Goal: Task Accomplishment & Management: Complete application form

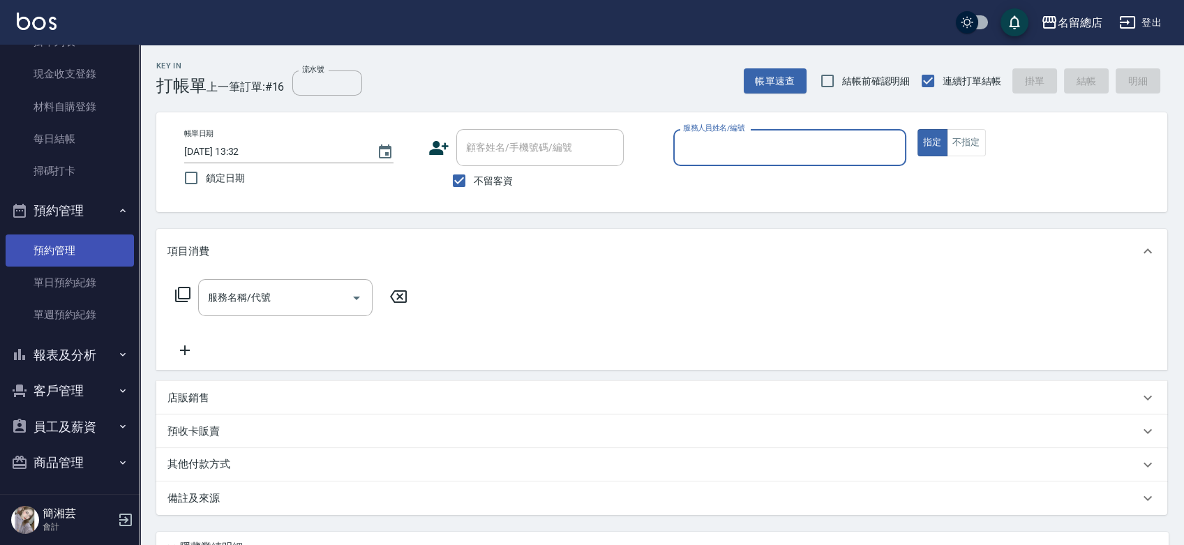
scroll to position [133, 0]
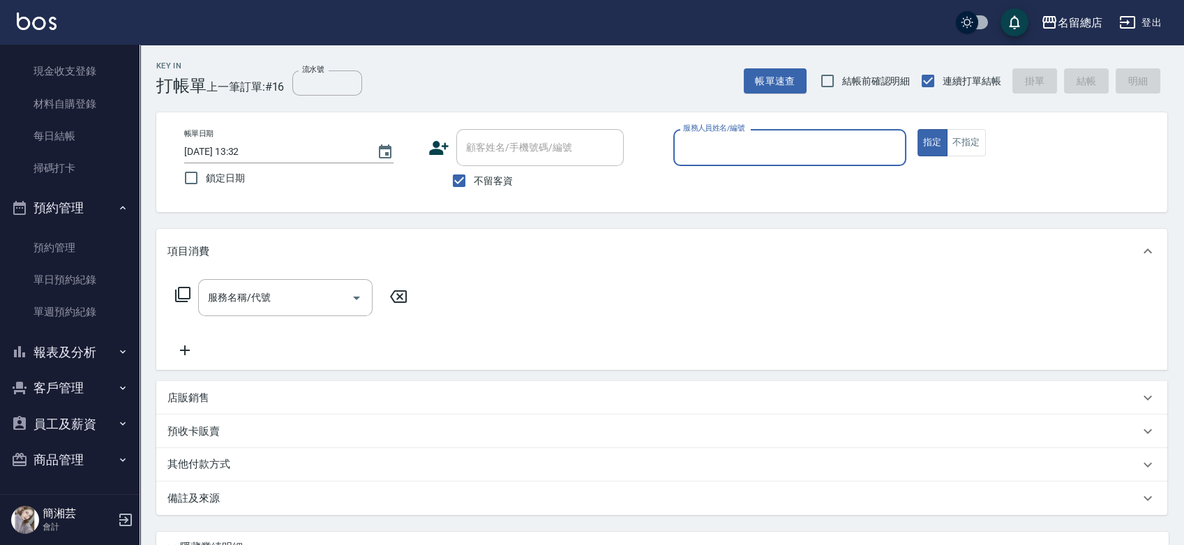
click at [86, 352] on button "報表及分析" at bounding box center [70, 352] width 128 height 36
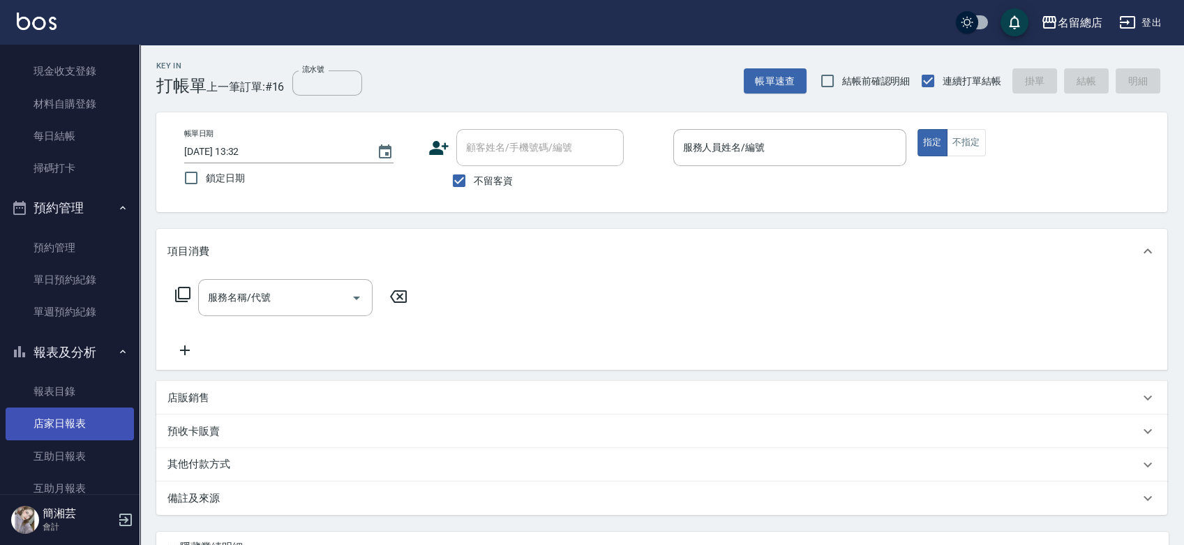
click at [94, 423] on link "店家日報表" at bounding box center [70, 423] width 128 height 32
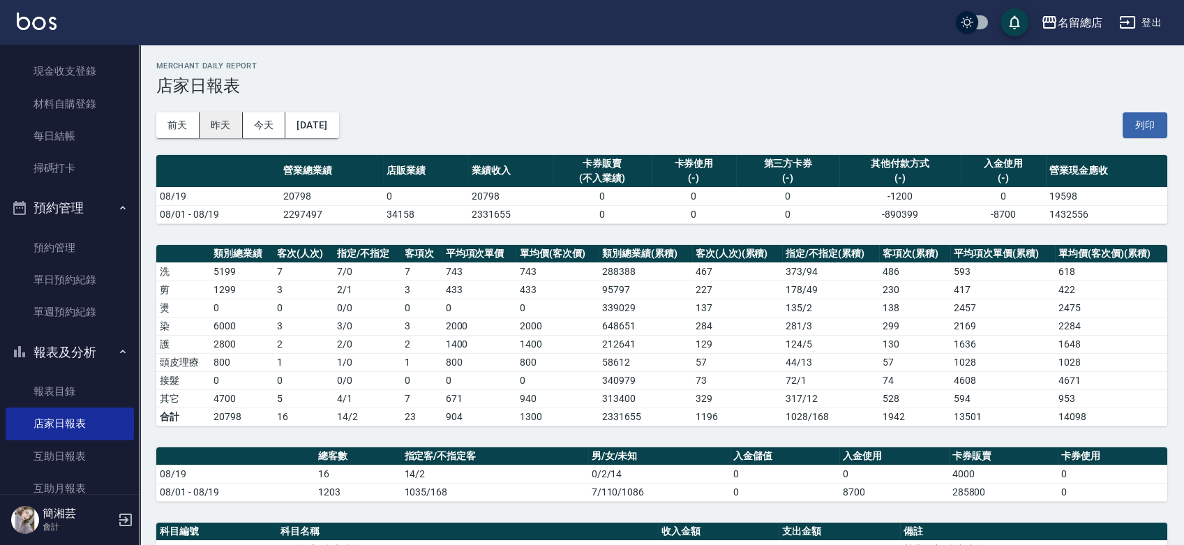
click at [225, 123] on button "昨天" at bounding box center [220, 125] width 43 height 26
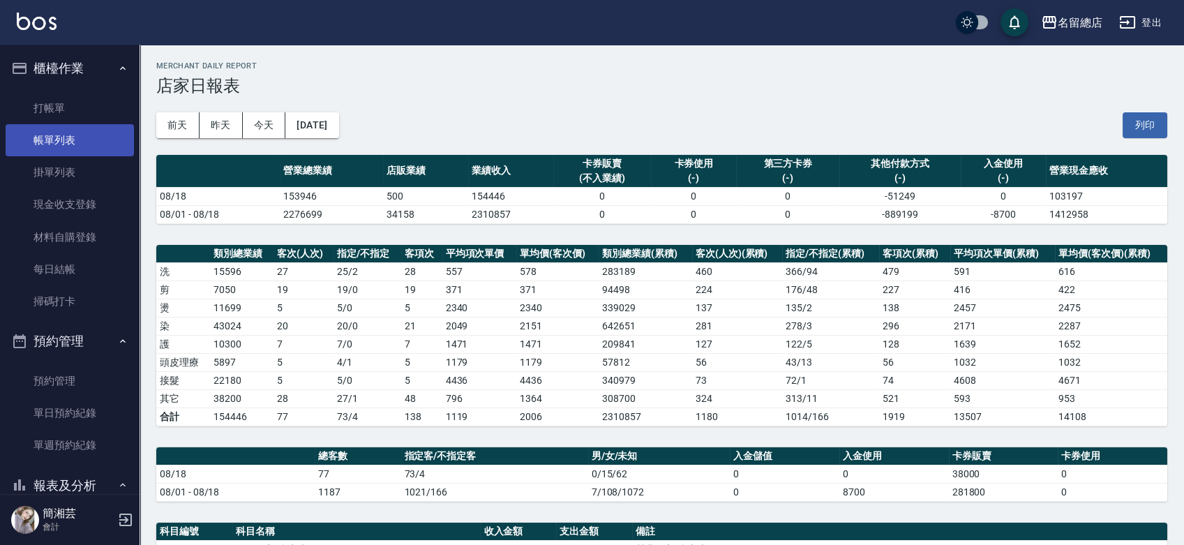
click at [95, 145] on link "帳單列表" at bounding box center [70, 140] width 128 height 32
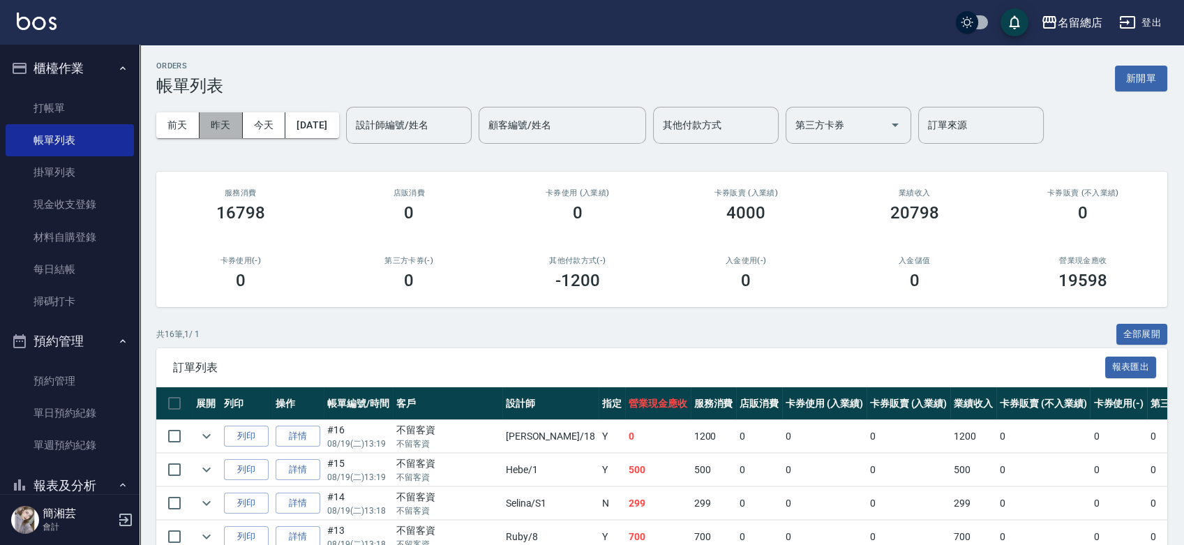
click at [212, 130] on button "昨天" at bounding box center [220, 125] width 43 height 26
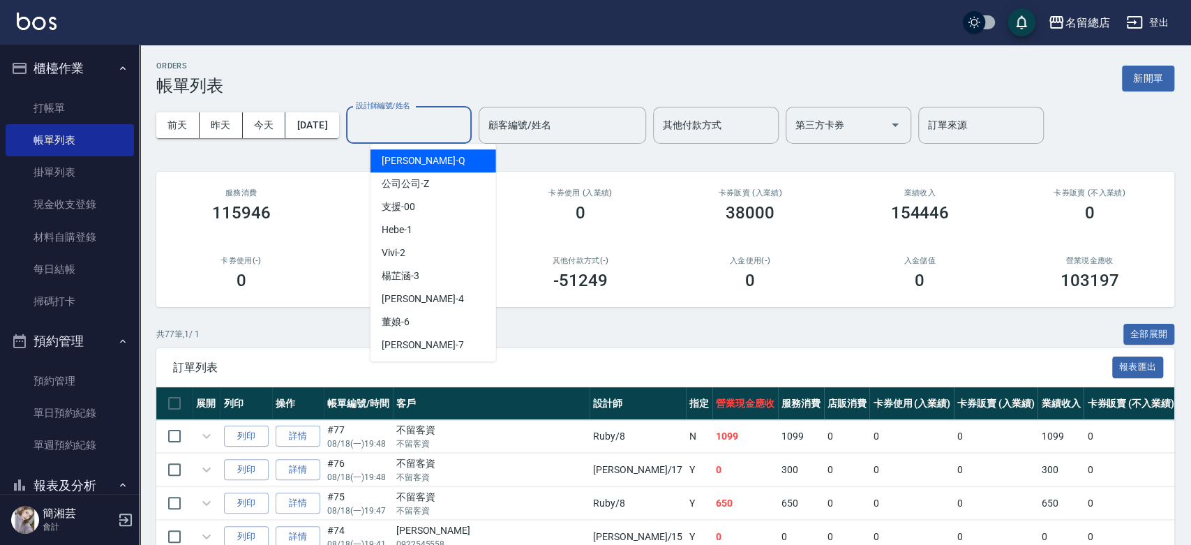
click at [388, 127] on input "設計師編號/姓名" at bounding box center [408, 125] width 113 height 24
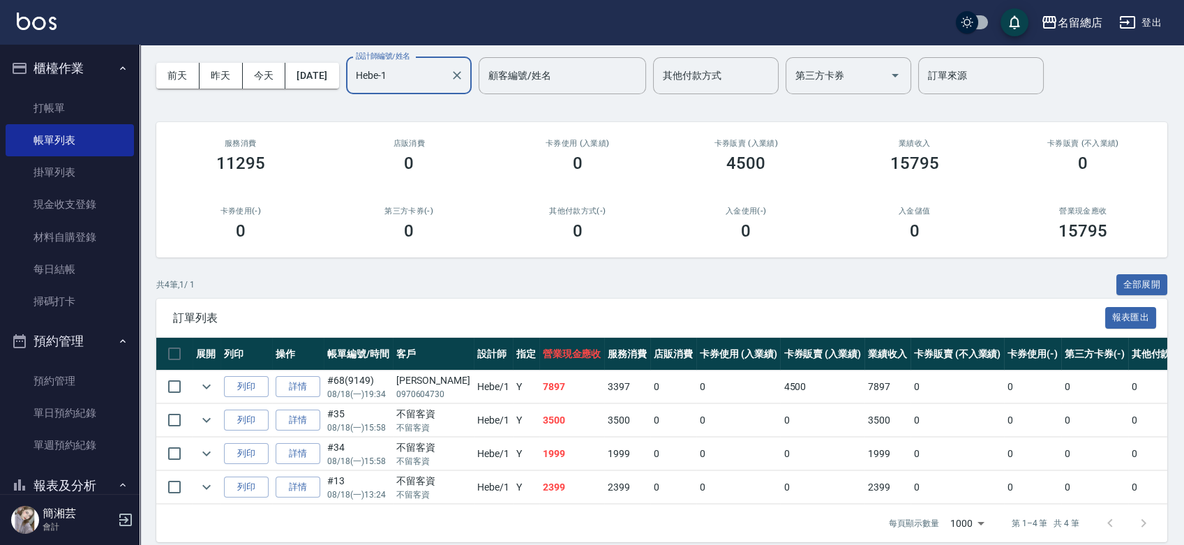
scroll to position [74, 0]
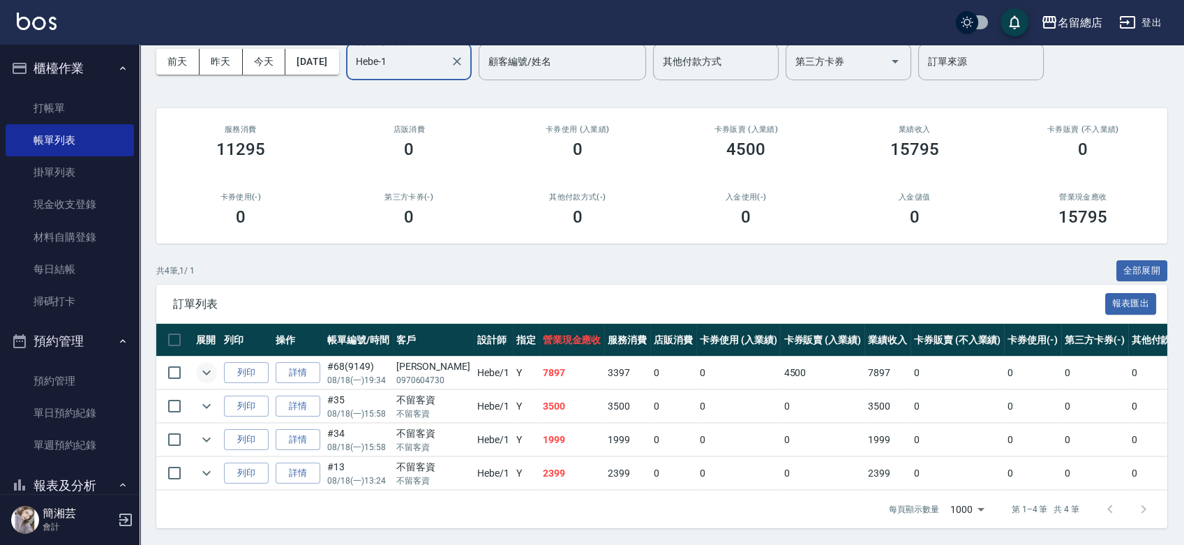
type input "Hebe-1"
click at [199, 364] on icon "expand row" at bounding box center [206, 372] width 17 height 17
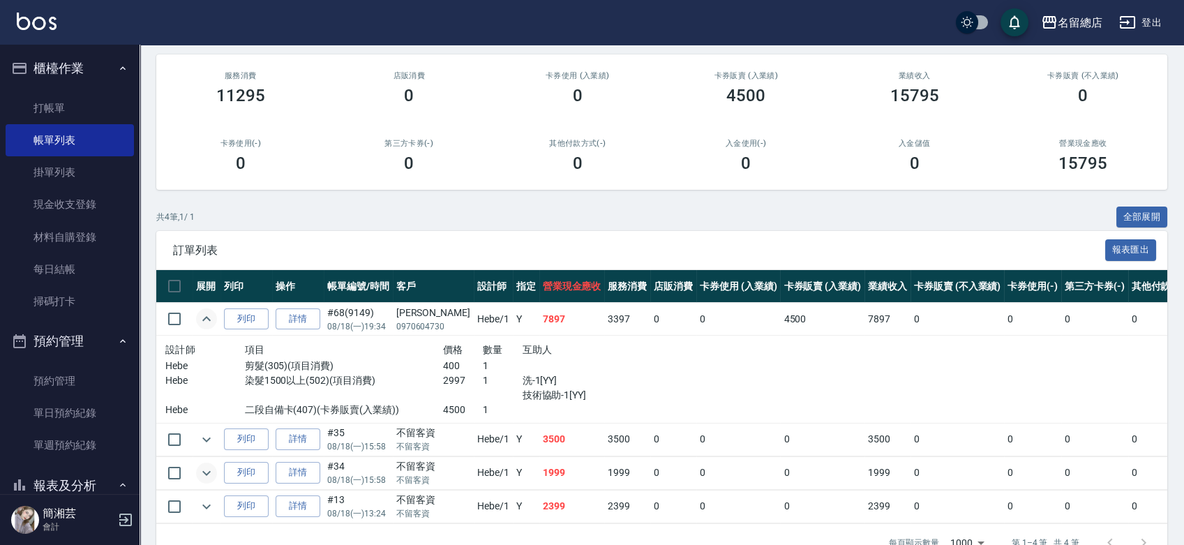
scroll to position [161, 0]
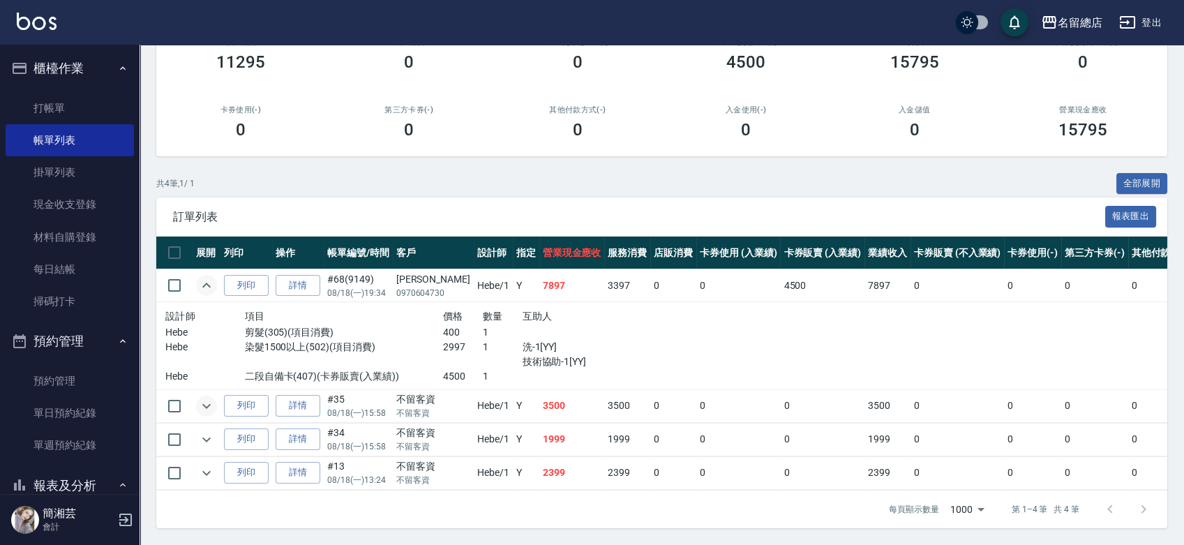
click at [206, 398] on icon "expand row" at bounding box center [206, 406] width 17 height 17
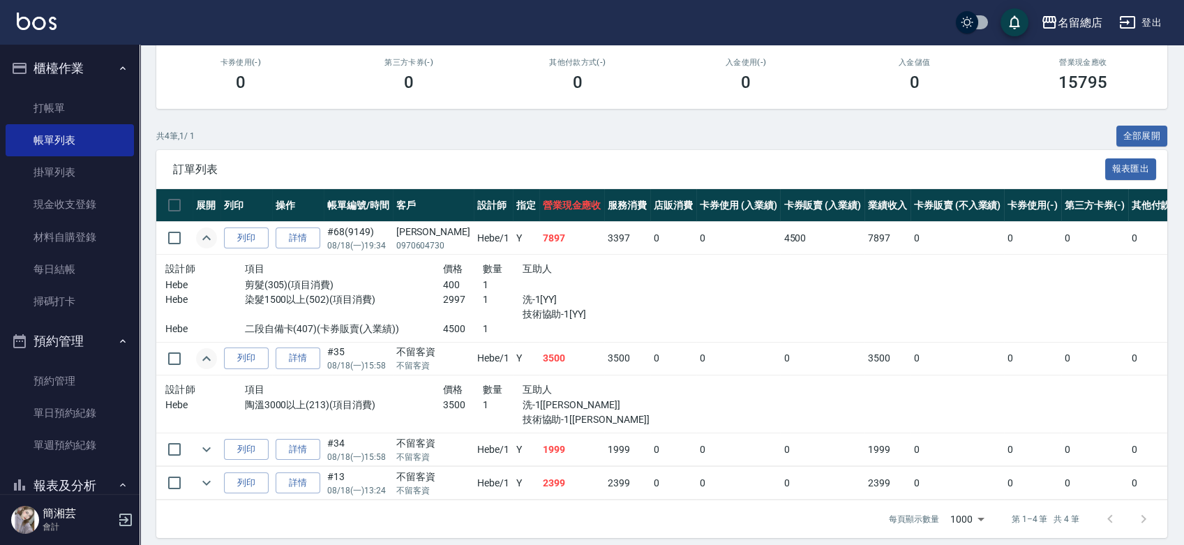
scroll to position [218, 0]
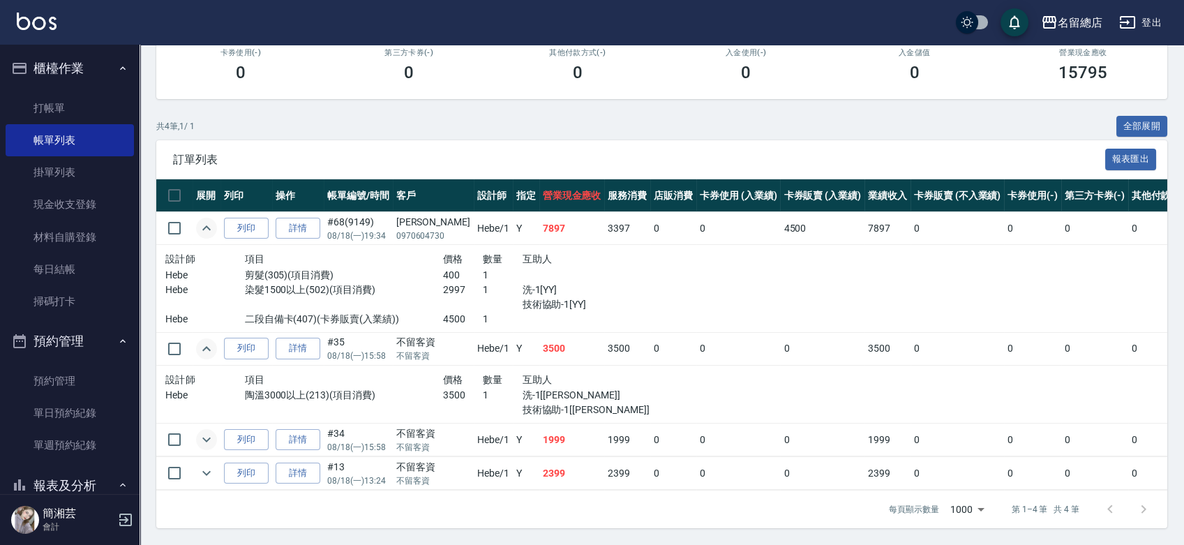
click at [209, 434] on icon "expand row" at bounding box center [206, 439] width 17 height 17
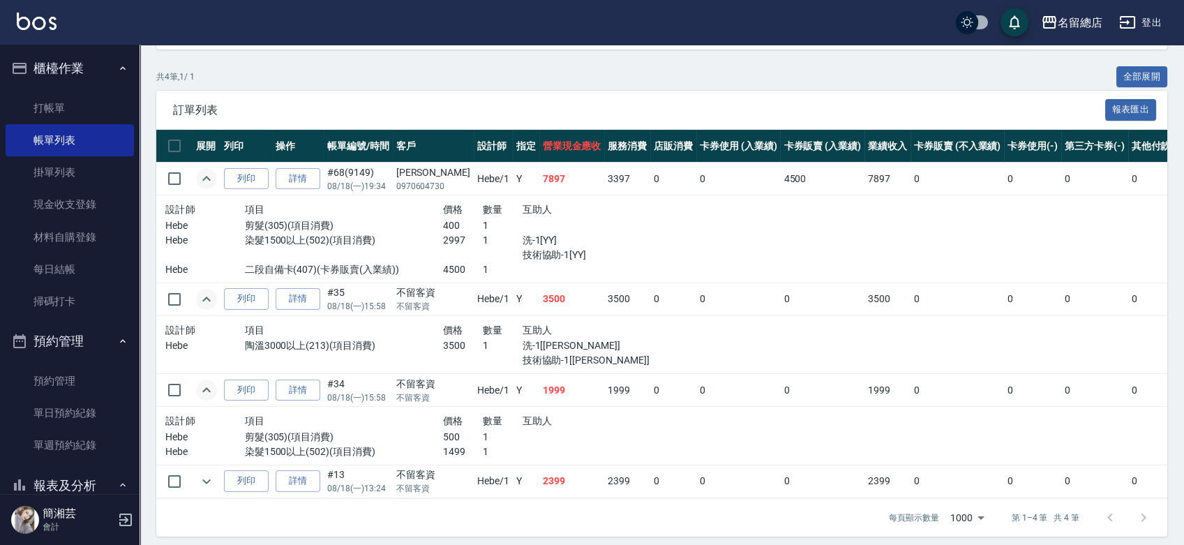
scroll to position [276, 0]
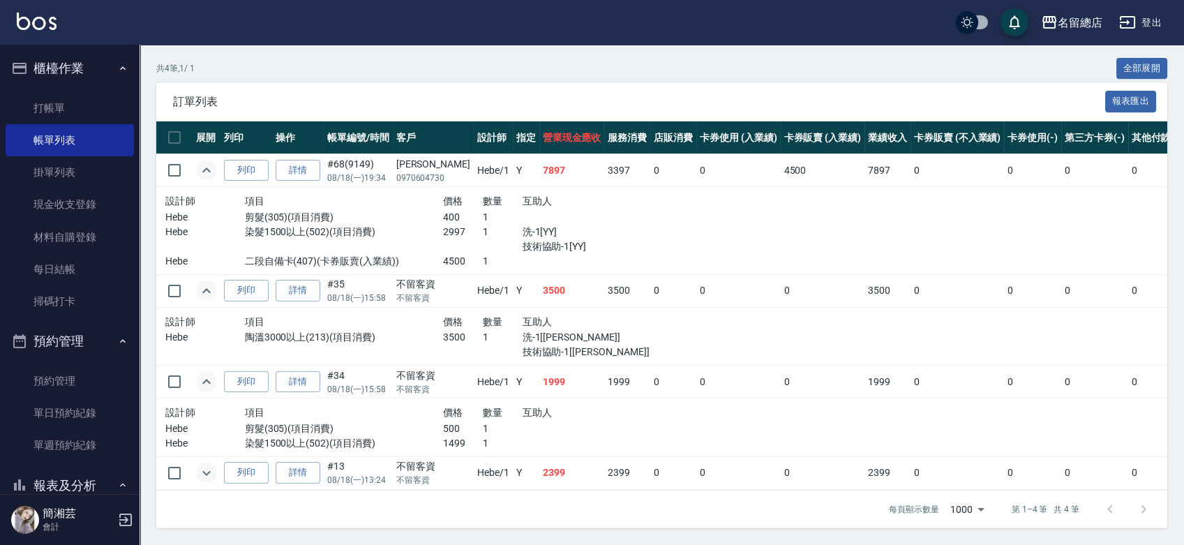
click at [212, 465] on icon "expand row" at bounding box center [206, 473] width 17 height 17
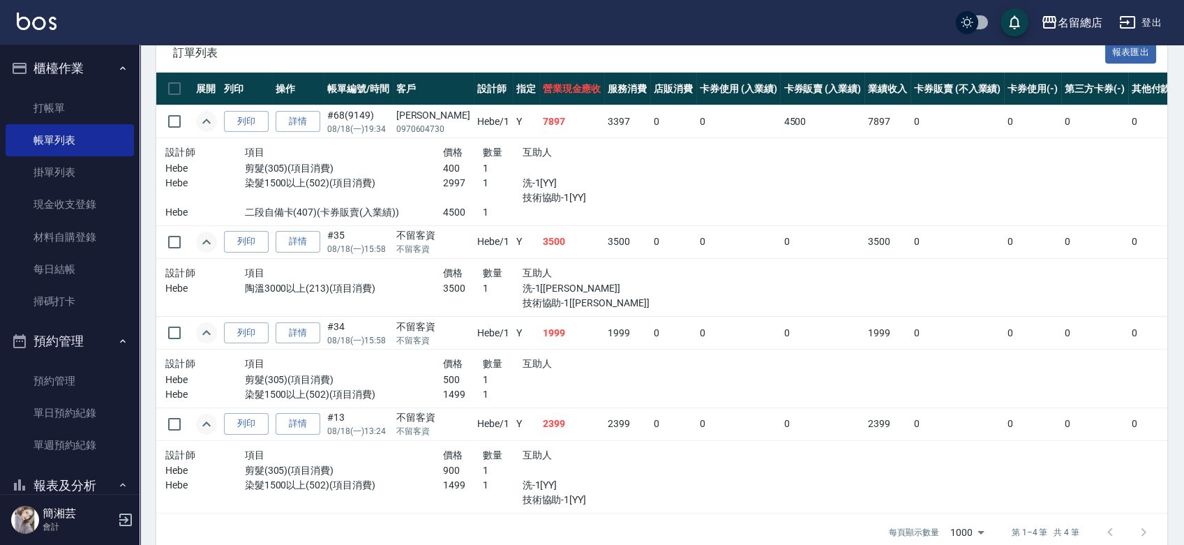
scroll to position [348, 0]
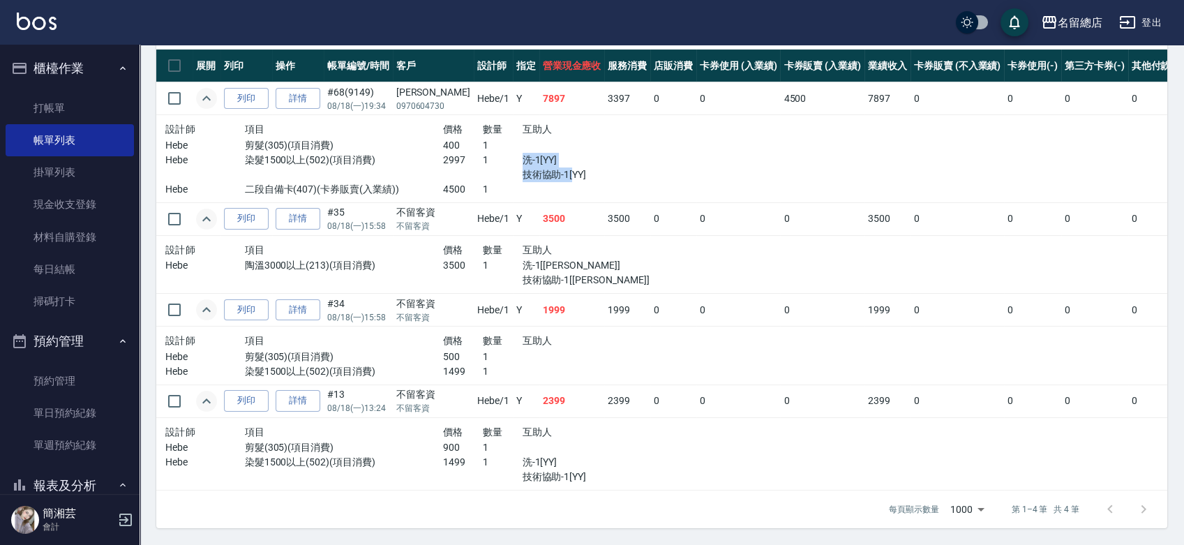
drag, startPoint x: 506, startPoint y: 149, endPoint x: 577, endPoint y: 190, distance: 81.6
click at [559, 165] on div "洗-1[YY] 技術協助-1[YY]" at bounding box center [581, 167] width 119 height 29
click at [72, 107] on link "打帳單" at bounding box center [70, 108] width 128 height 32
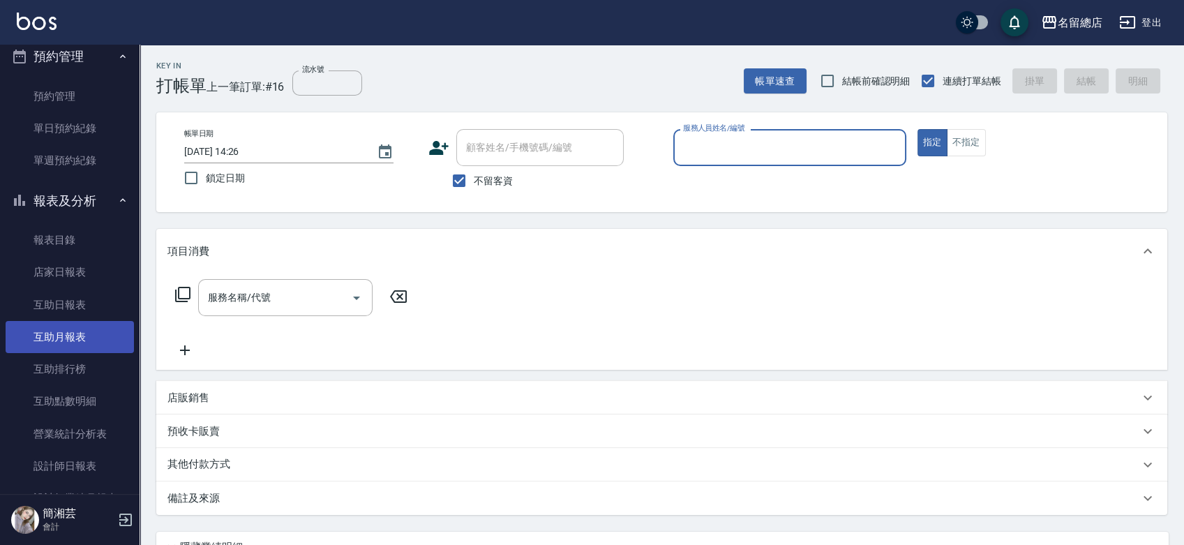
scroll to position [310, 0]
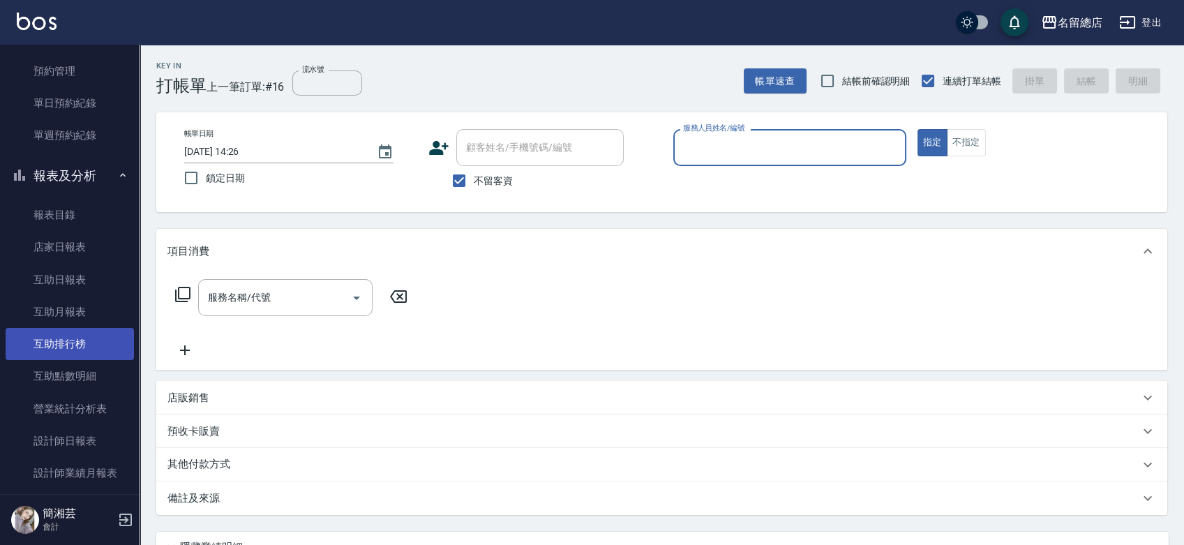
click at [102, 337] on link "互助排行榜" at bounding box center [70, 344] width 128 height 32
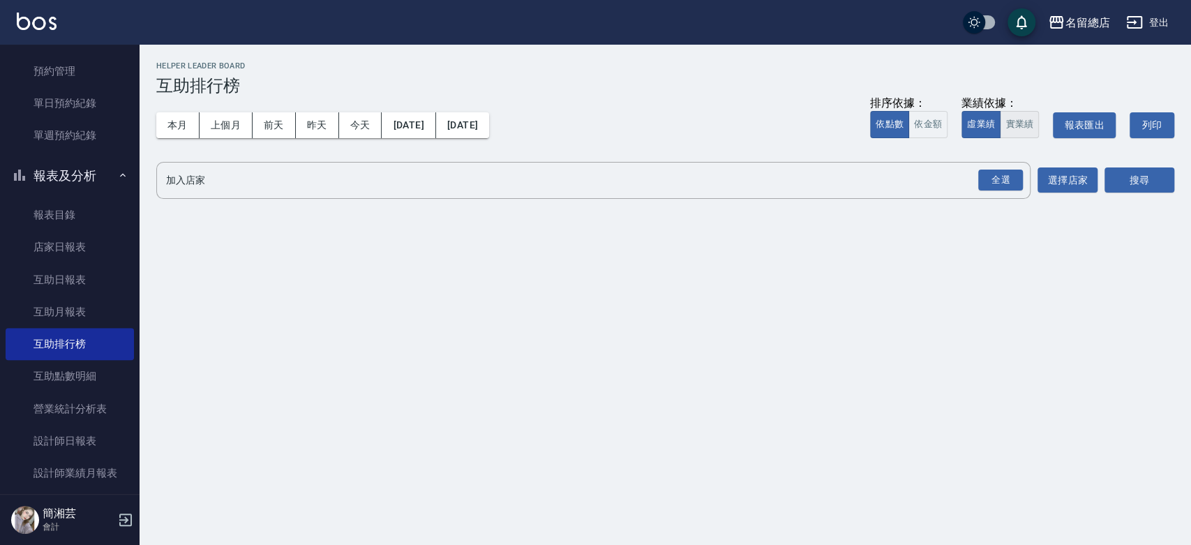
click at [1033, 124] on button "實業績" at bounding box center [1018, 124] width 39 height 27
drag, startPoint x: 997, startPoint y: 168, endPoint x: 1014, endPoint y: 168, distance: 16.7
click at [997, 168] on button "全選" at bounding box center [1000, 180] width 50 height 27
click at [1149, 170] on button "搜尋" at bounding box center [1139, 180] width 70 height 26
click at [995, 181] on div "全選" at bounding box center [1000, 180] width 45 height 22
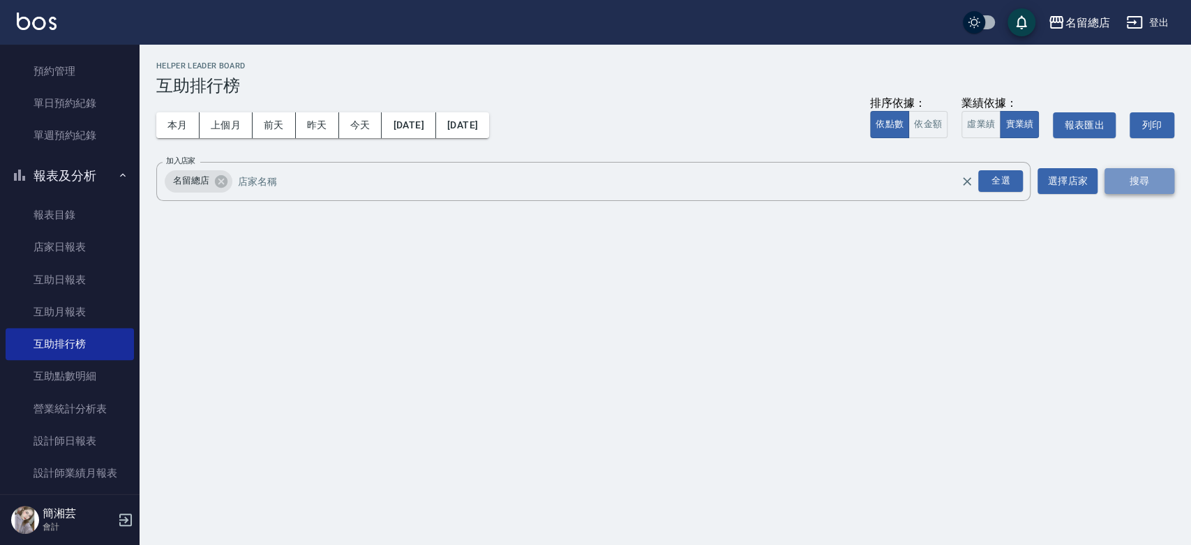
click at [1150, 178] on button "搜尋" at bounding box center [1139, 181] width 70 height 26
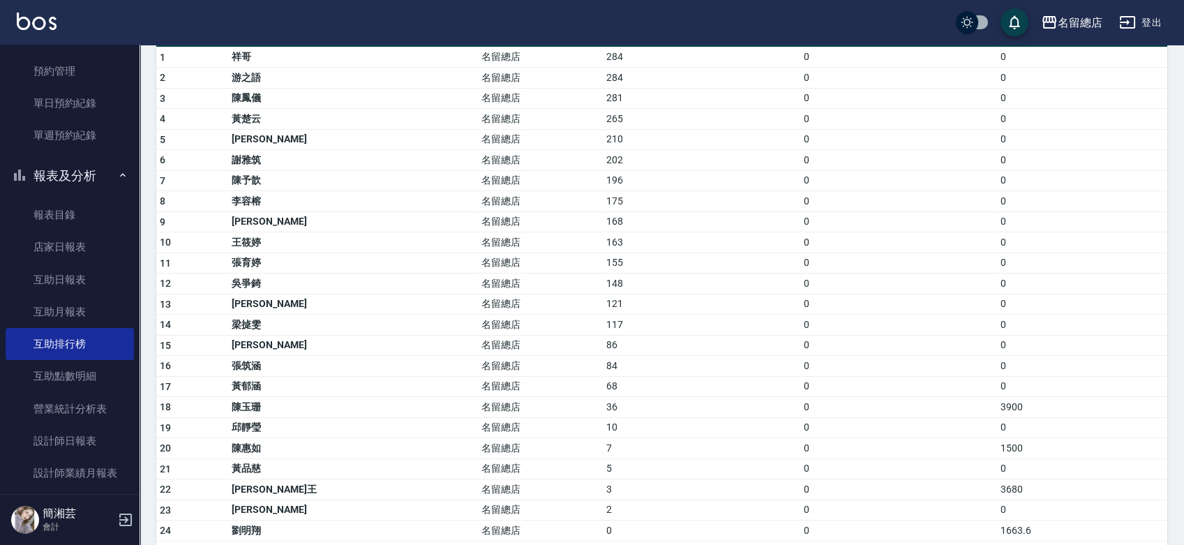
scroll to position [155, 0]
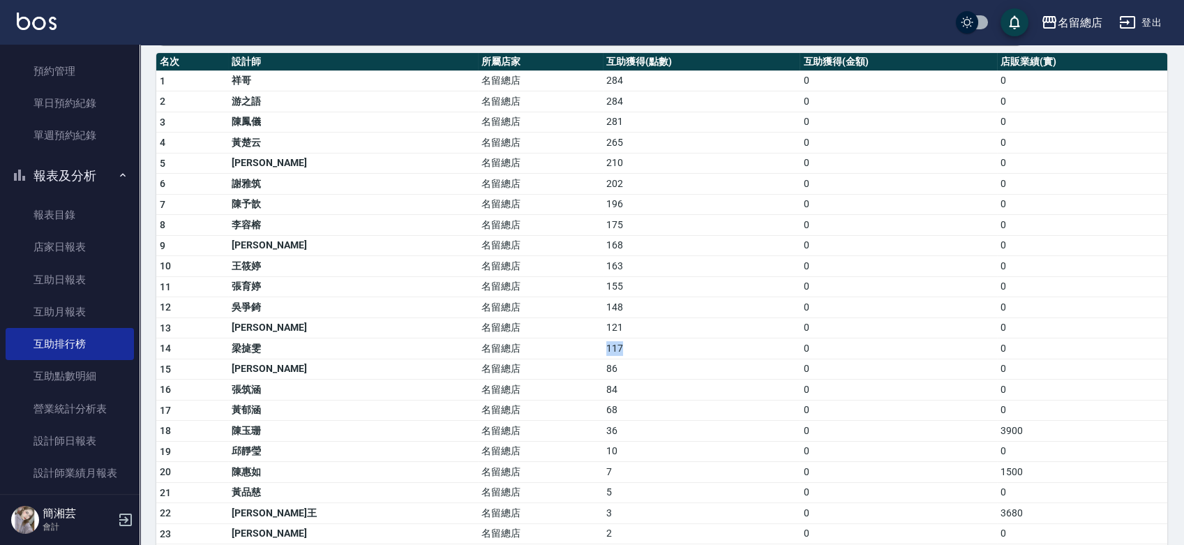
drag, startPoint x: 499, startPoint y: 341, endPoint x: 554, endPoint y: 341, distance: 55.1
click at [554, 341] on tr "14 [PERSON_NAME] 名留總店 117 0 0" at bounding box center [661, 348] width 1011 height 21
drag, startPoint x: 505, startPoint y: 368, endPoint x: 525, endPoint y: 367, distance: 20.3
click at [603, 367] on td "86" at bounding box center [701, 368] width 197 height 21
drag, startPoint x: 506, startPoint y: 350, endPoint x: 536, endPoint y: 344, distance: 30.6
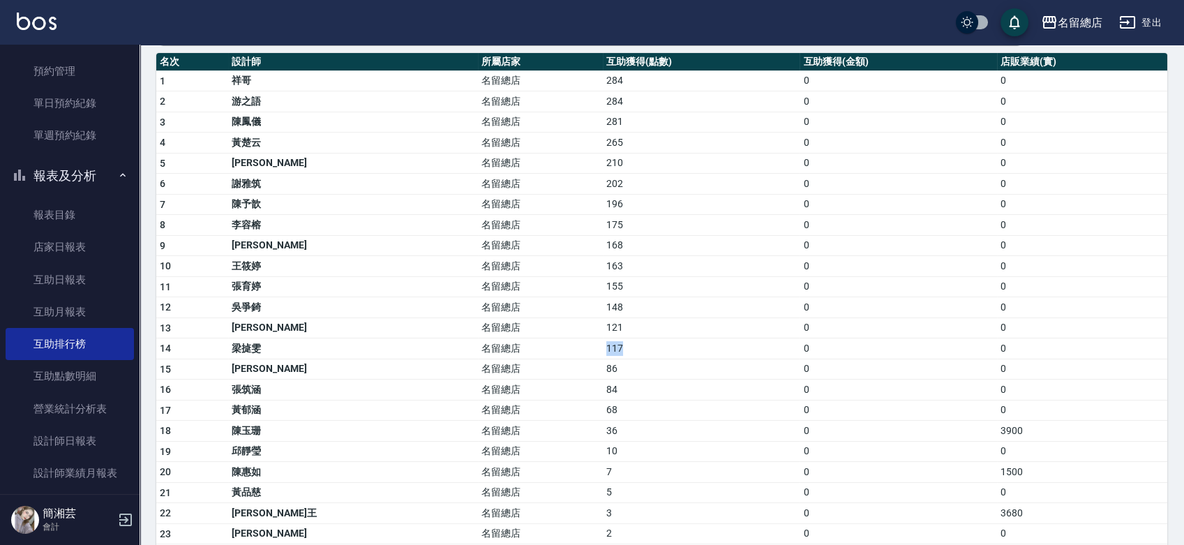
click at [603, 344] on td "117" at bounding box center [701, 348] width 197 height 21
click at [603, 335] on td "121" at bounding box center [701, 327] width 197 height 21
drag, startPoint x: 499, startPoint y: 122, endPoint x: 534, endPoint y: 121, distance: 34.9
click at [532, 121] on tr "3 [PERSON_NAME]留總店 281 0 0" at bounding box center [661, 122] width 1011 height 21
click at [603, 115] on td "281" at bounding box center [701, 122] width 197 height 21
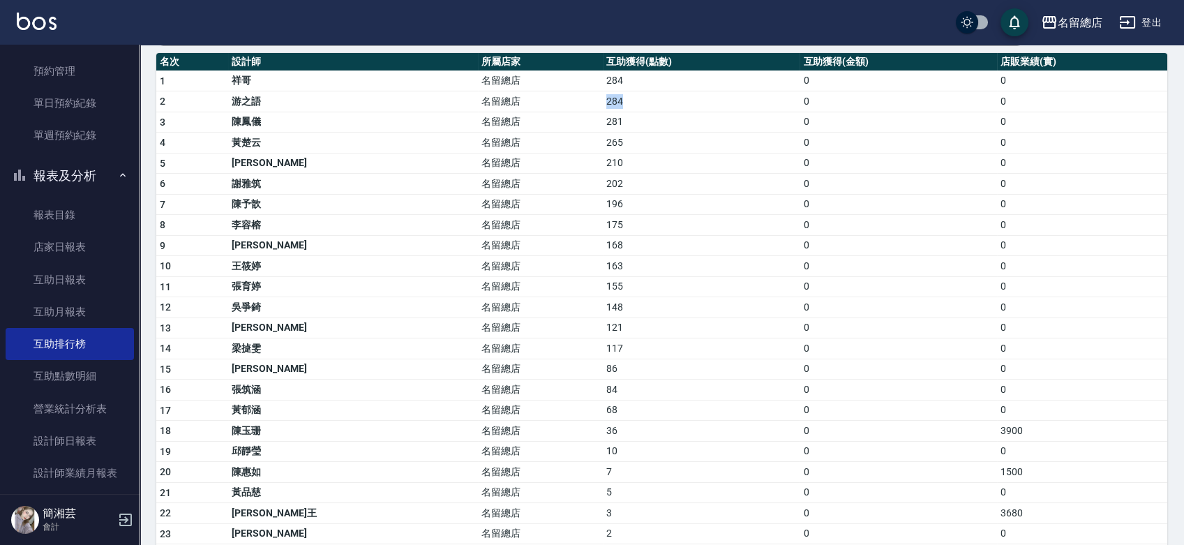
drag, startPoint x: 500, startPoint y: 102, endPoint x: 553, endPoint y: 98, distance: 53.2
click at [553, 98] on tr "2 游之語 名留總店 284 0 0" at bounding box center [661, 101] width 1011 height 21
click at [603, 99] on td "284" at bounding box center [701, 101] width 197 height 21
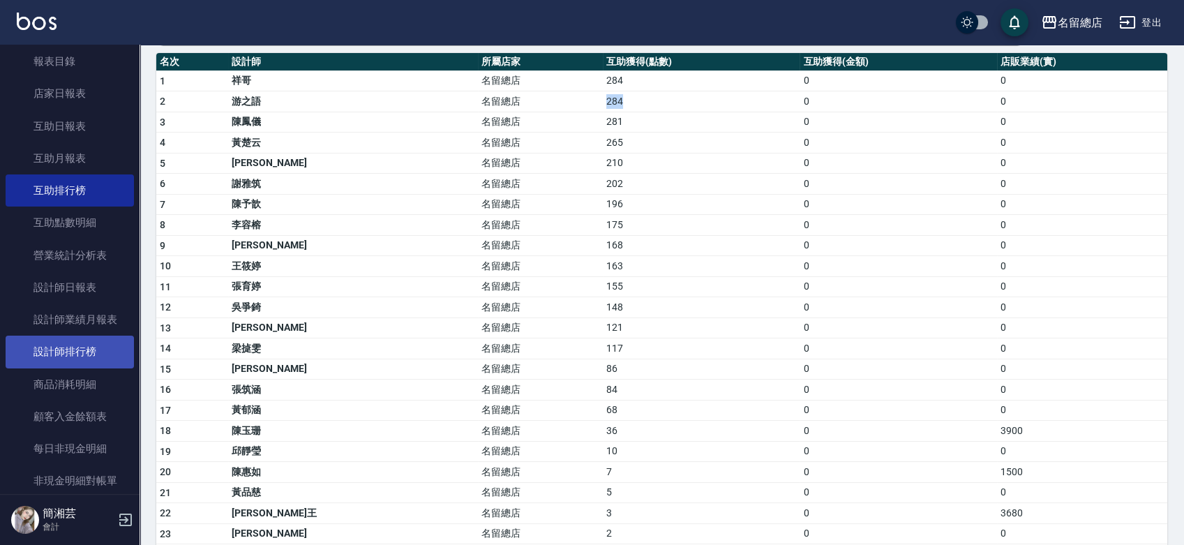
scroll to position [465, 0]
click at [63, 350] on link "設計師排行榜" at bounding box center [70, 350] width 128 height 32
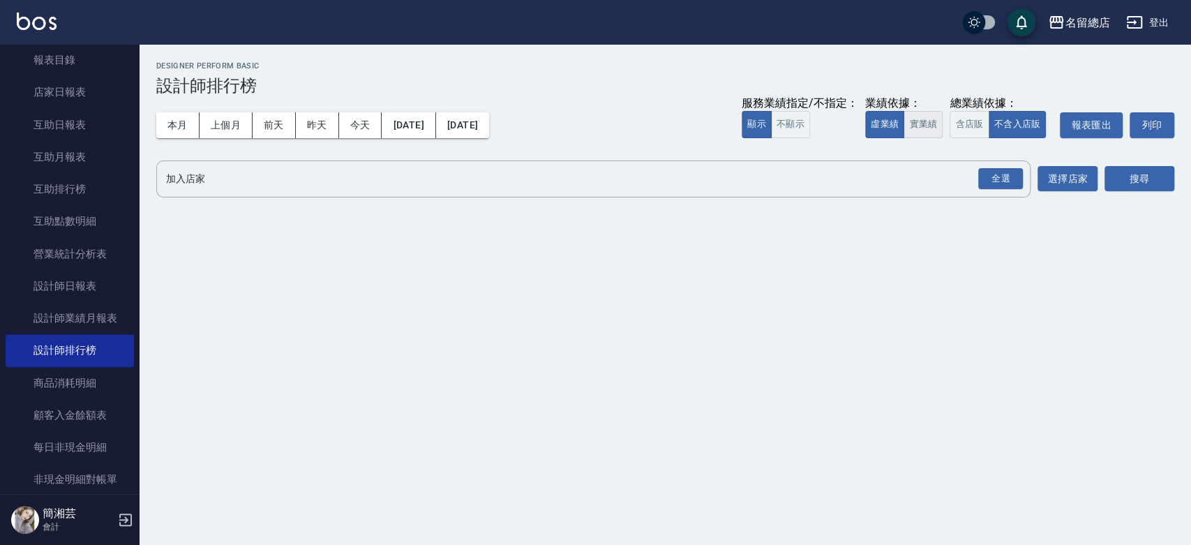
click at [931, 117] on button "實業績" at bounding box center [922, 124] width 39 height 27
click at [997, 178] on div "全選" at bounding box center [1000, 179] width 45 height 22
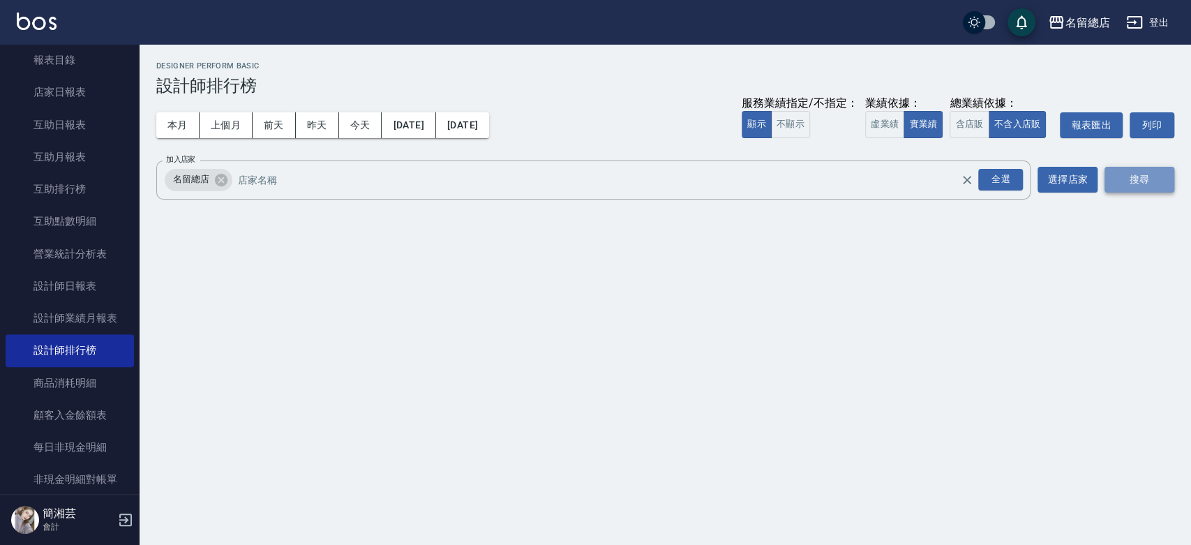
click at [1139, 178] on button "搜尋" at bounding box center [1139, 180] width 70 height 26
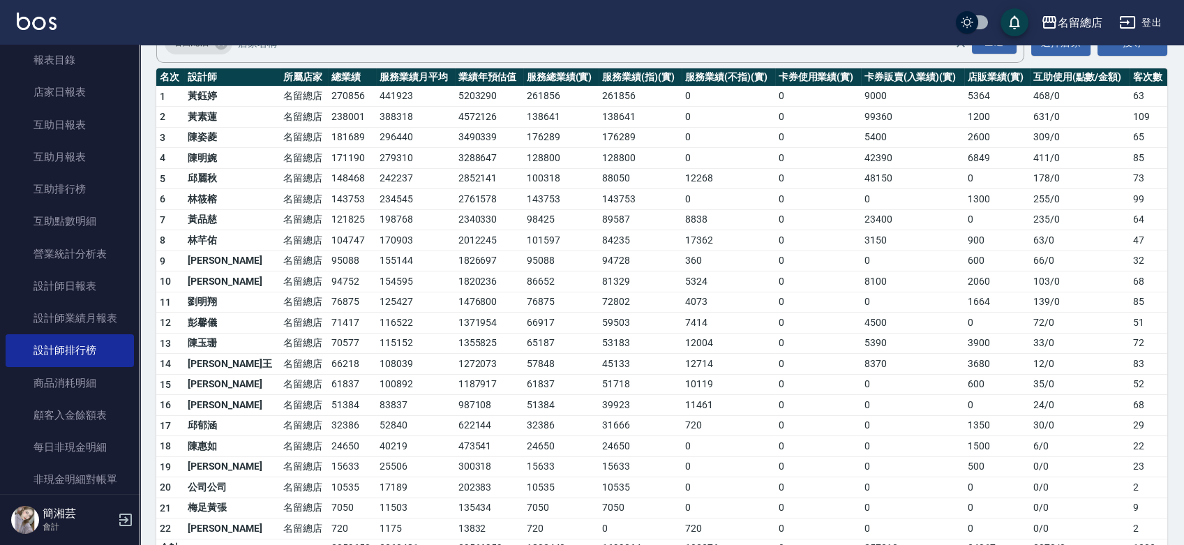
scroll to position [155, 0]
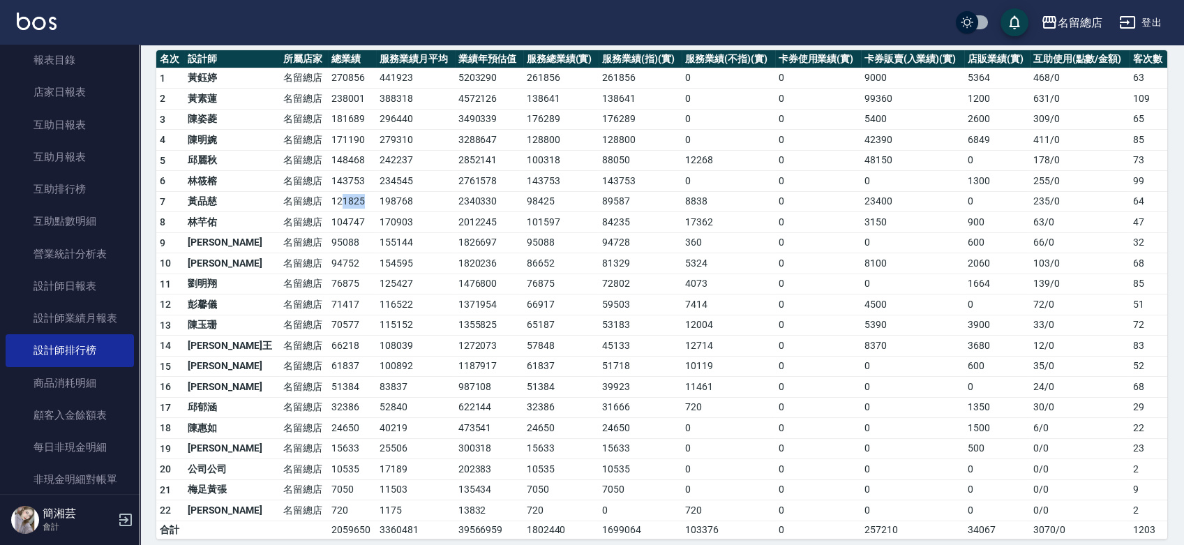
drag, startPoint x: 298, startPoint y: 202, endPoint x: 327, endPoint y: 203, distance: 29.3
click at [328, 204] on td "121825" at bounding box center [352, 201] width 48 height 21
click at [331, 200] on td "121825" at bounding box center [352, 201] width 48 height 21
click at [376, 196] on td "198768" at bounding box center [415, 201] width 79 height 21
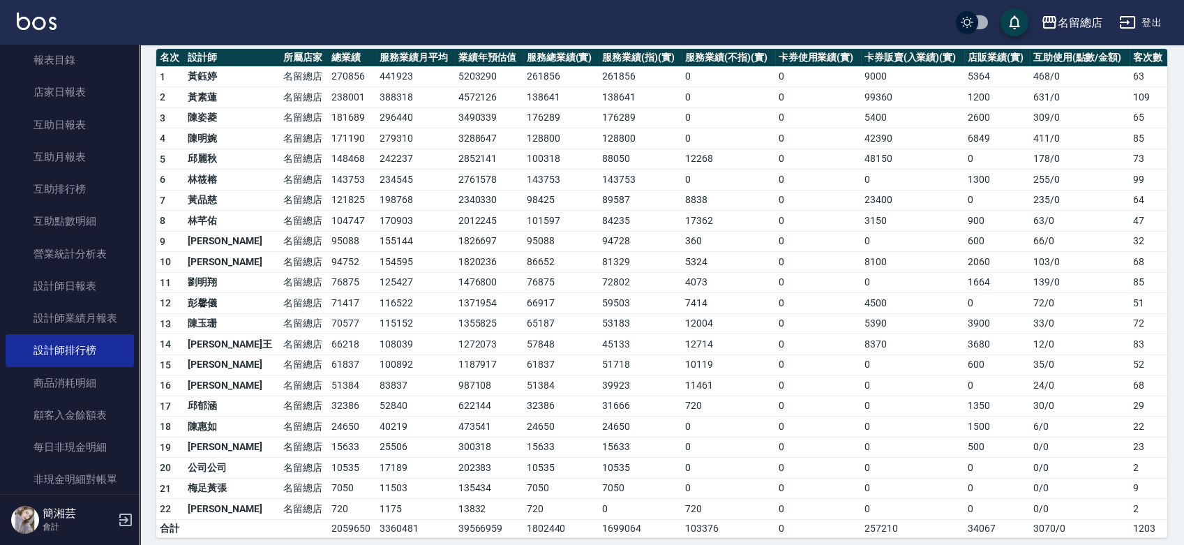
scroll to position [163, 0]
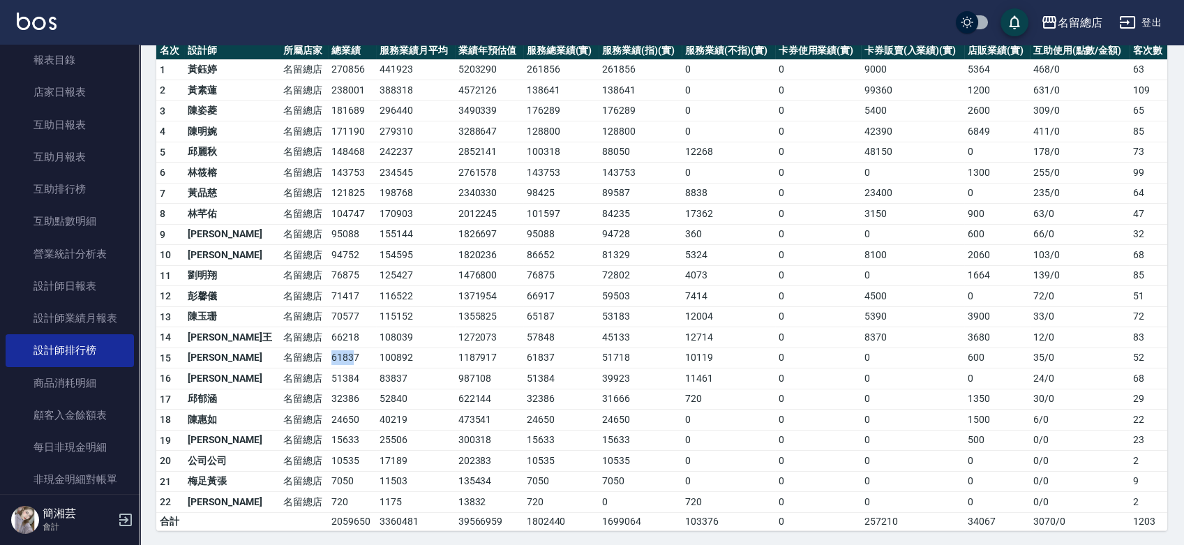
drag, startPoint x: 312, startPoint y: 357, endPoint x: 287, endPoint y: 361, distance: 24.8
click at [328, 361] on td "61837" at bounding box center [352, 357] width 48 height 21
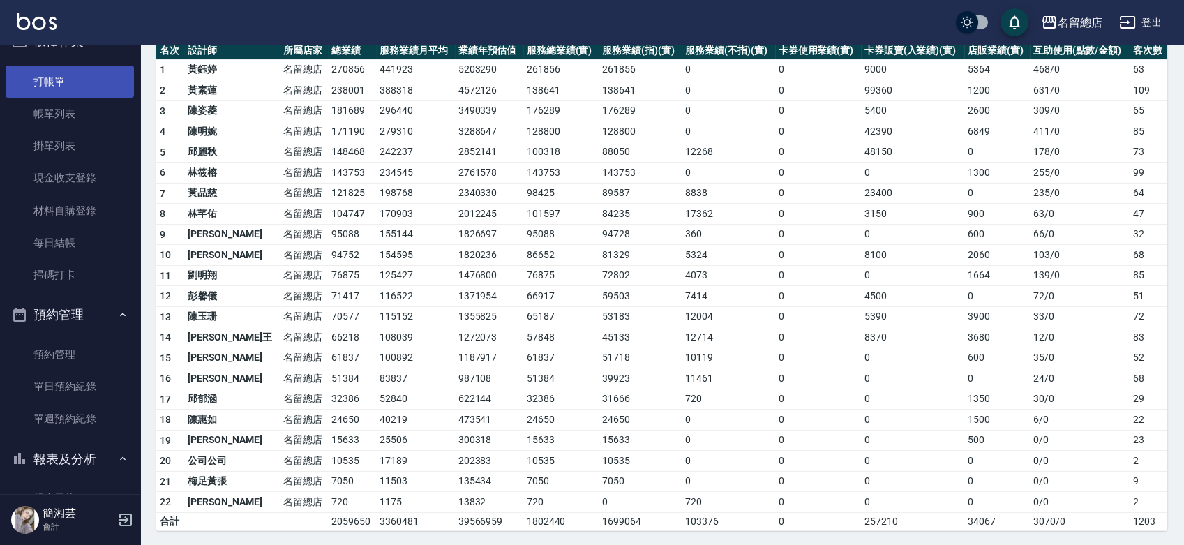
scroll to position [0, 0]
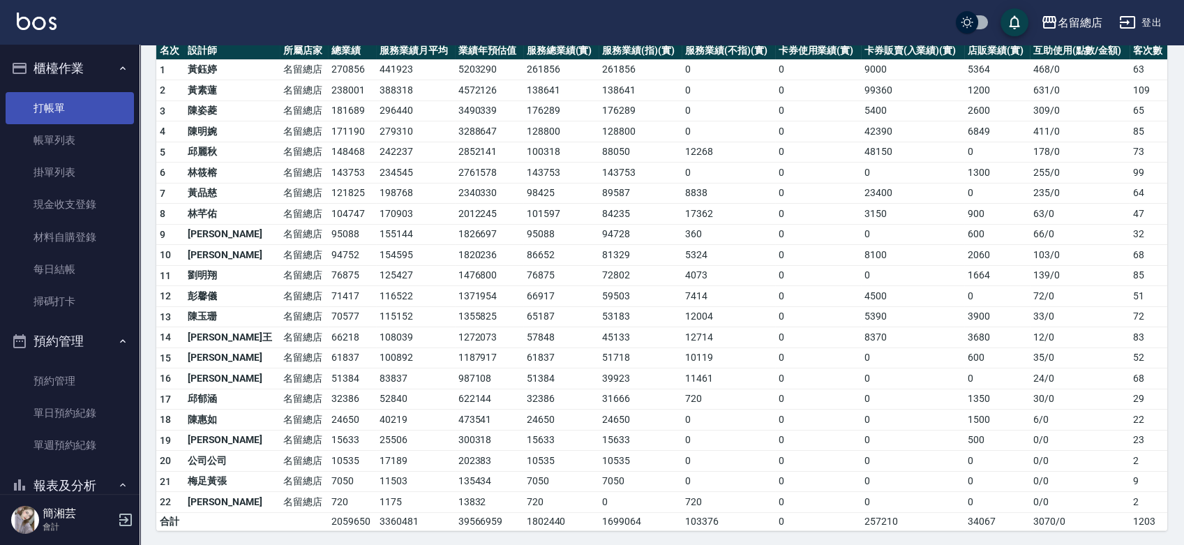
click at [70, 99] on link "打帳單" at bounding box center [70, 108] width 128 height 32
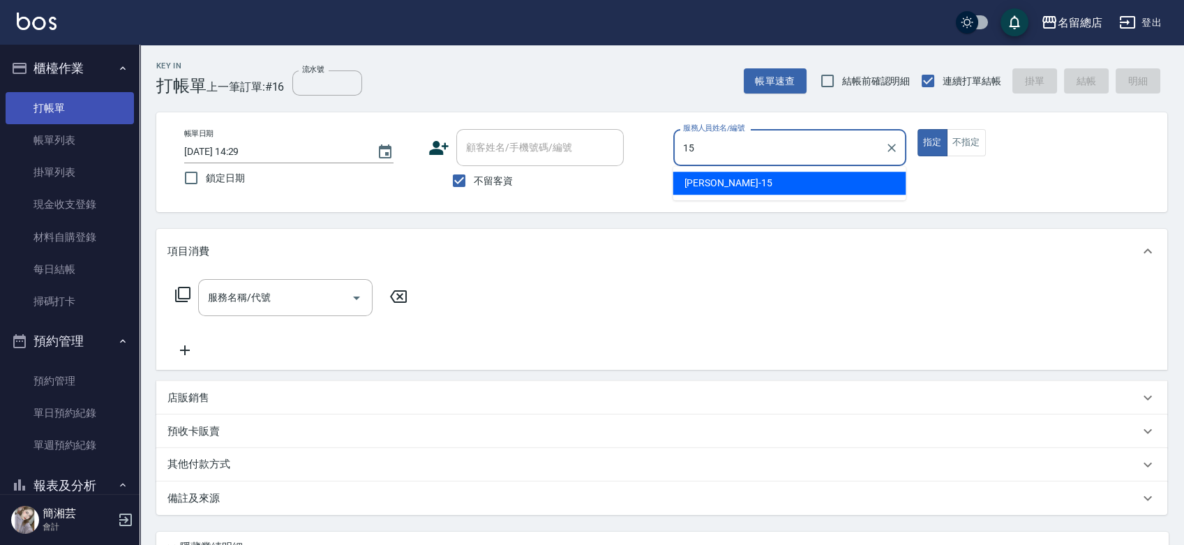
type input "[PERSON_NAME]-15"
type button "true"
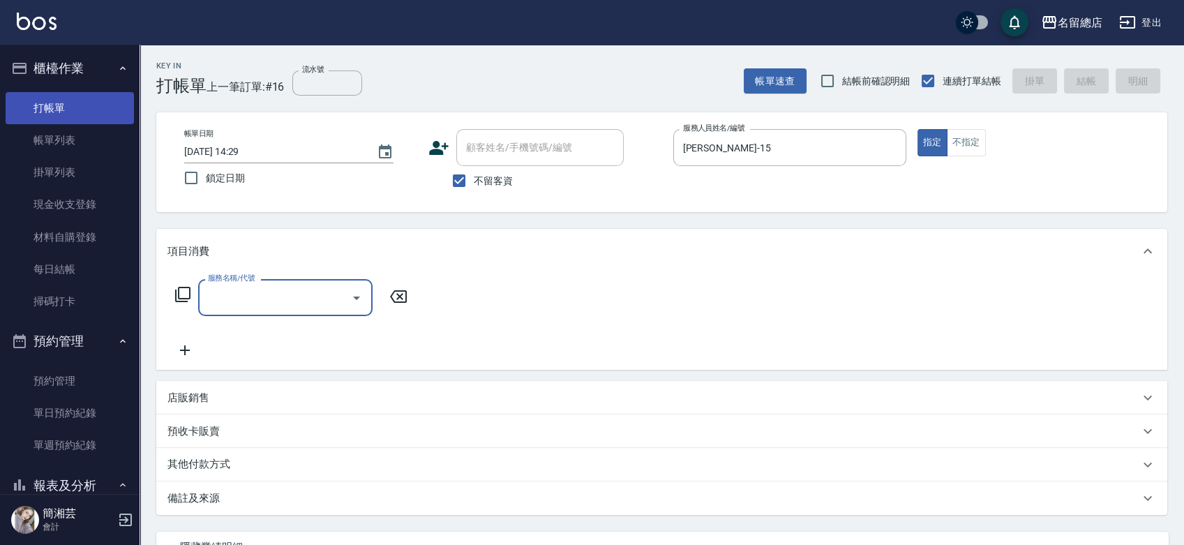
type input "0"
type input "剪髮(305)"
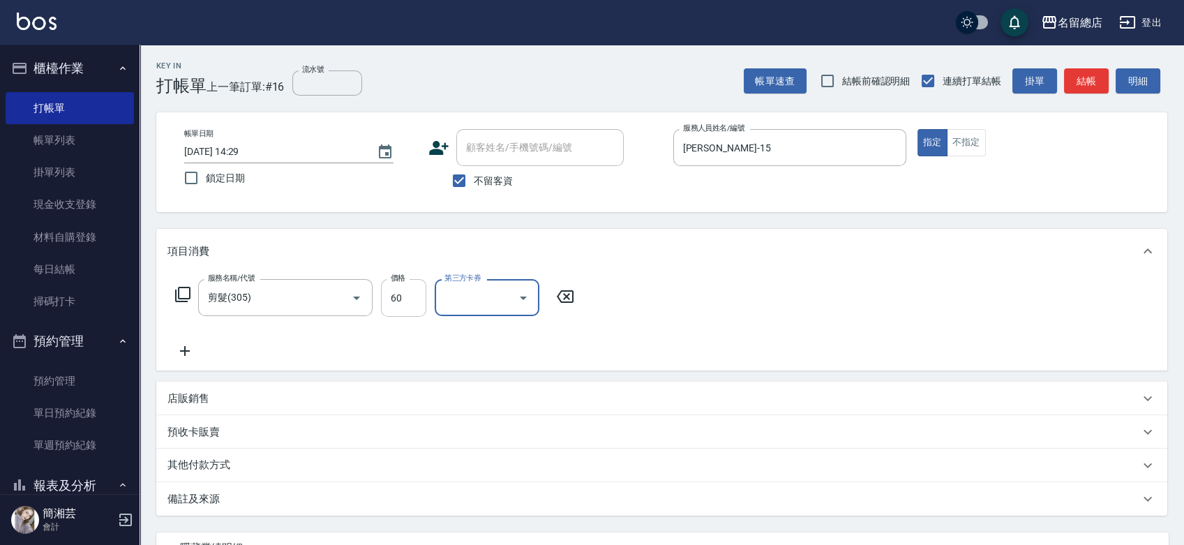
click at [412, 296] on input "60" at bounding box center [403, 298] width 45 height 38
type input "600"
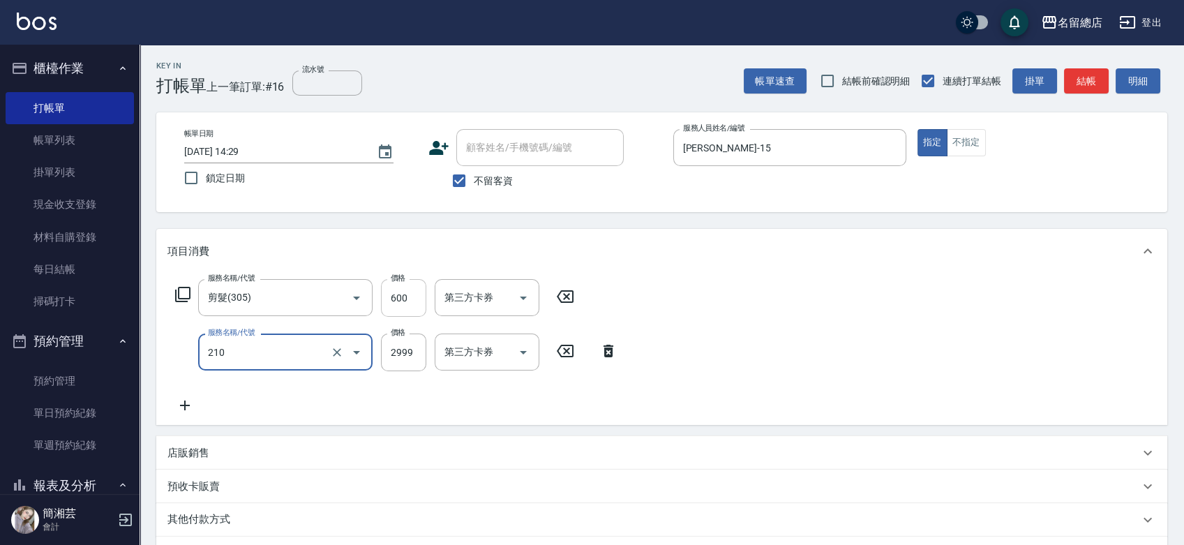
type input "離陶溫1501~2999(210)"
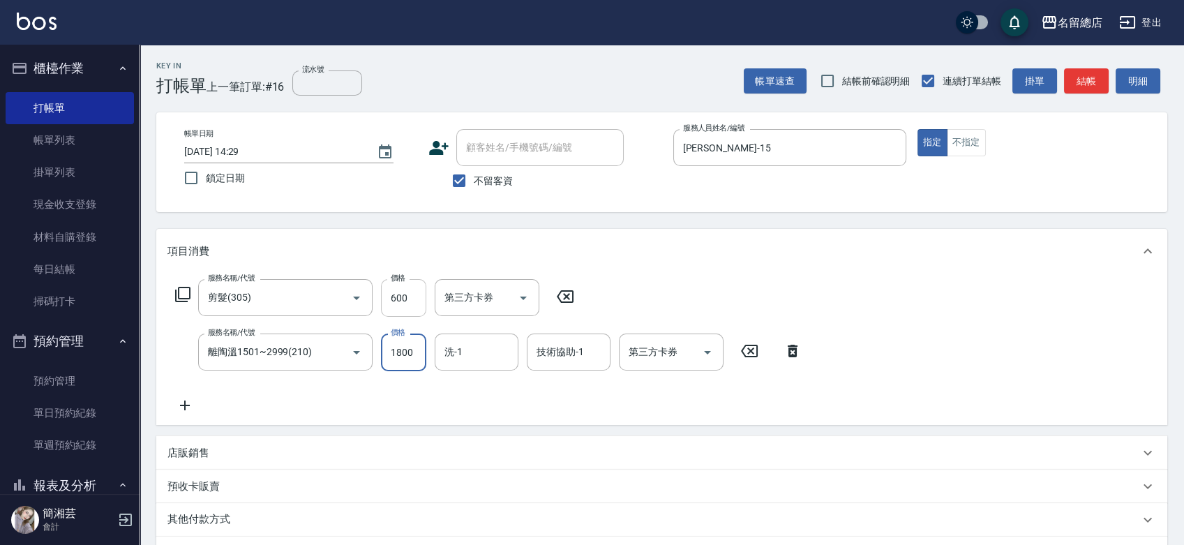
type input "1800"
type input "游之語-48"
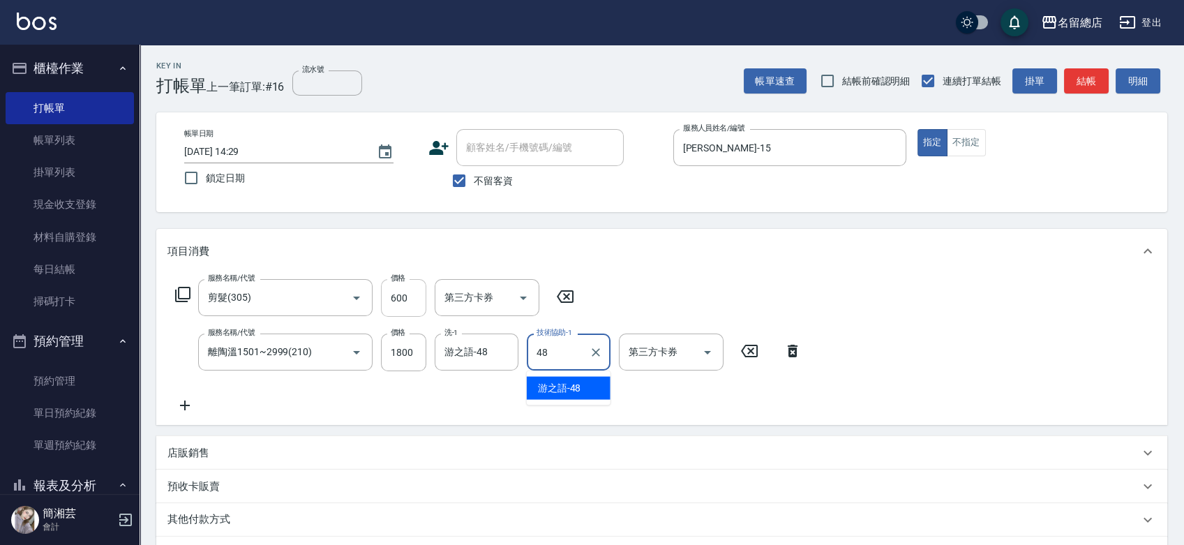
type input "游之語-48"
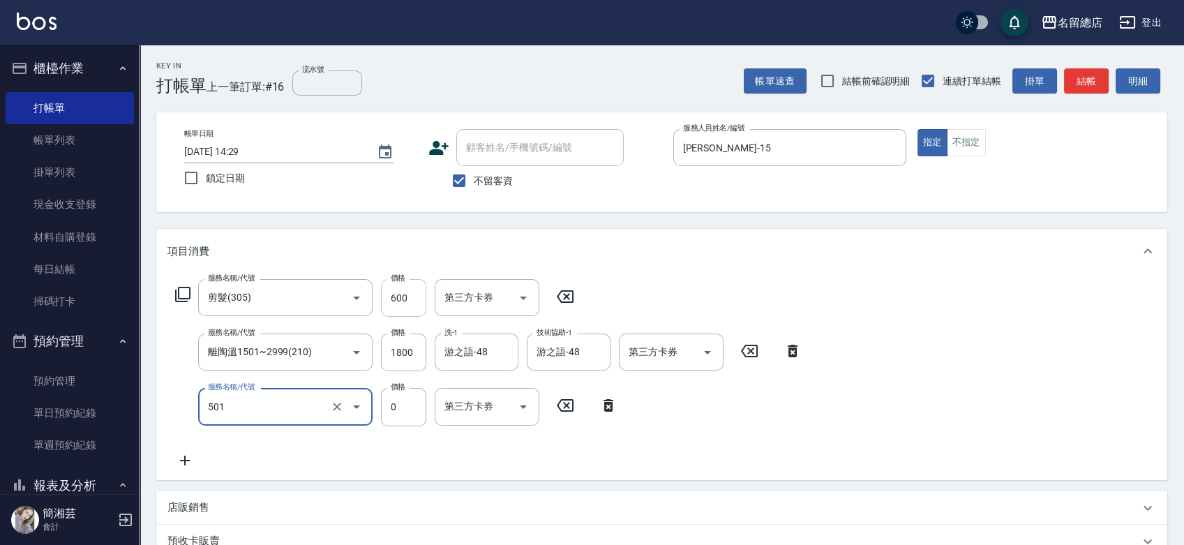
type input "2段蓋卡1300以上(501)"
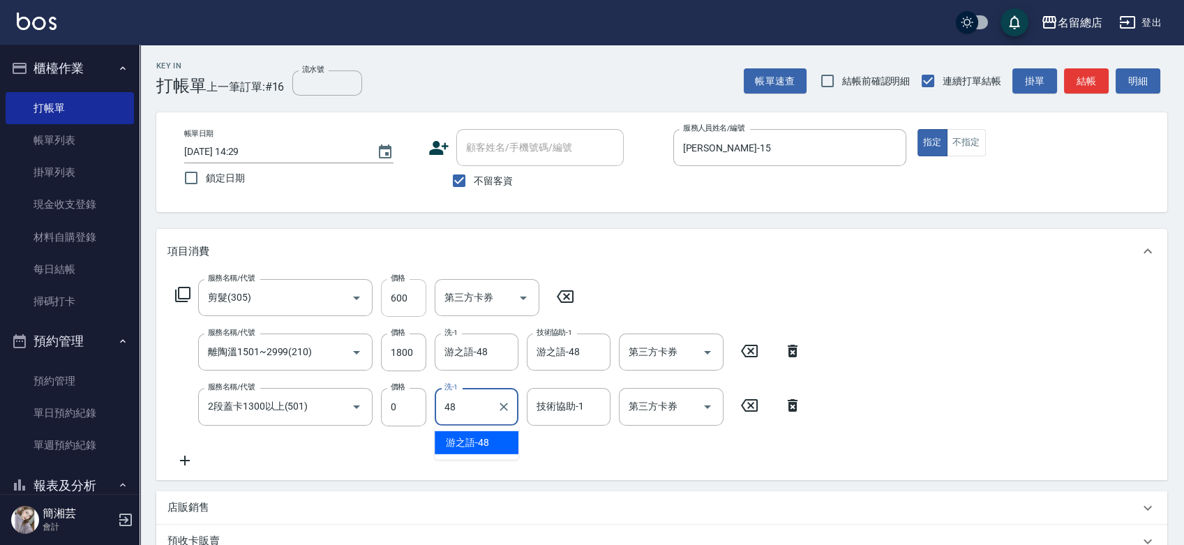
type input "游之語-48"
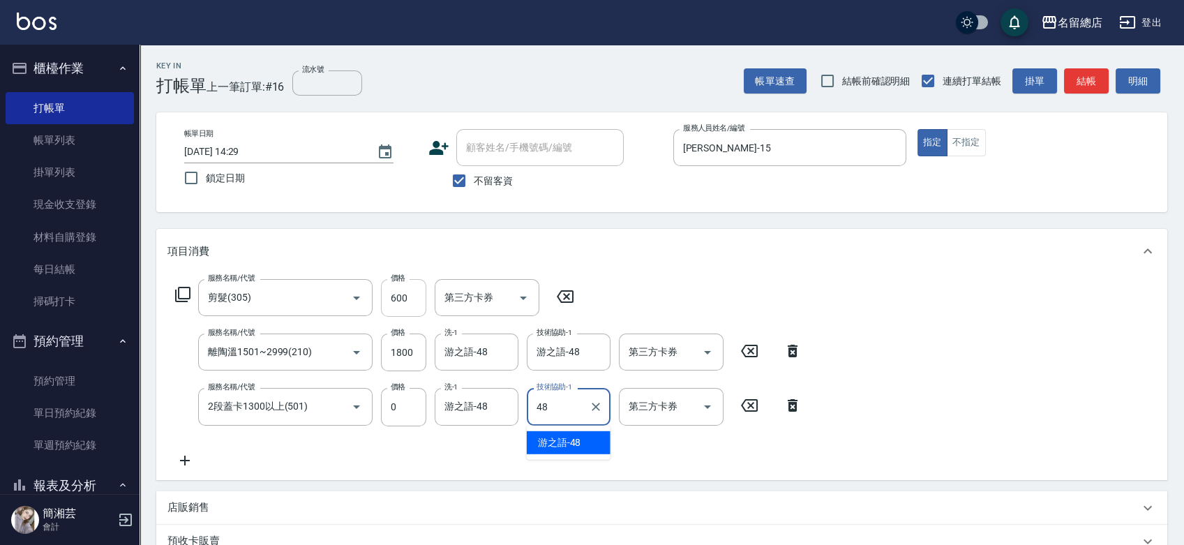
type input "游之語-48"
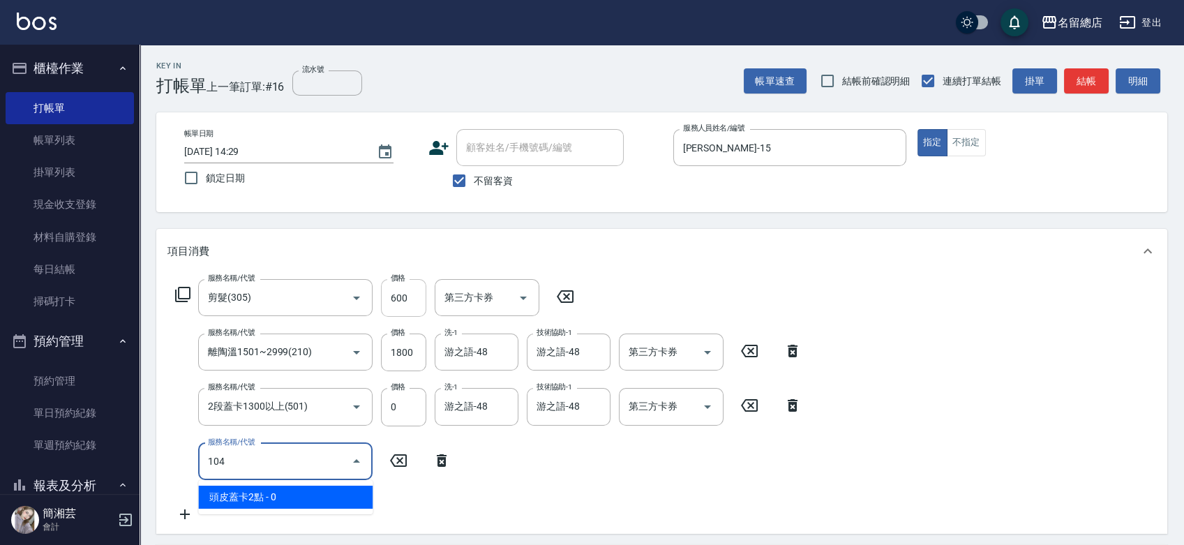
type input "頭皮蓋卡2點(104)"
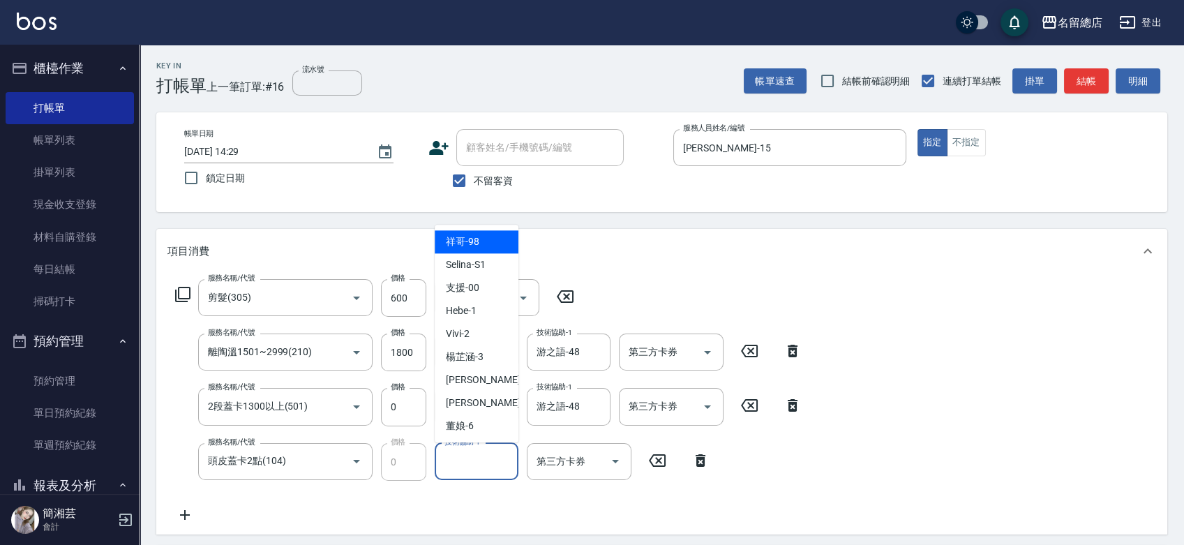
click at [461, 467] on input "技術協助-1" at bounding box center [476, 461] width 71 height 24
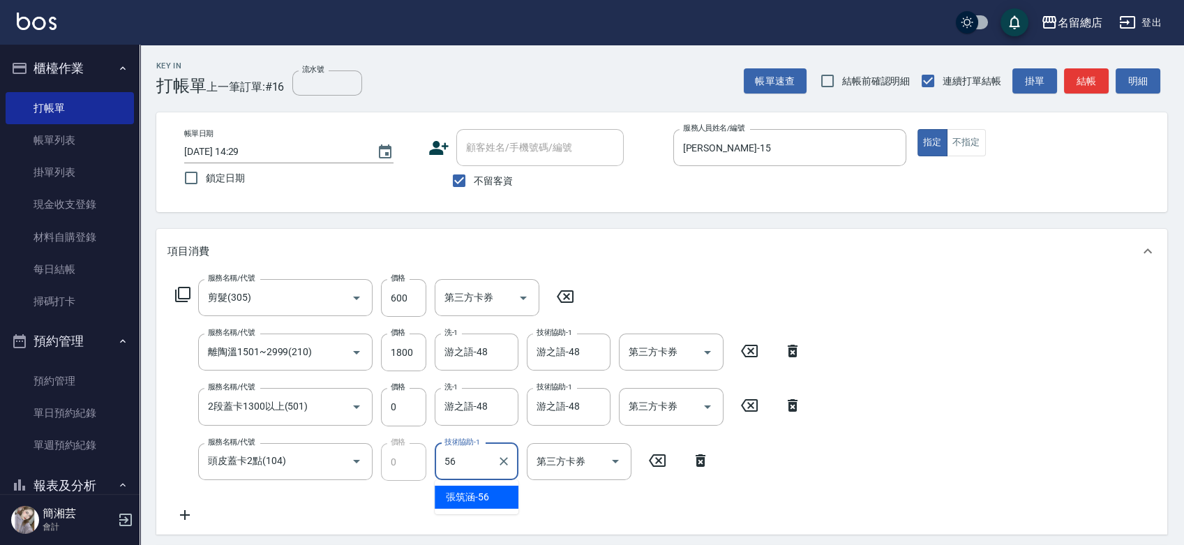
type input "[PERSON_NAME]-56"
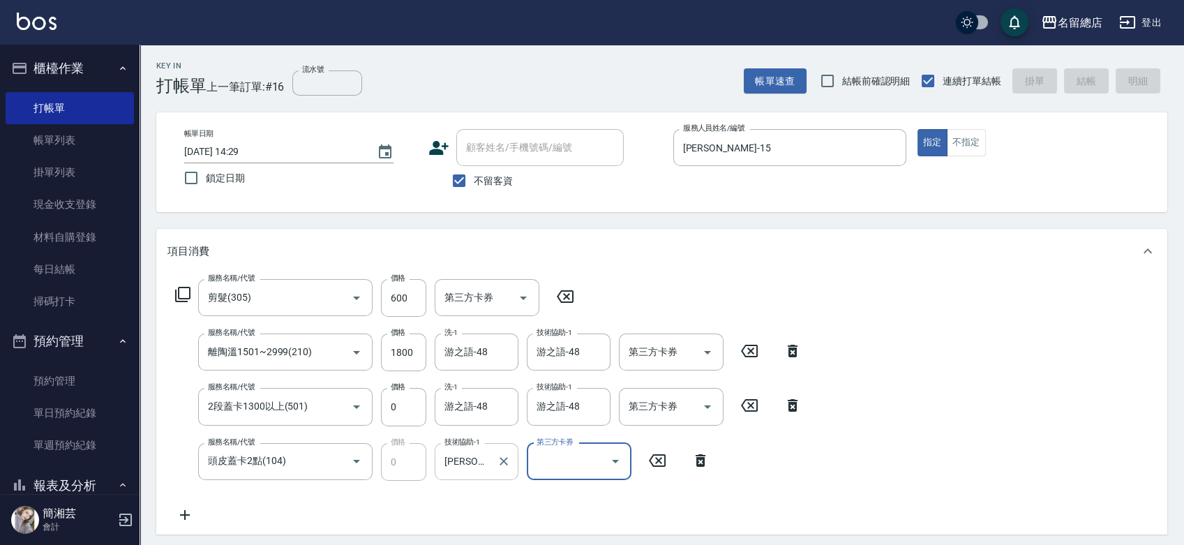
type input "[DATE] 14:53"
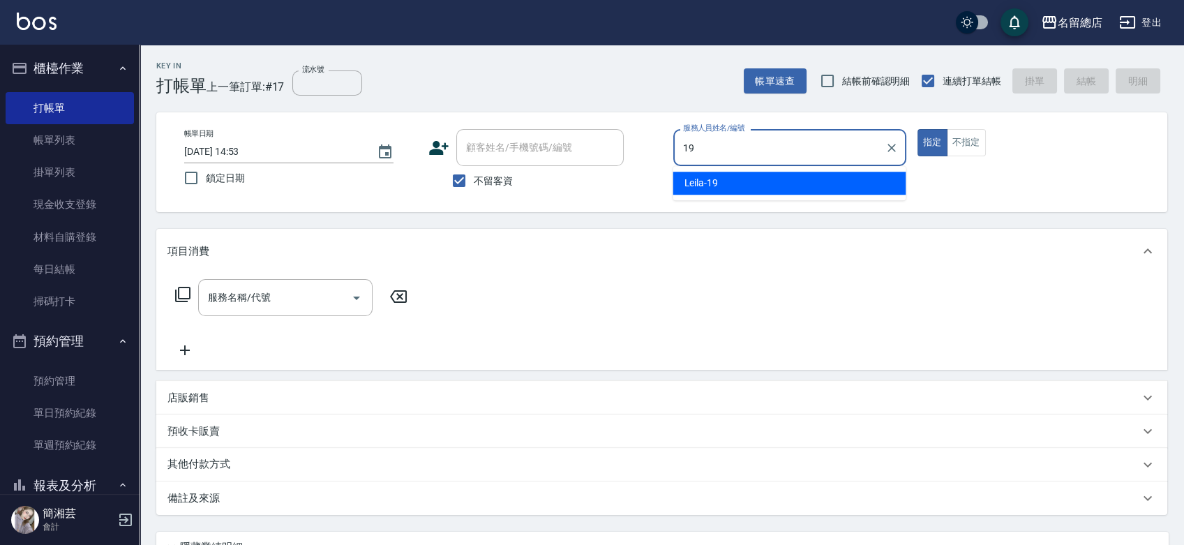
type input "Leila-19"
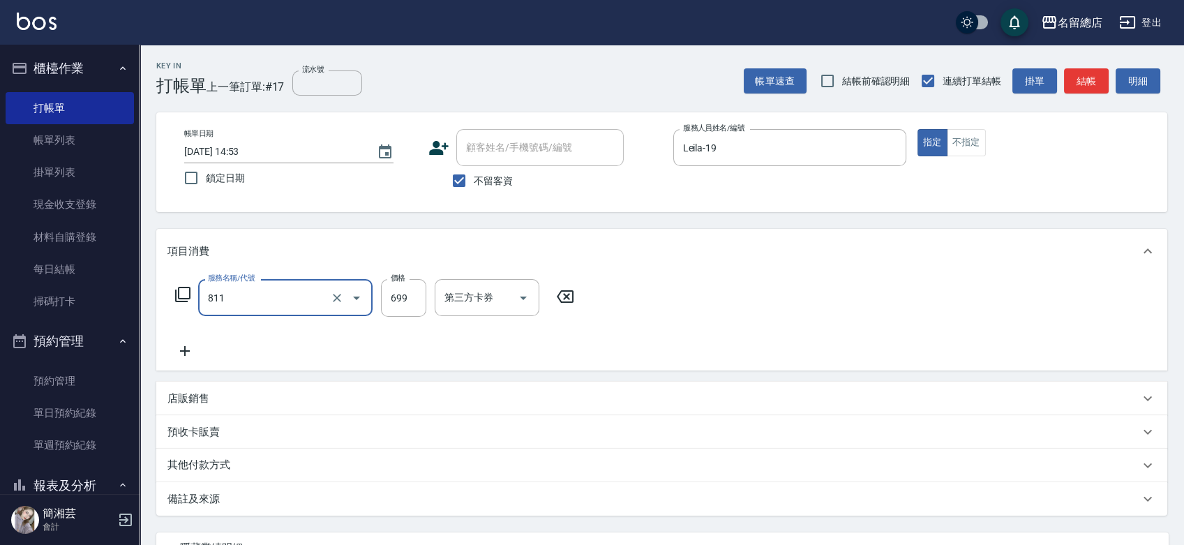
type input "洗+剪(811)"
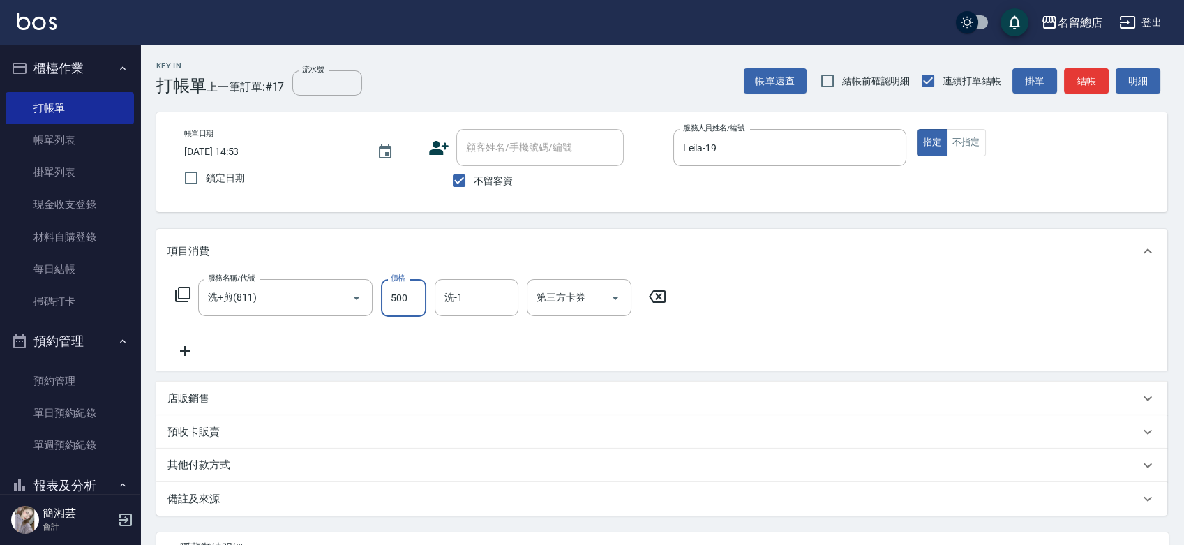
type input "500"
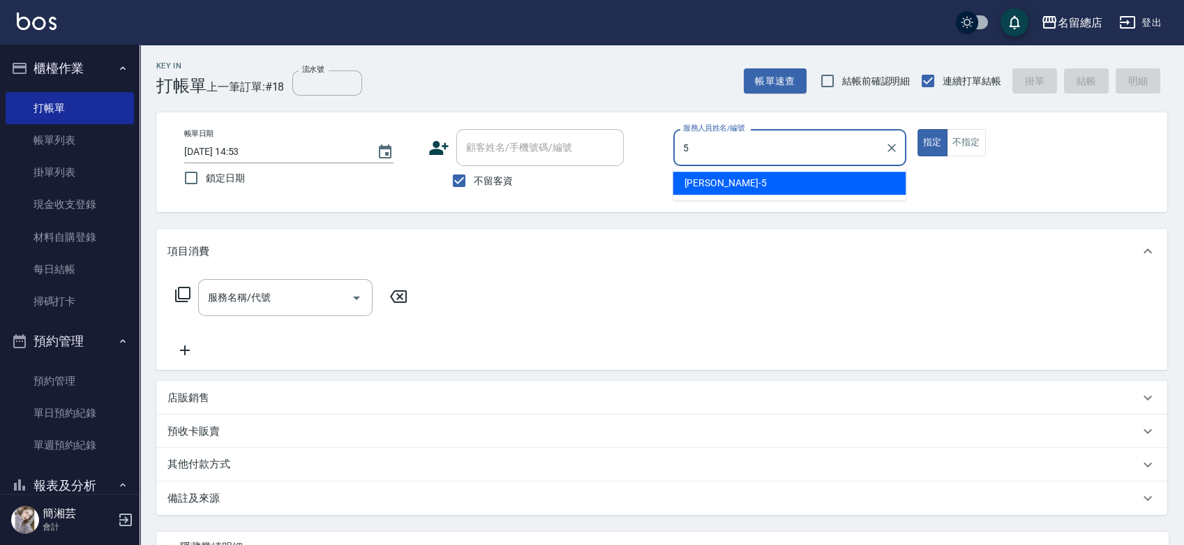
type input "[PERSON_NAME]-5"
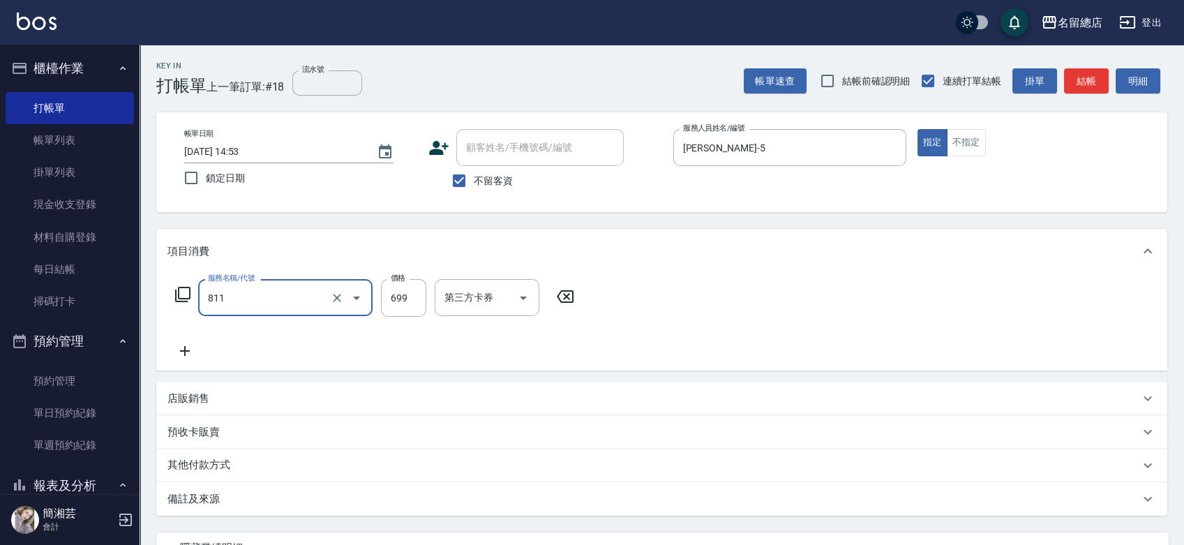
type input "洗+剪(811)"
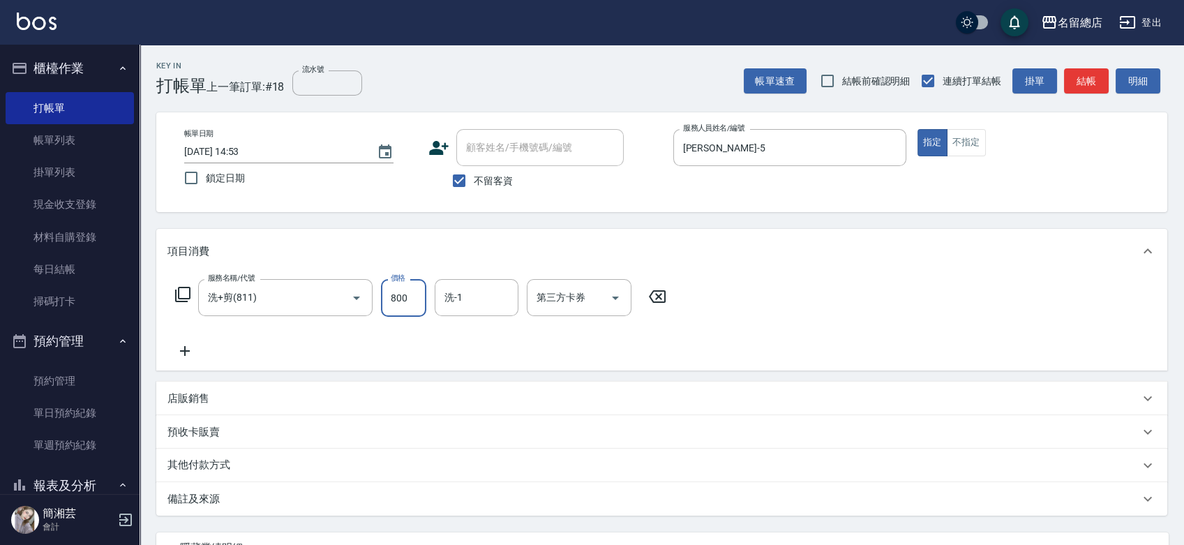
type input "800"
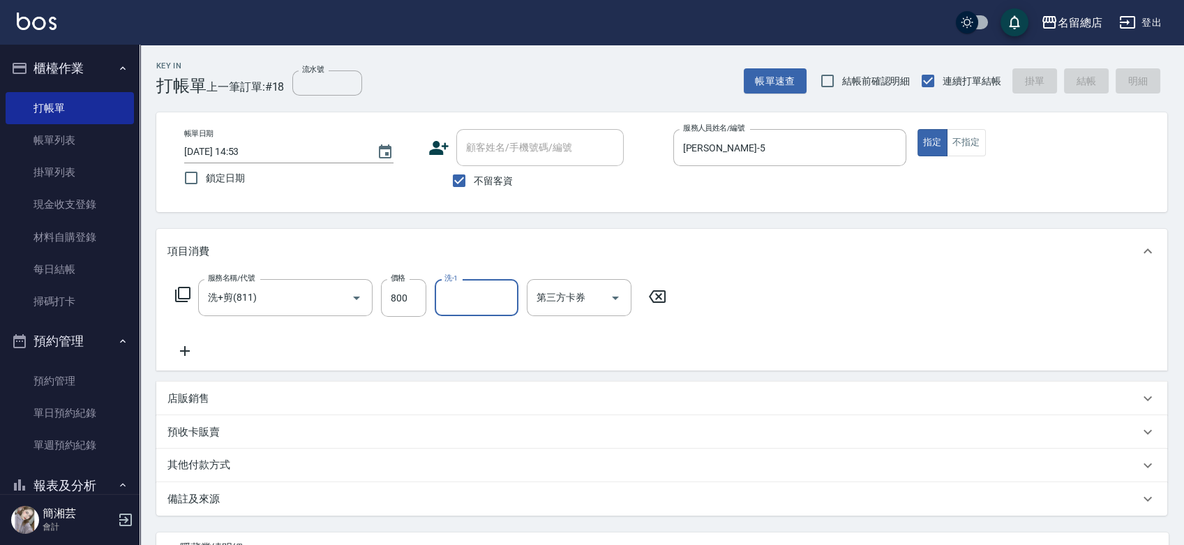
type input "[DATE] 14:54"
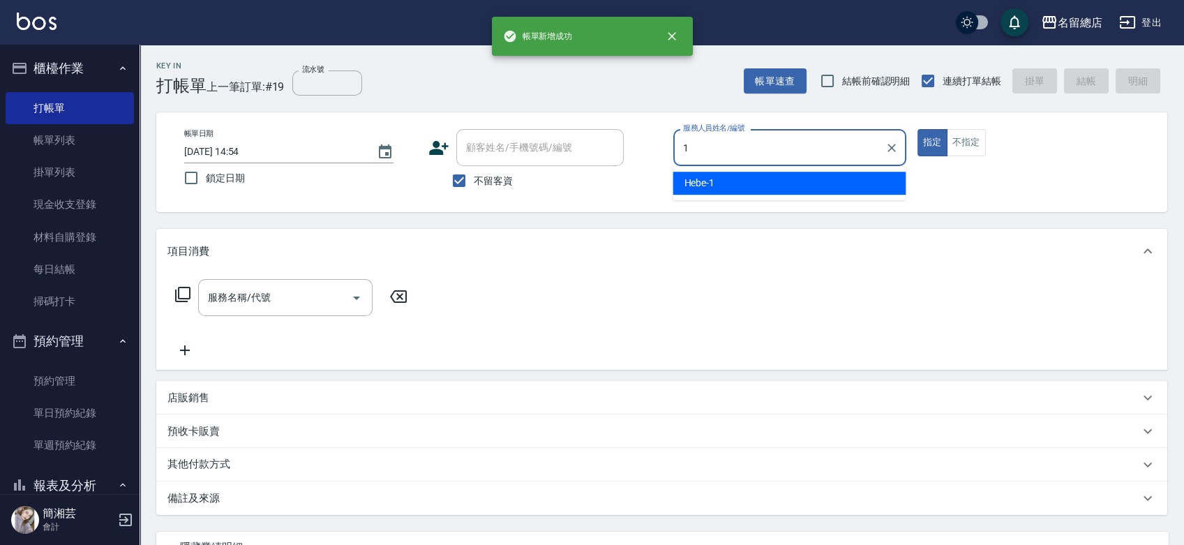
type input "Hebe-1"
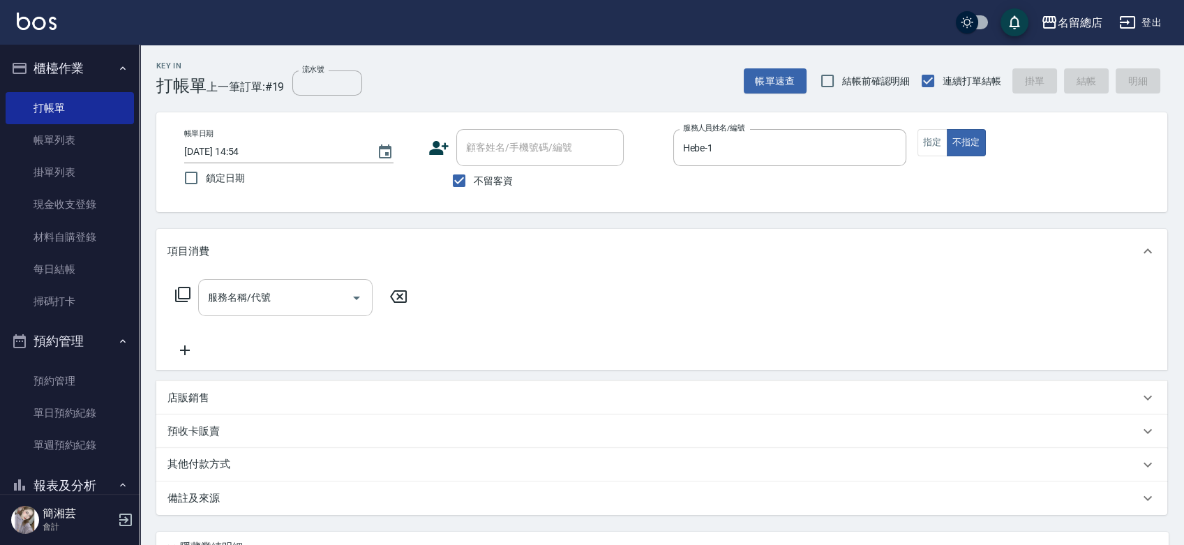
click at [275, 296] on input "服務名稱/代號" at bounding box center [274, 297] width 141 height 24
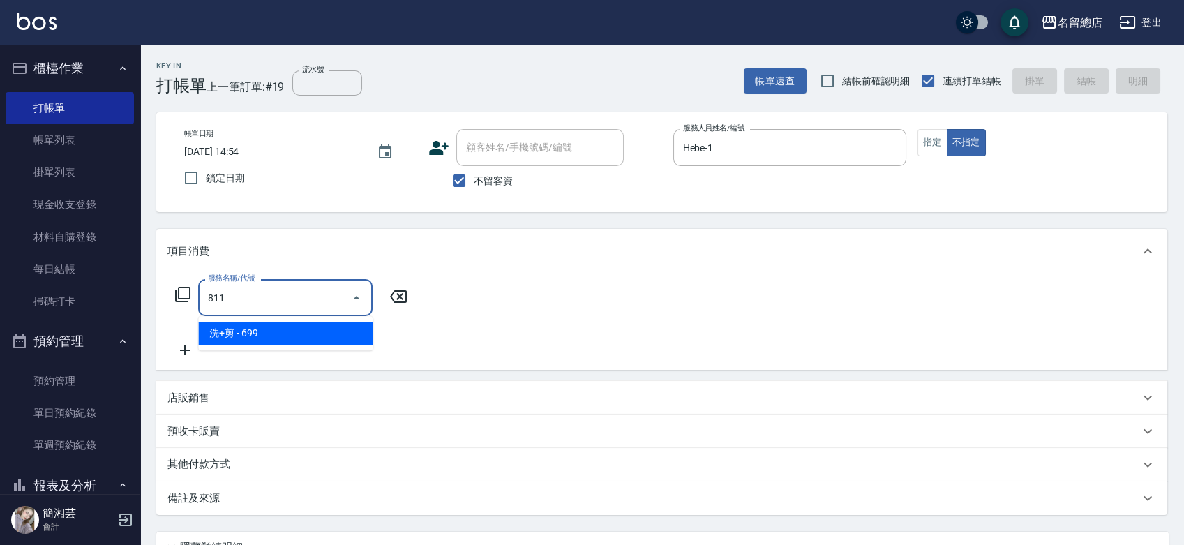
type input "洗+剪(811)"
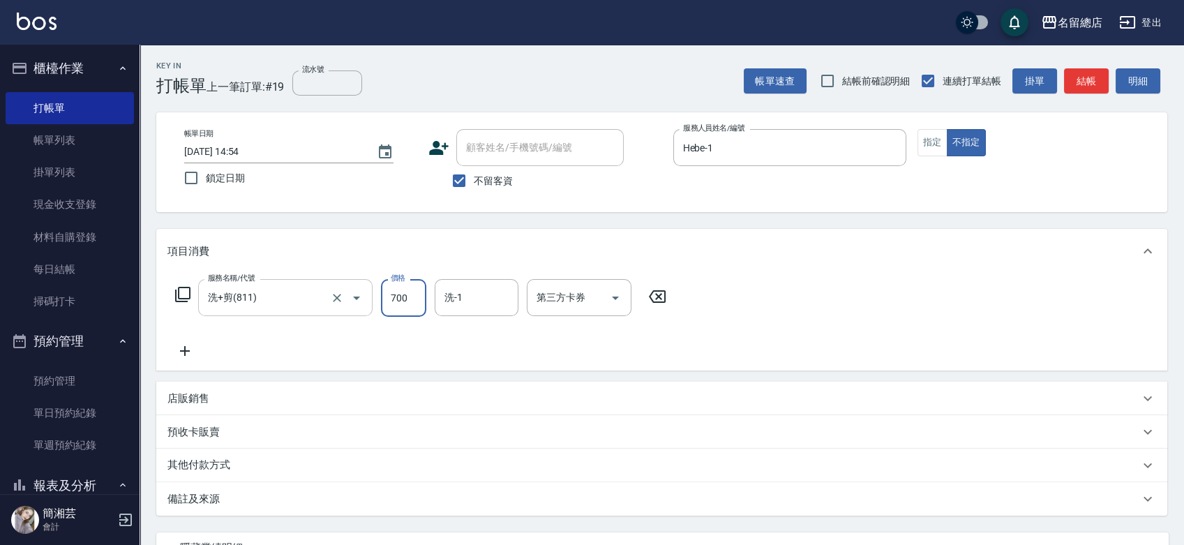
type input "700"
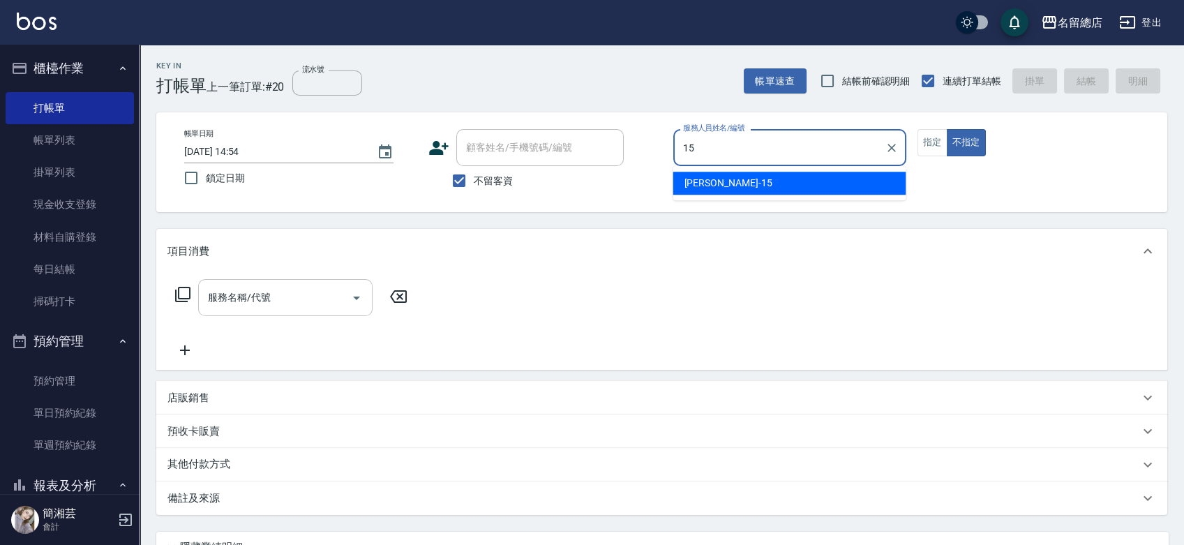
type input "[PERSON_NAME]-15"
type button "false"
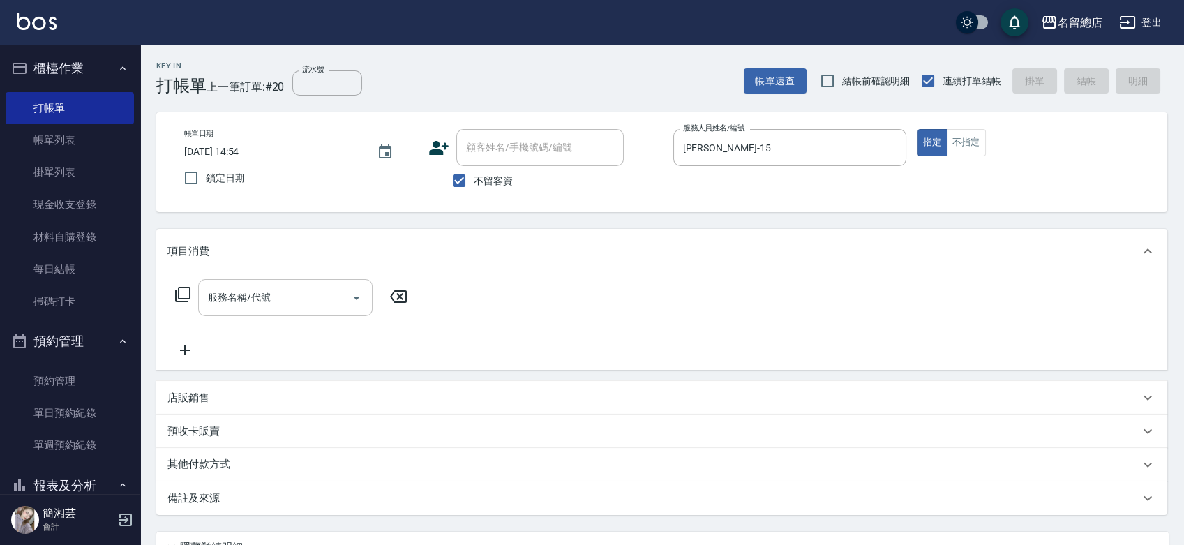
click at [278, 287] on input "服務名稱/代號" at bounding box center [274, 297] width 141 height 24
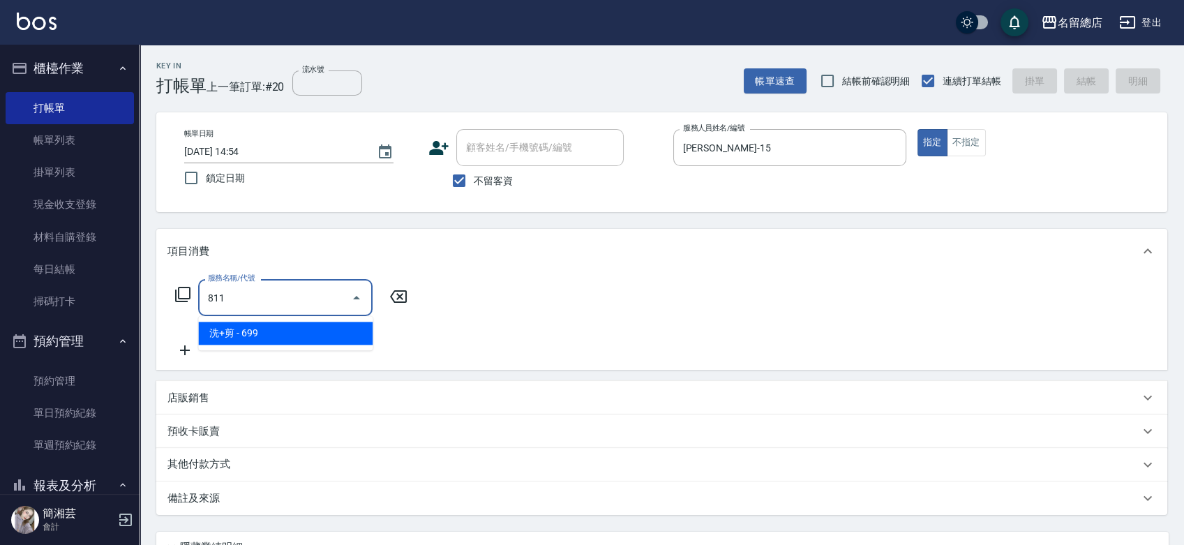
type input "洗+剪(811)"
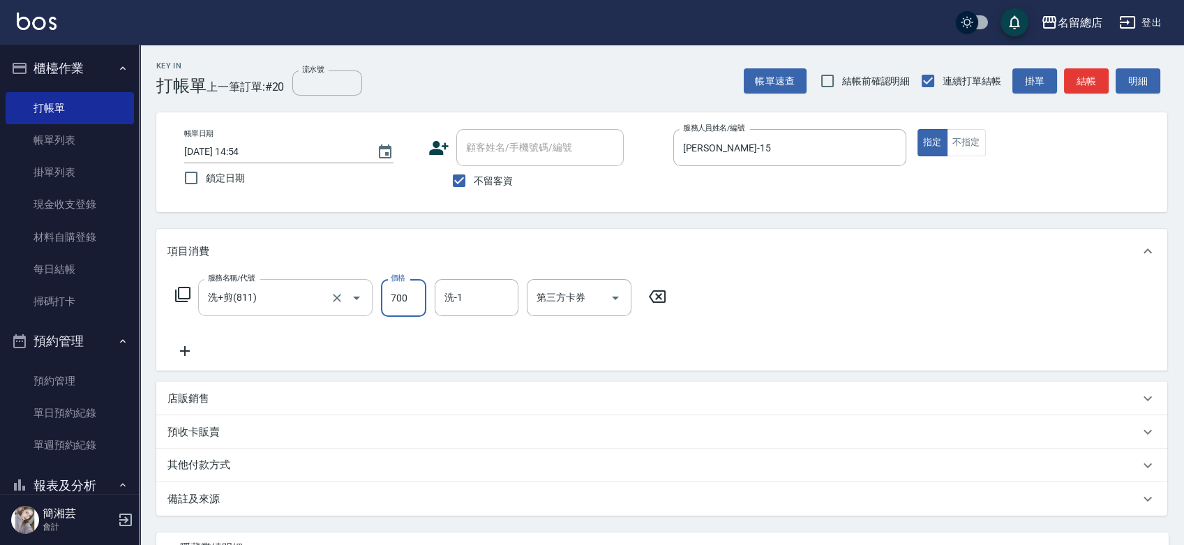
type input "700"
type input "陳予歆-28"
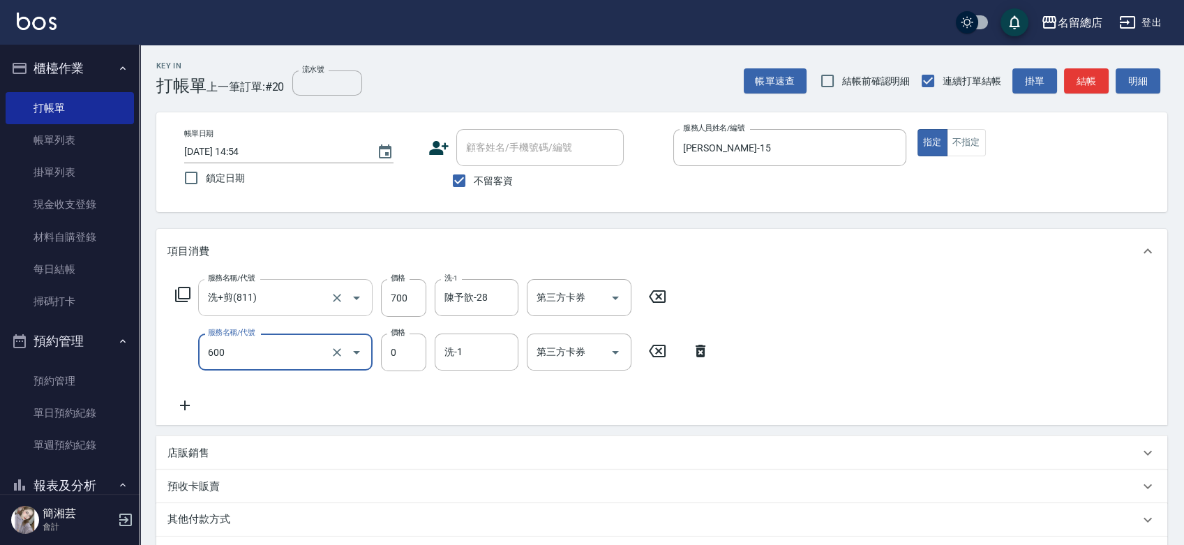
type input "洗髮(免費)(600)"
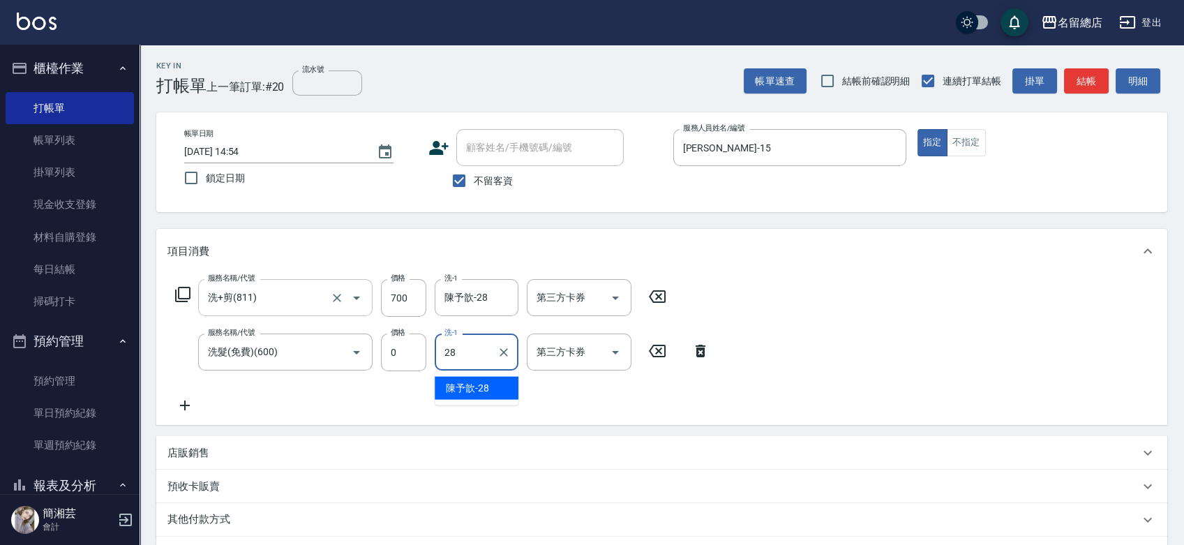
type input "陳予歆-28"
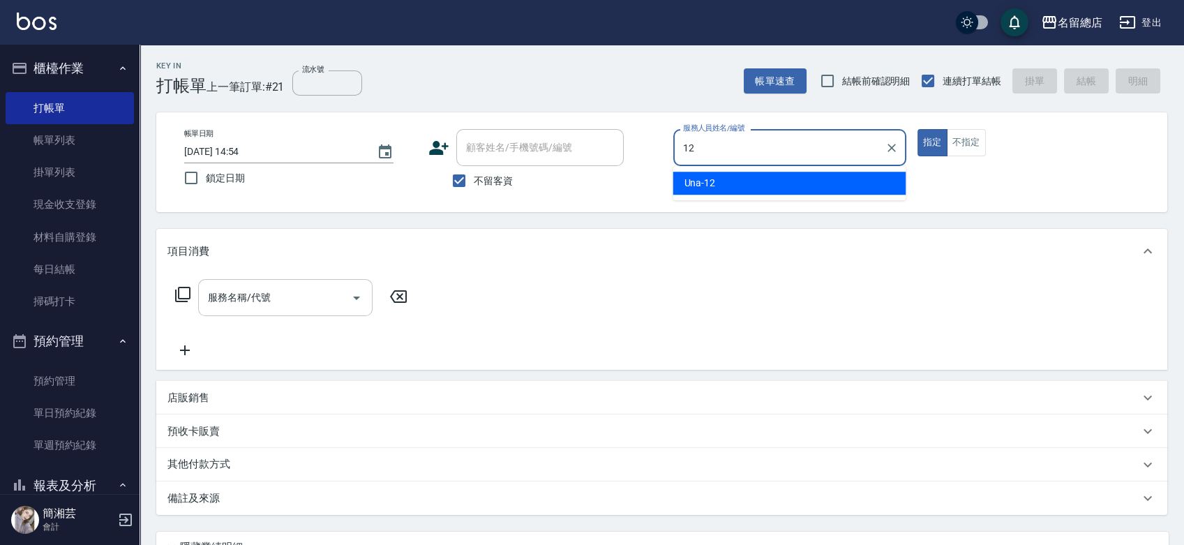
type input "Una-12"
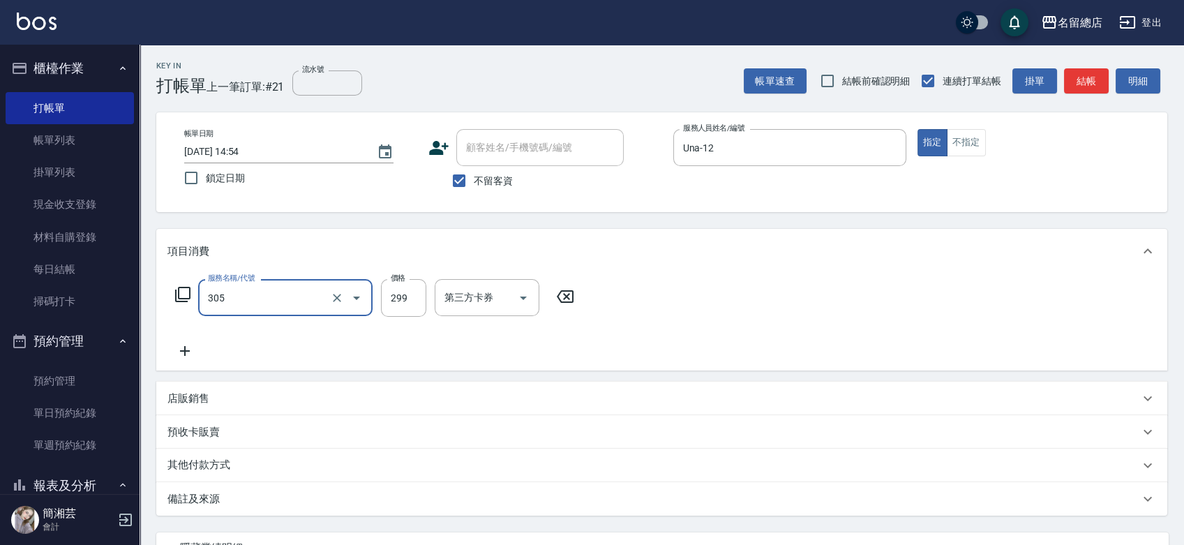
type input "剪髮(305)"
type input "400"
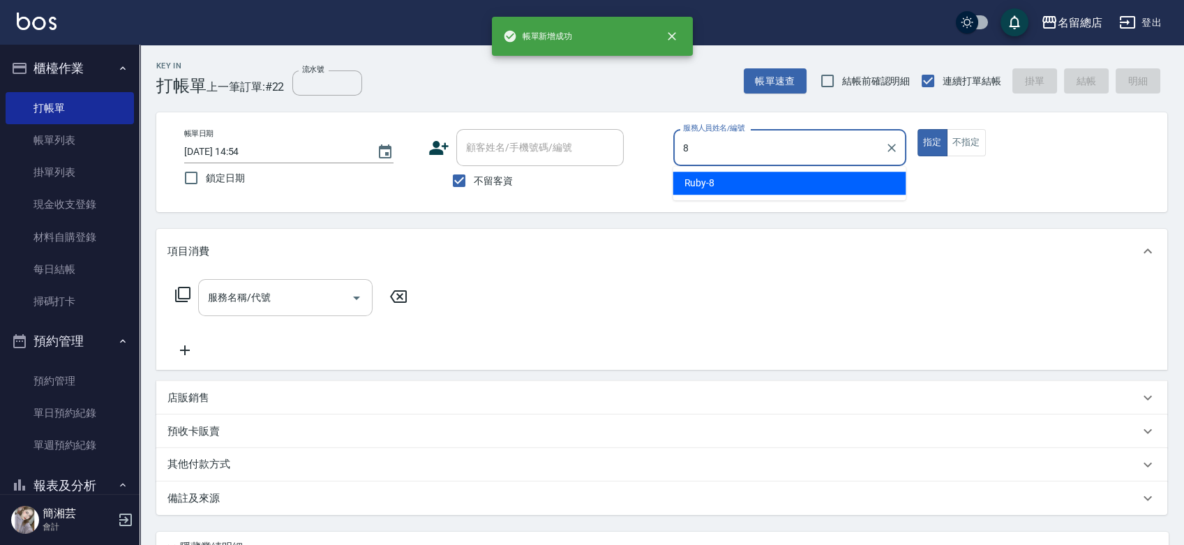
type input "Ruby-8"
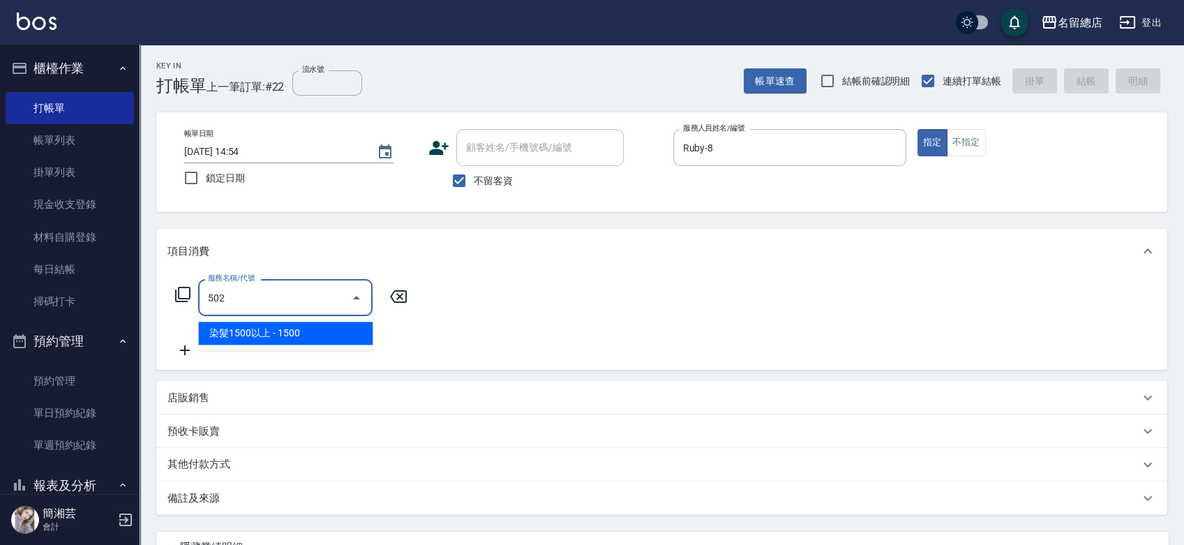
type input "染髮1500以上(502)"
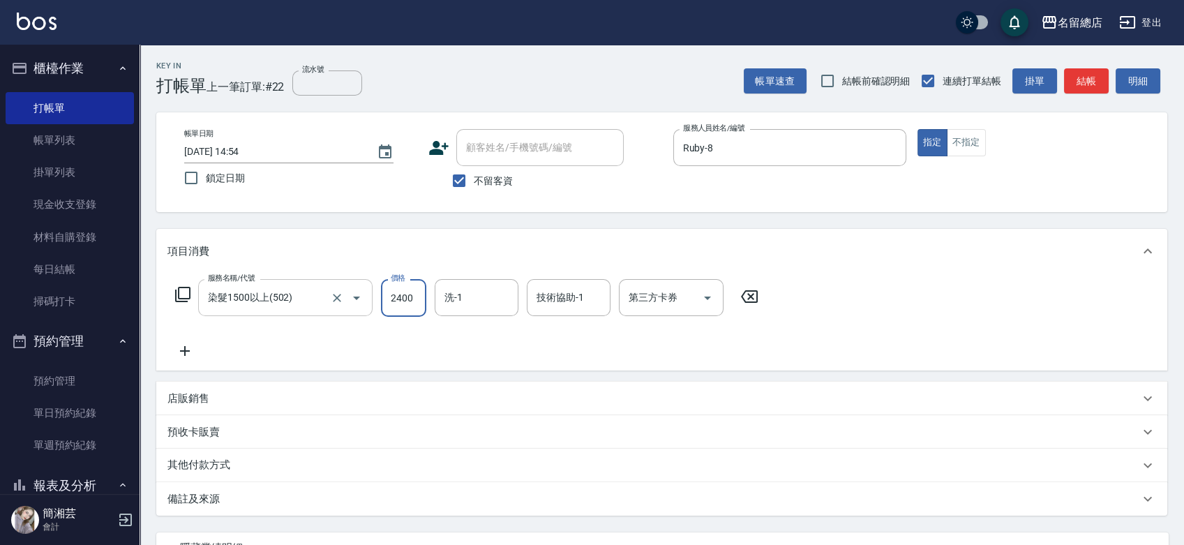
type input "2400"
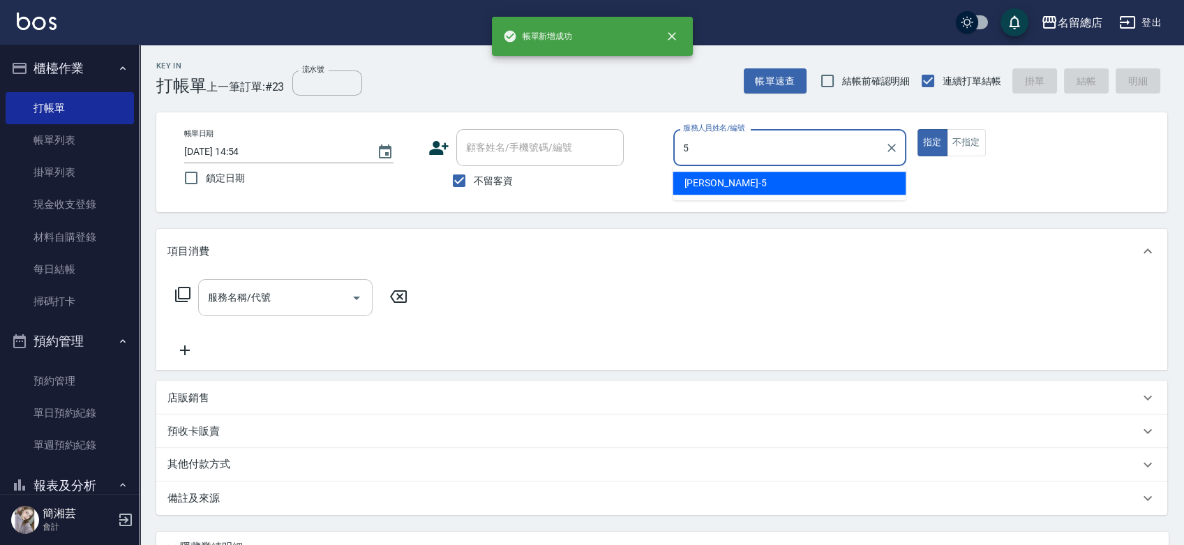
type input "[PERSON_NAME]-5"
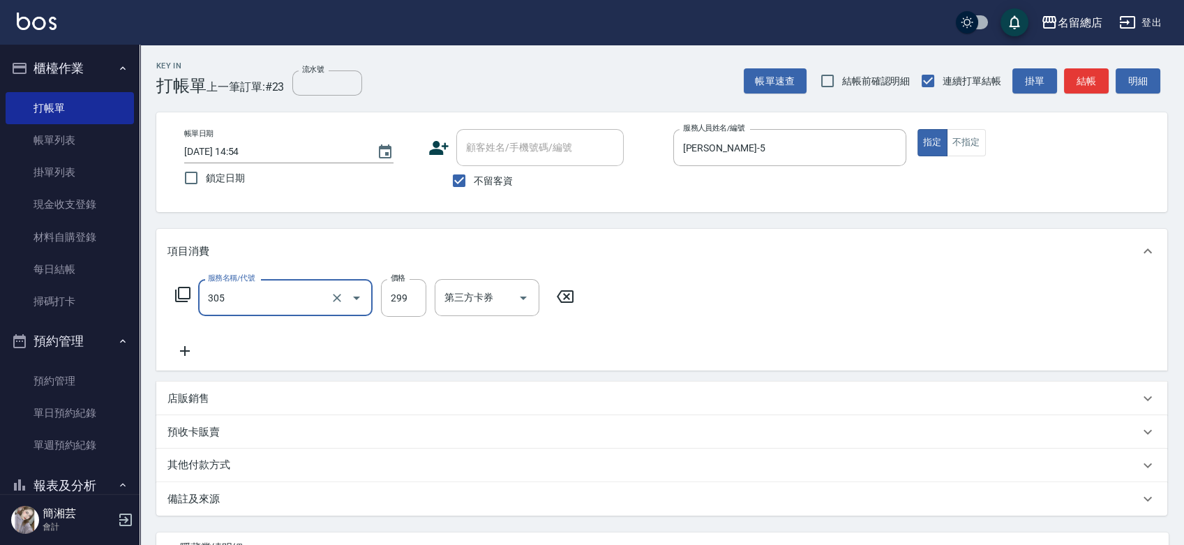
type input "剪髮(305)"
type input "300"
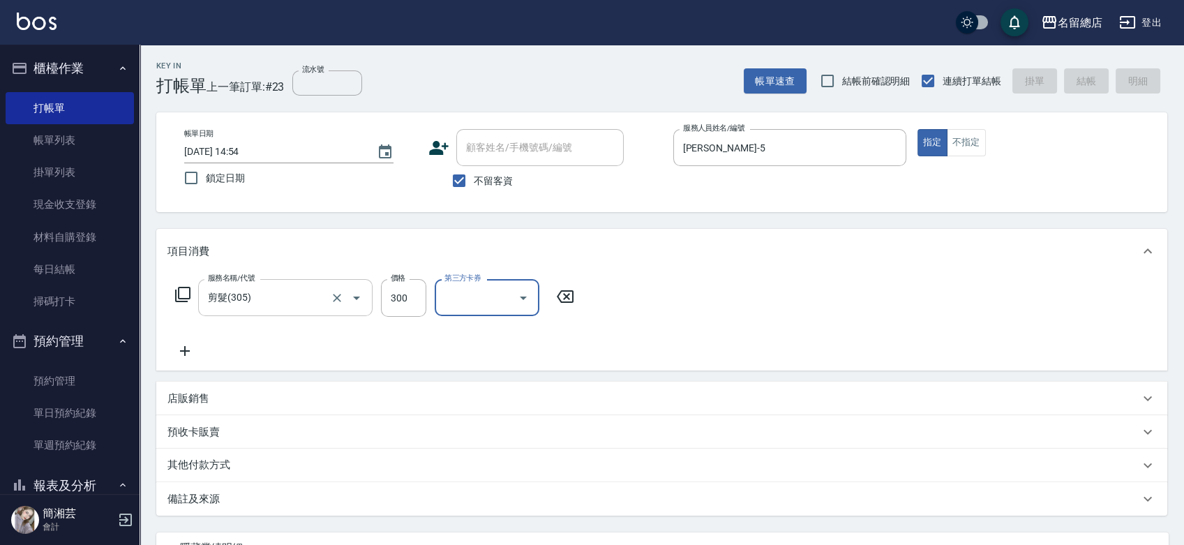
type input "[DATE] 14:55"
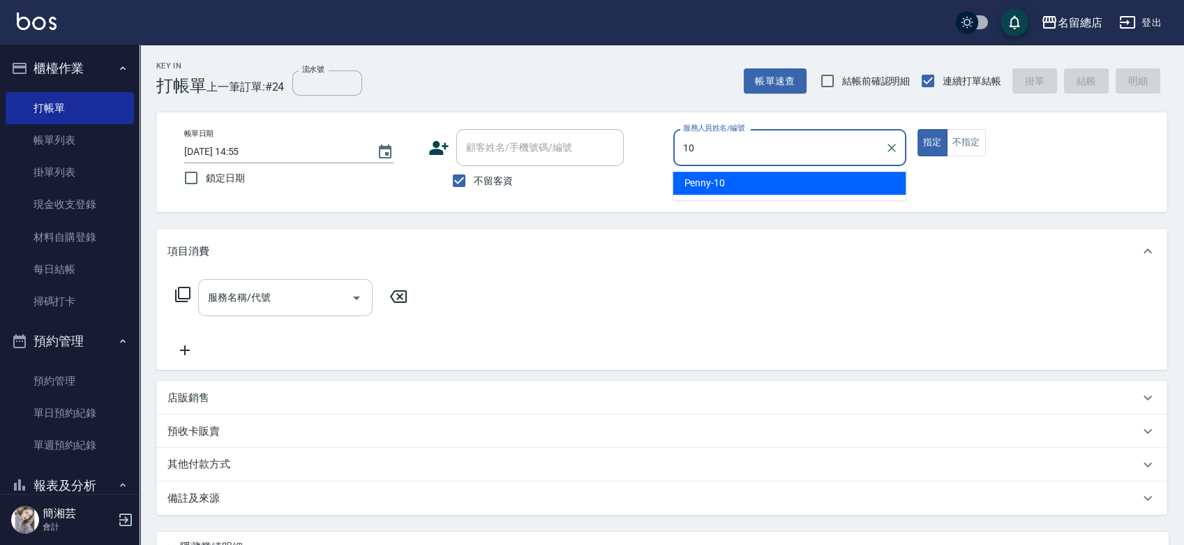
type input "Penny-10"
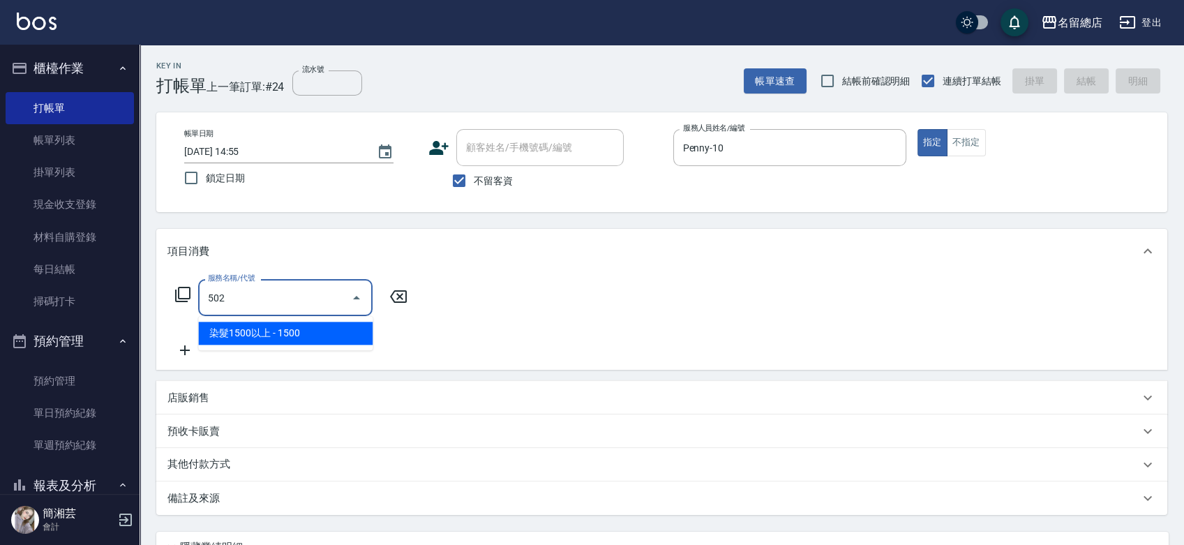
type input "染髮1500以上(502)"
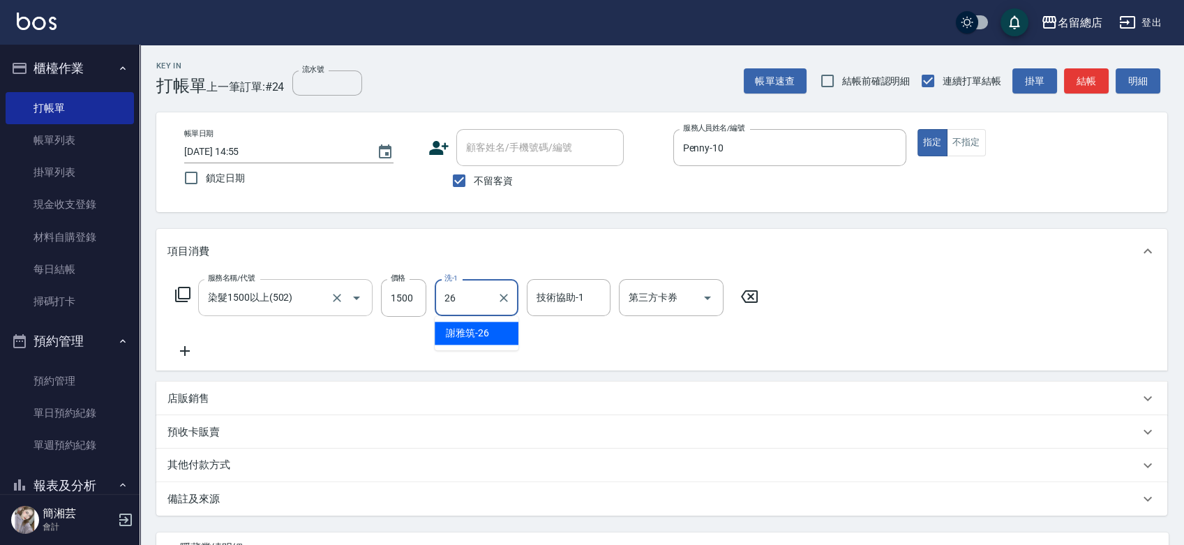
type input "[PERSON_NAME]-26"
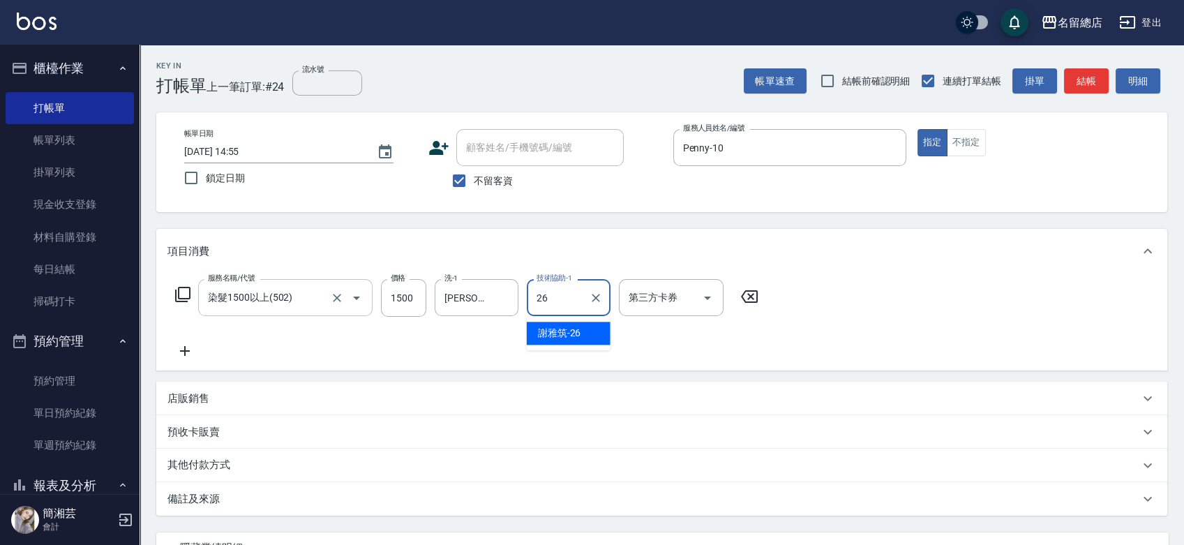
type input "[PERSON_NAME]-26"
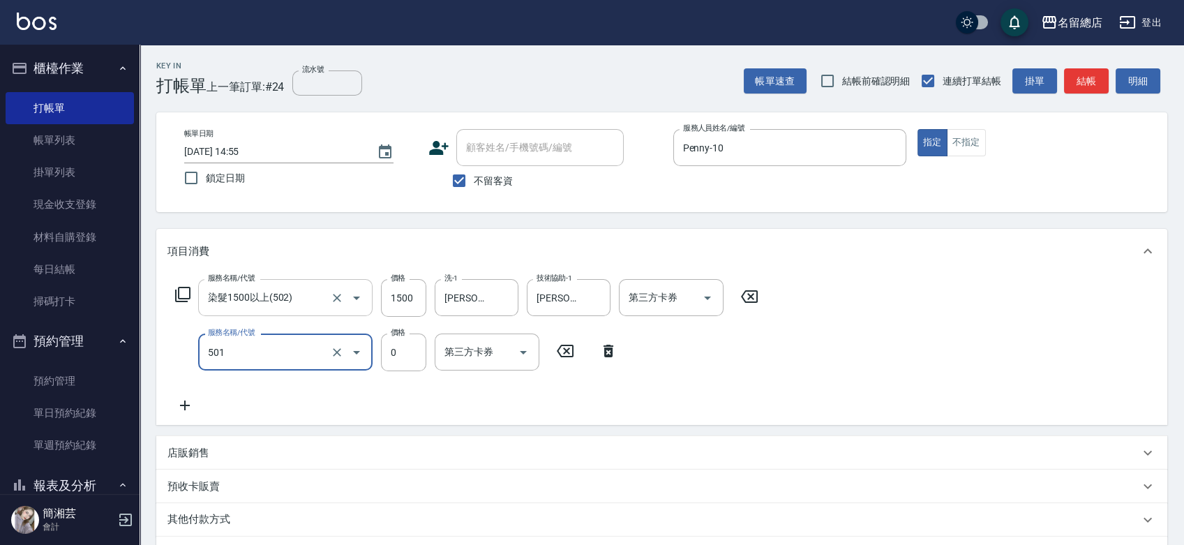
type input "2段蓋卡1300以上(501)"
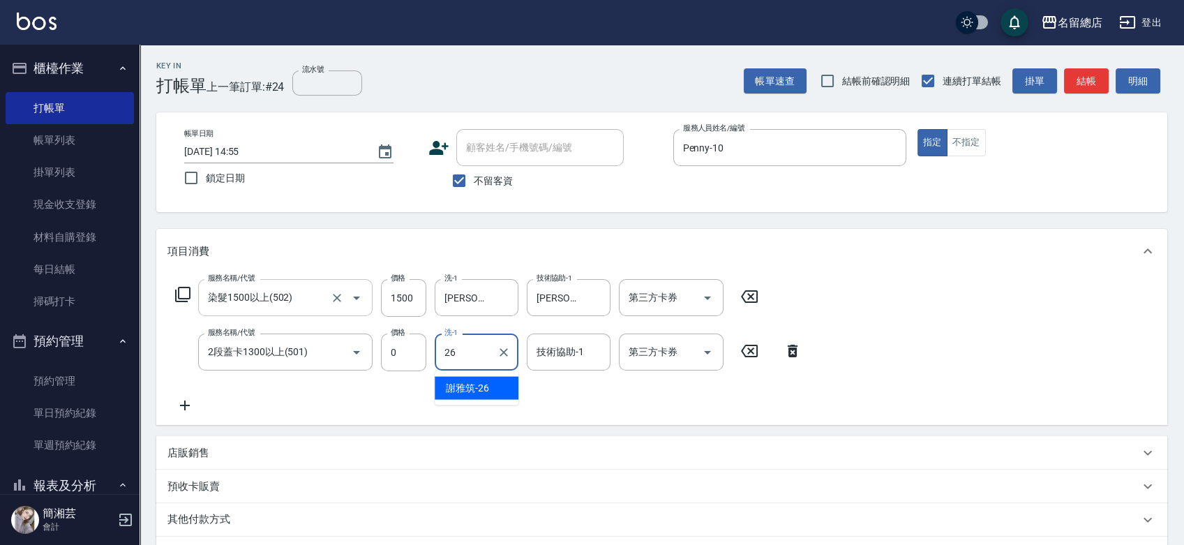
type input "[PERSON_NAME]-26"
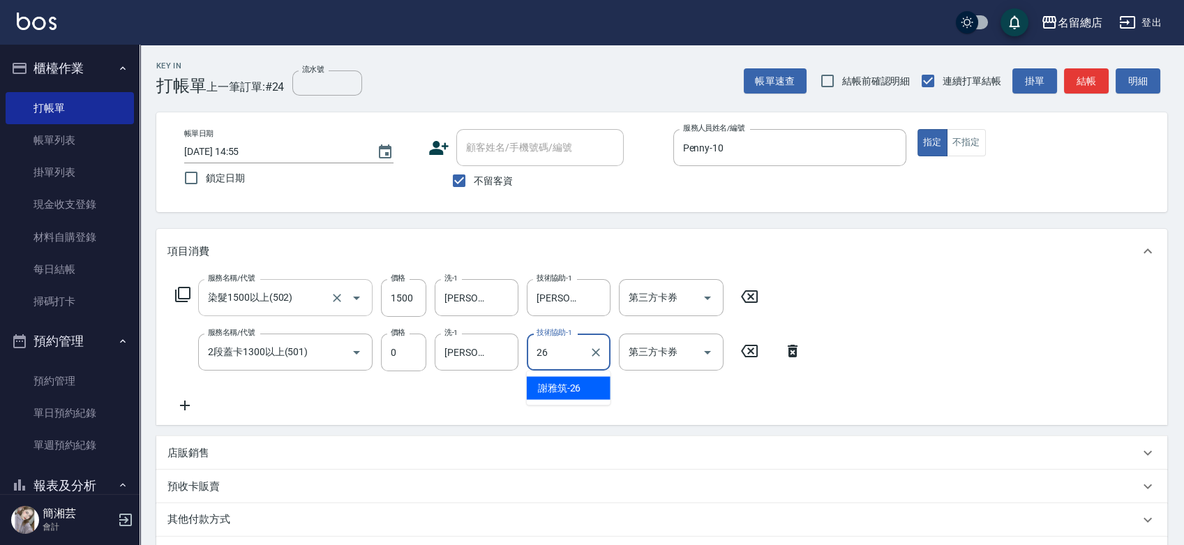
type input "[PERSON_NAME]-26"
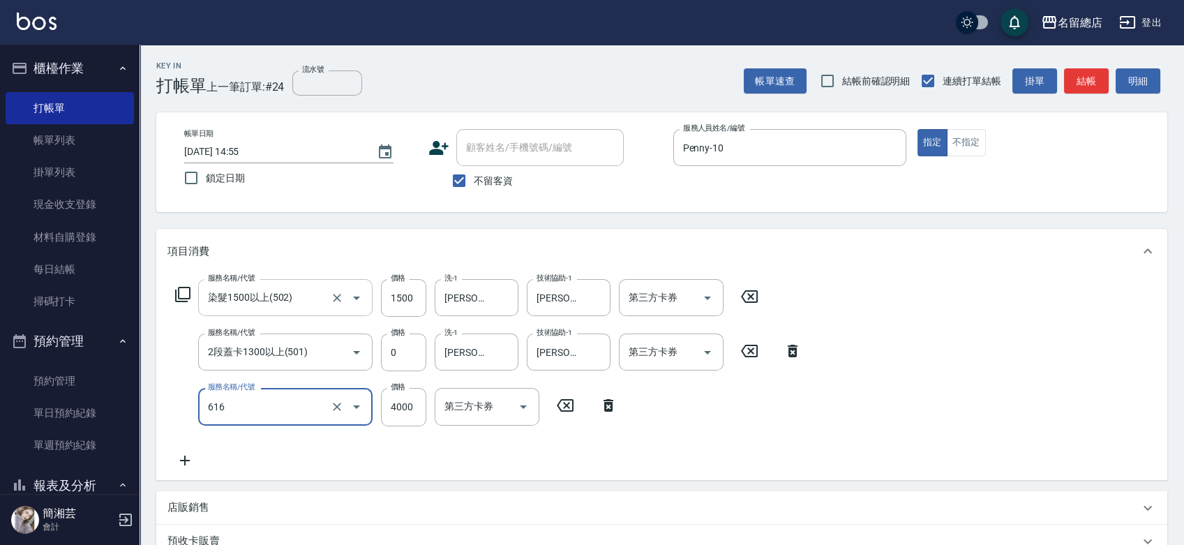
type input "自備接髮(616)"
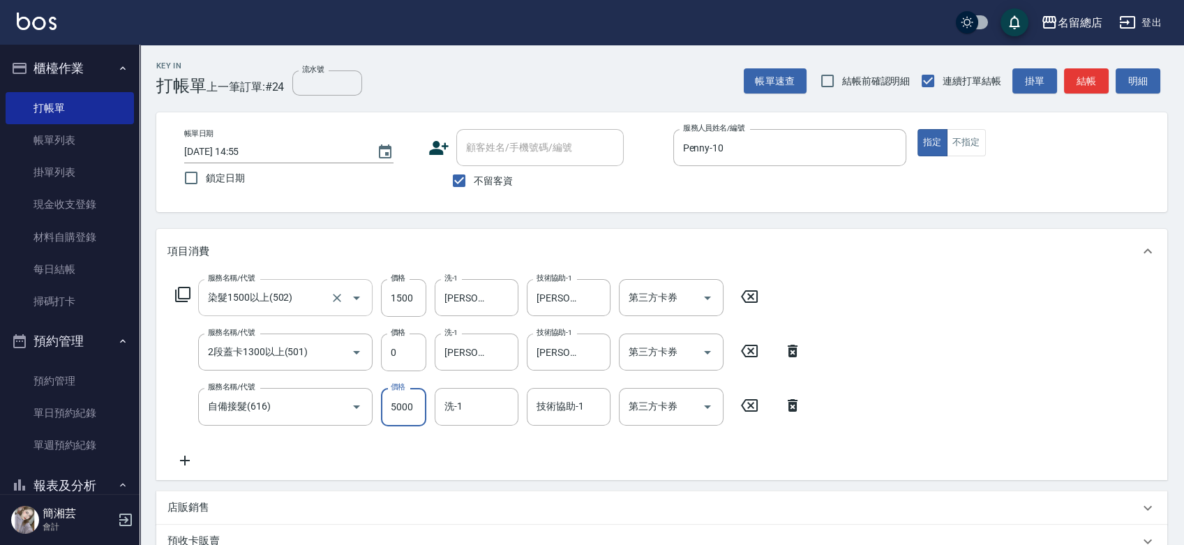
type input "5000"
type input "Vivi-2"
click at [506, 408] on icon "Clear" at bounding box center [504, 407] width 14 height 14
type input "[PERSON_NAME]-26"
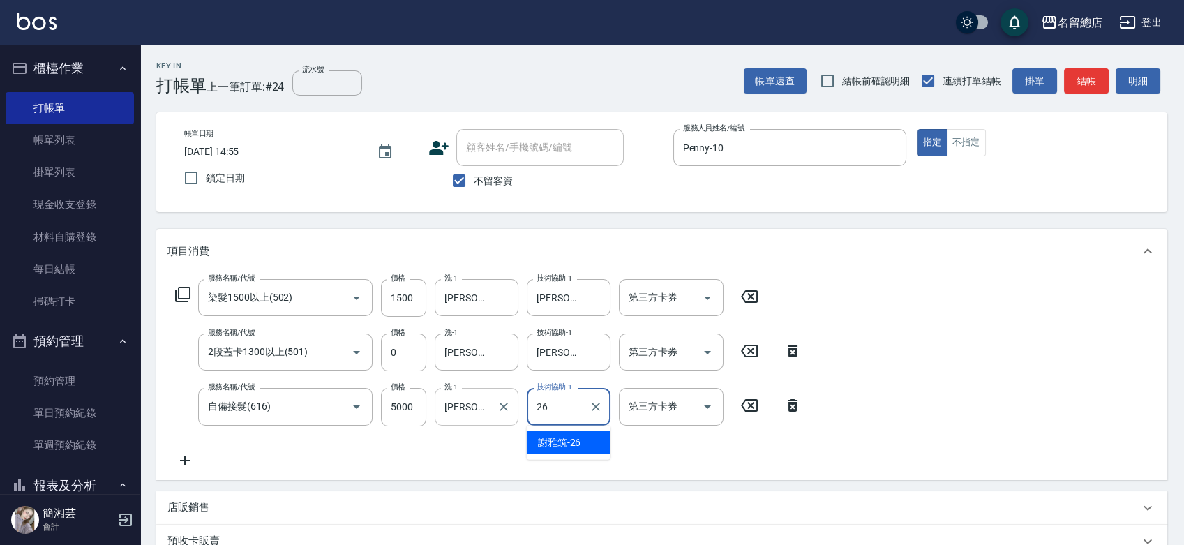
type input "[PERSON_NAME]-26"
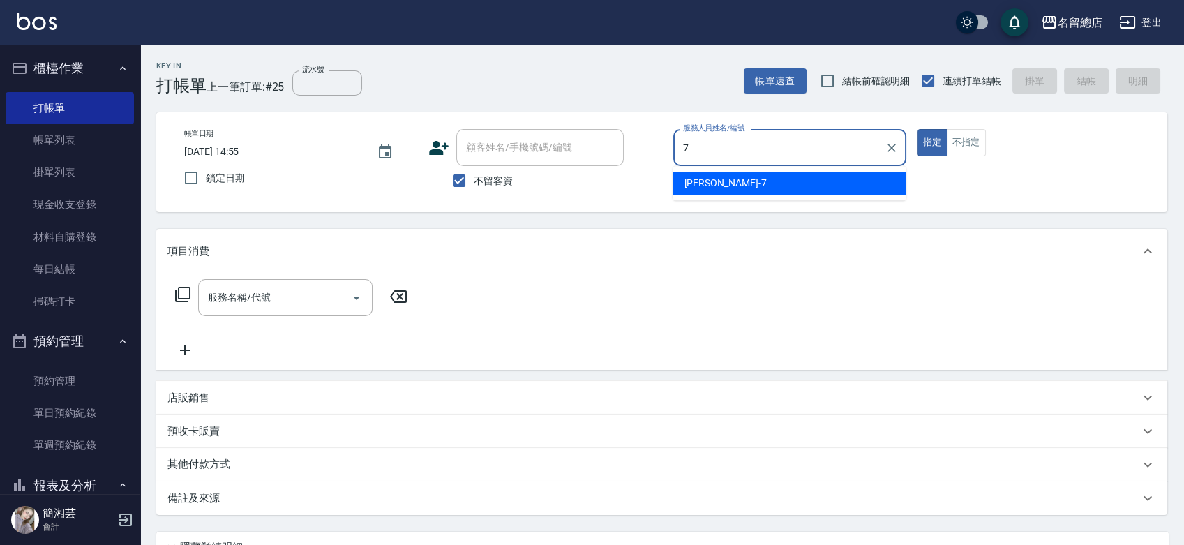
type input "Mick-7"
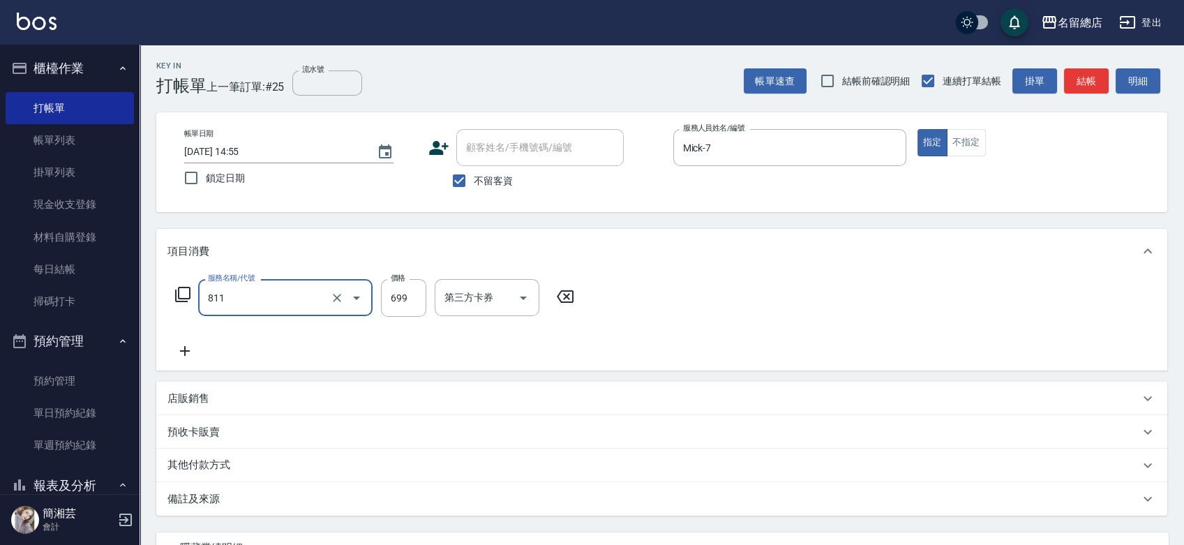
type input "洗+剪(811)"
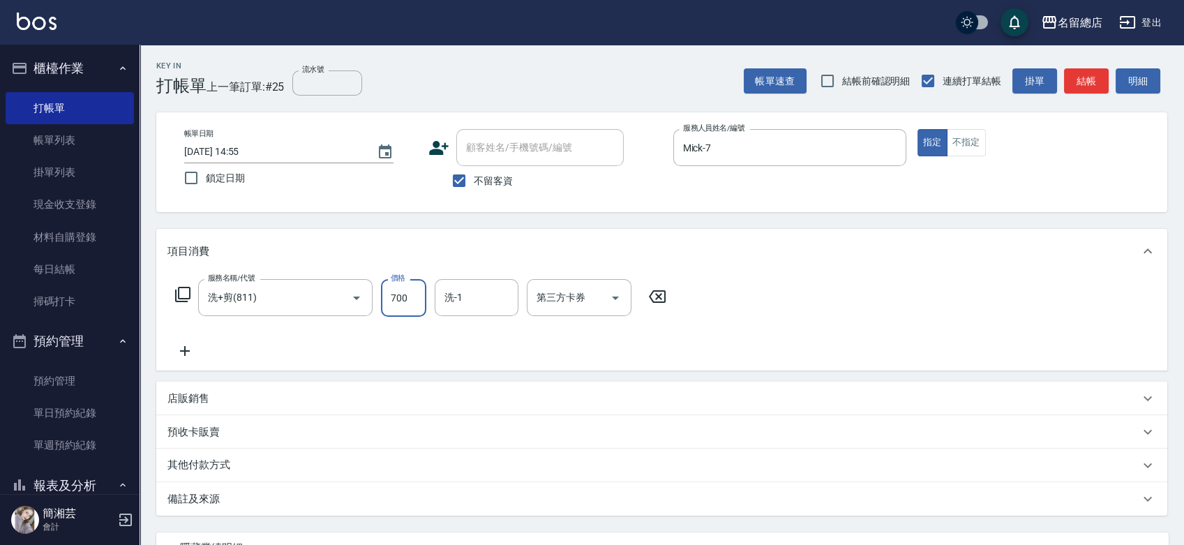
type input "700"
type input "[PERSON_NAME]-34"
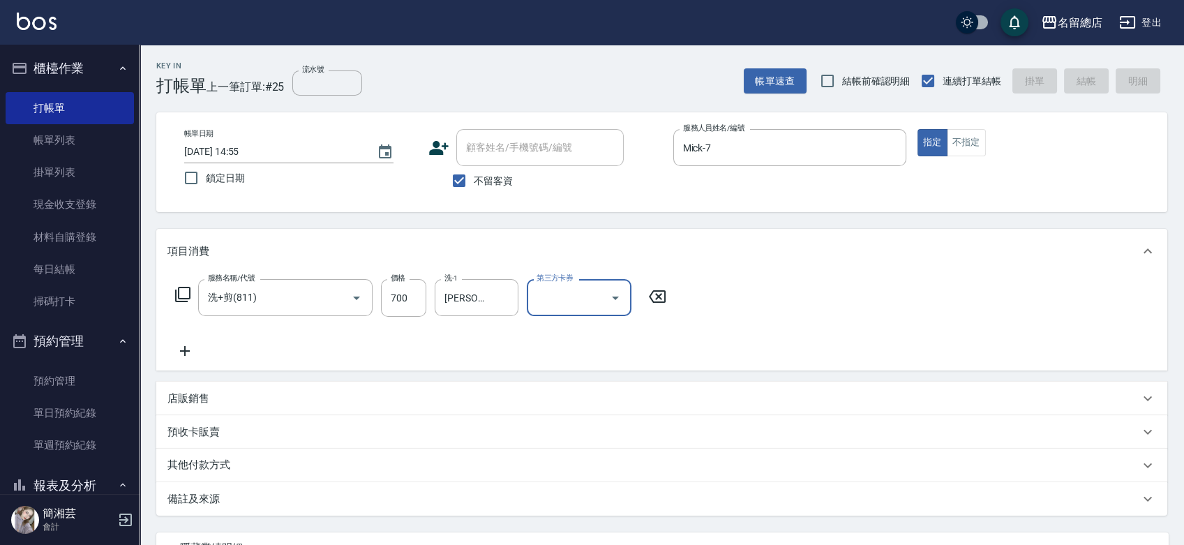
type input "[DATE] 15:56"
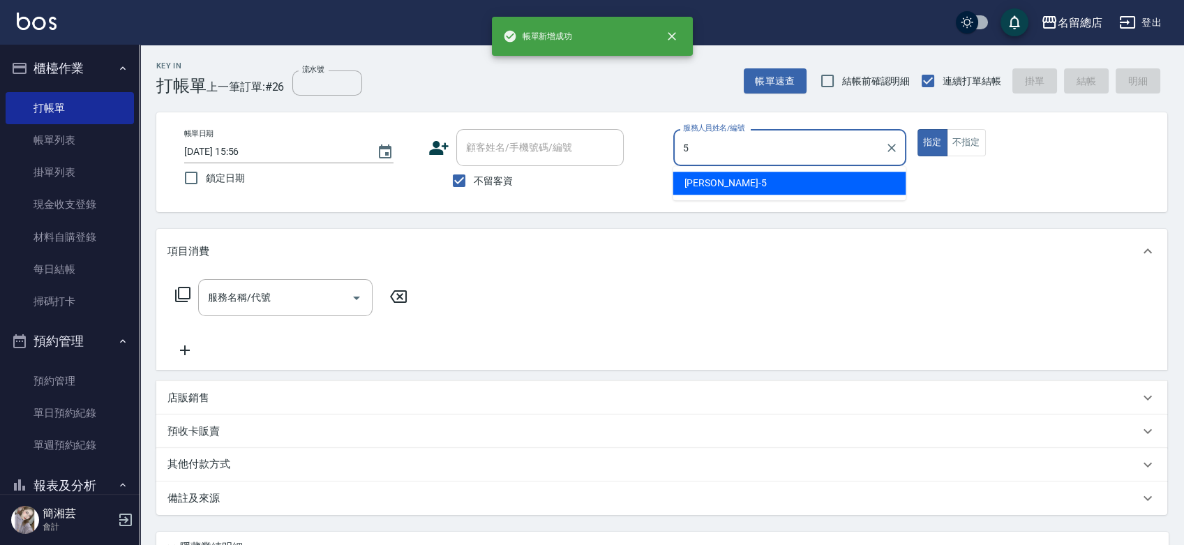
type input "[PERSON_NAME]-5"
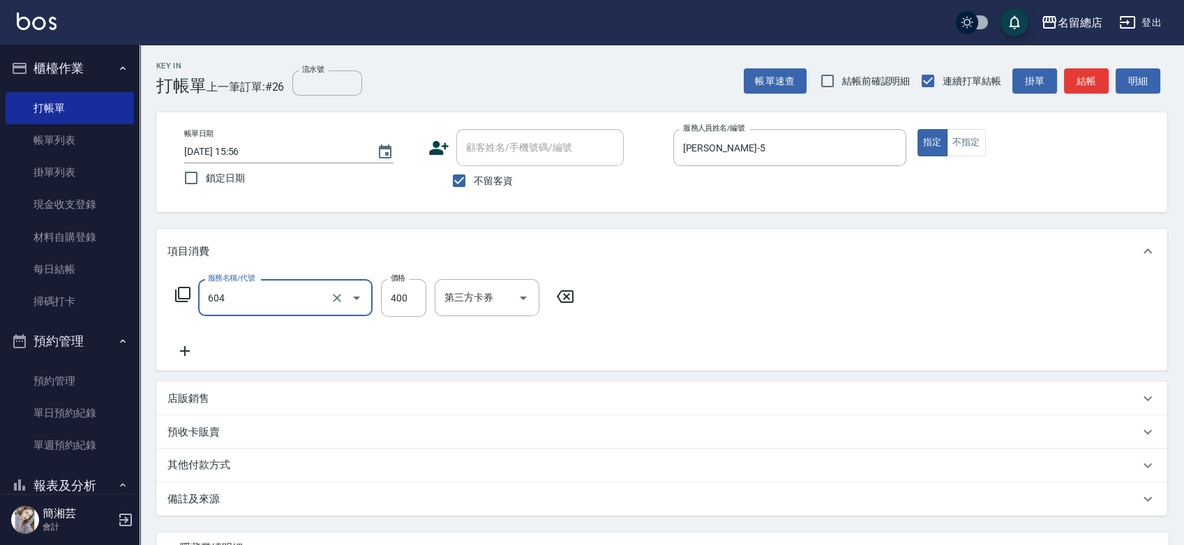
type input "健康洗髮(604)"
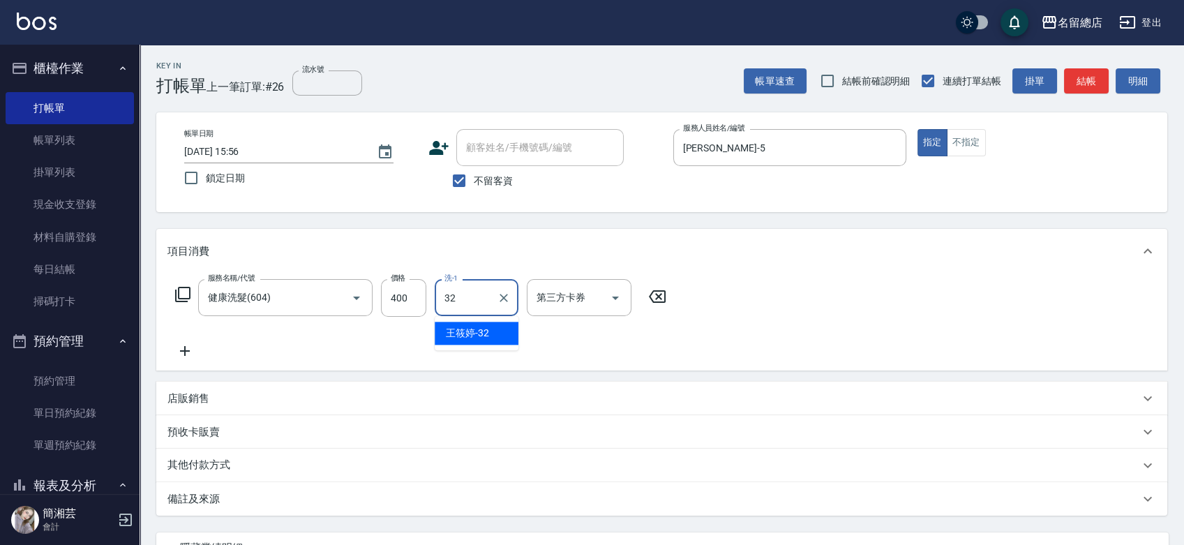
type input "[PERSON_NAME]-32"
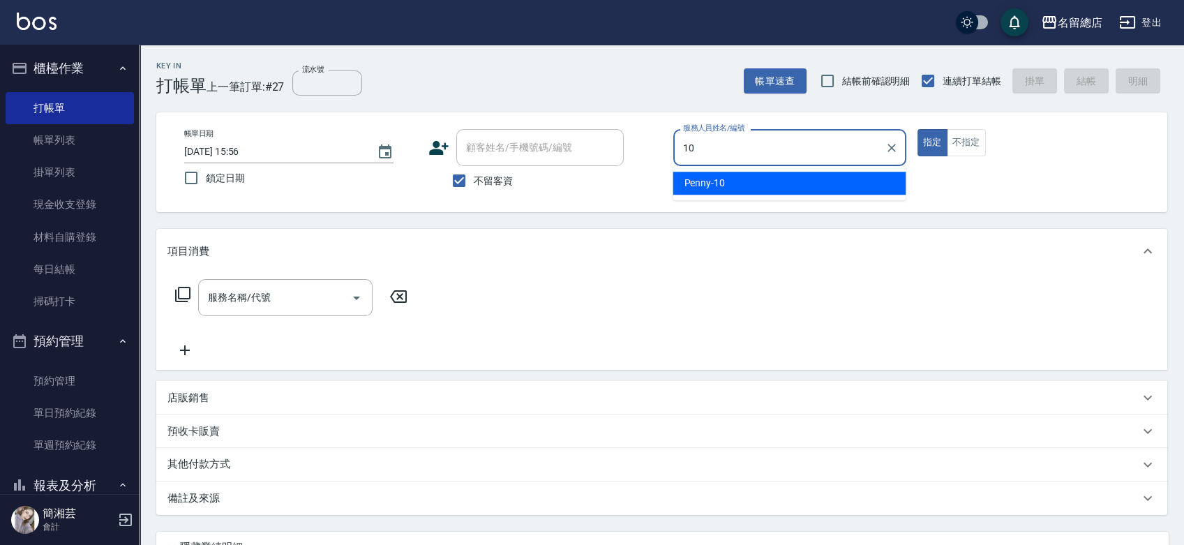
type input "Penny-10"
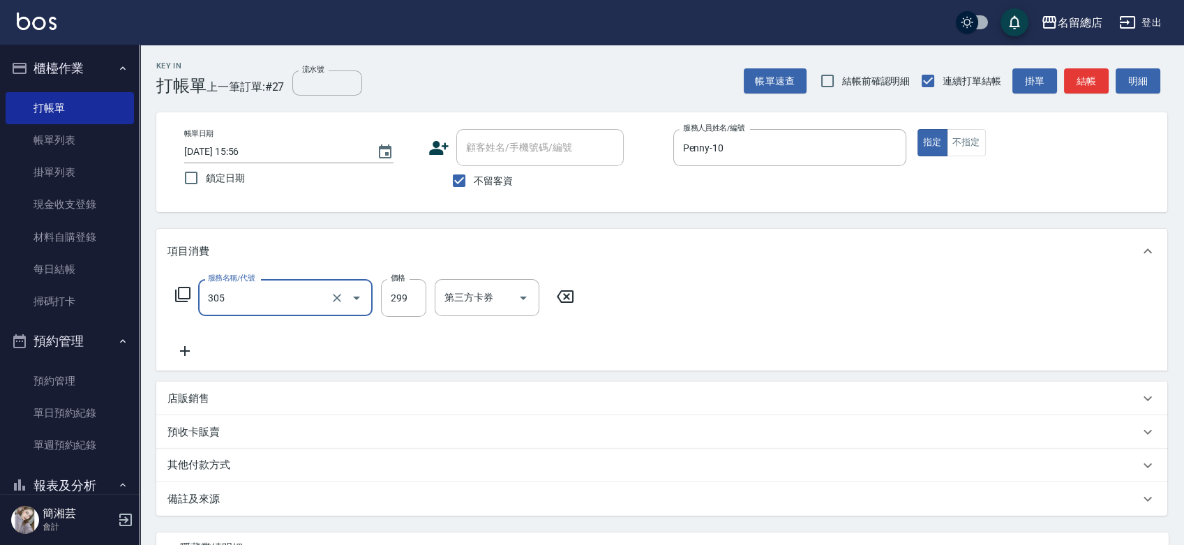
type input "剪髮(305)"
type input "500"
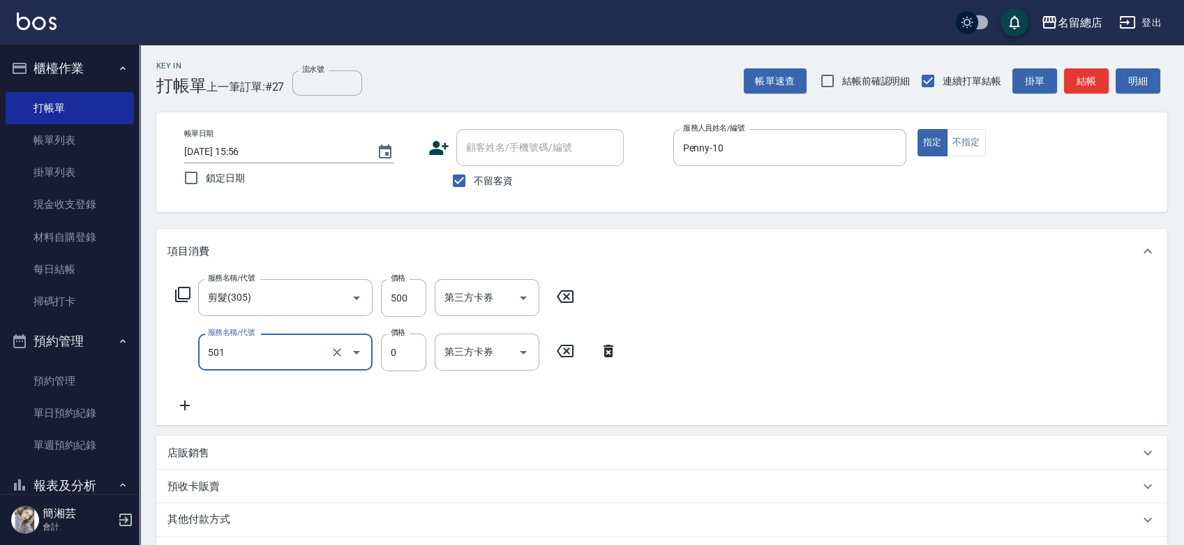
type input "2段蓋卡1300以上(501)"
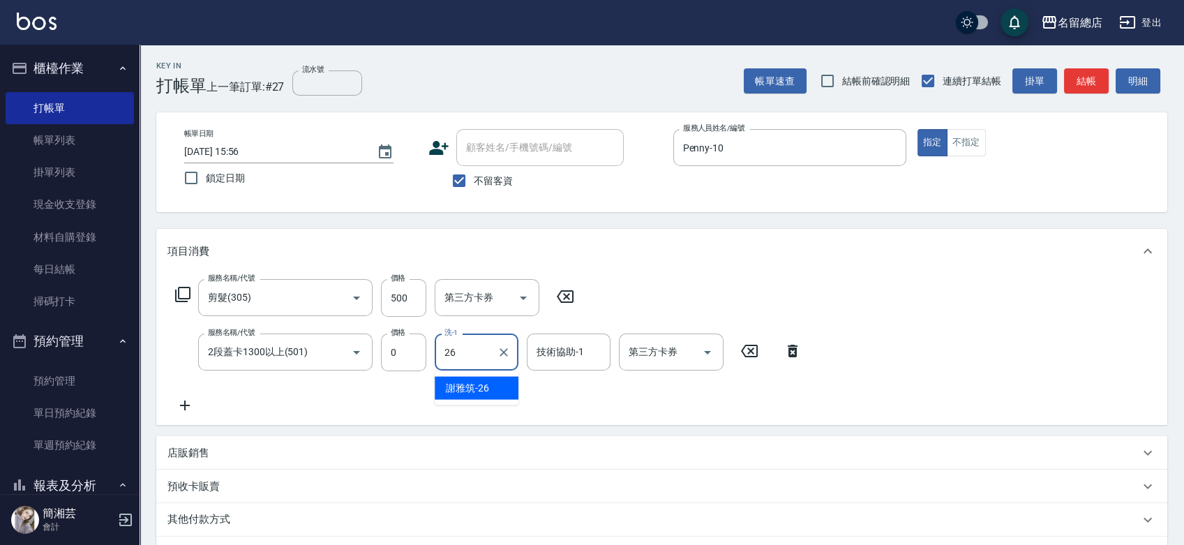
type input "[PERSON_NAME]-26"
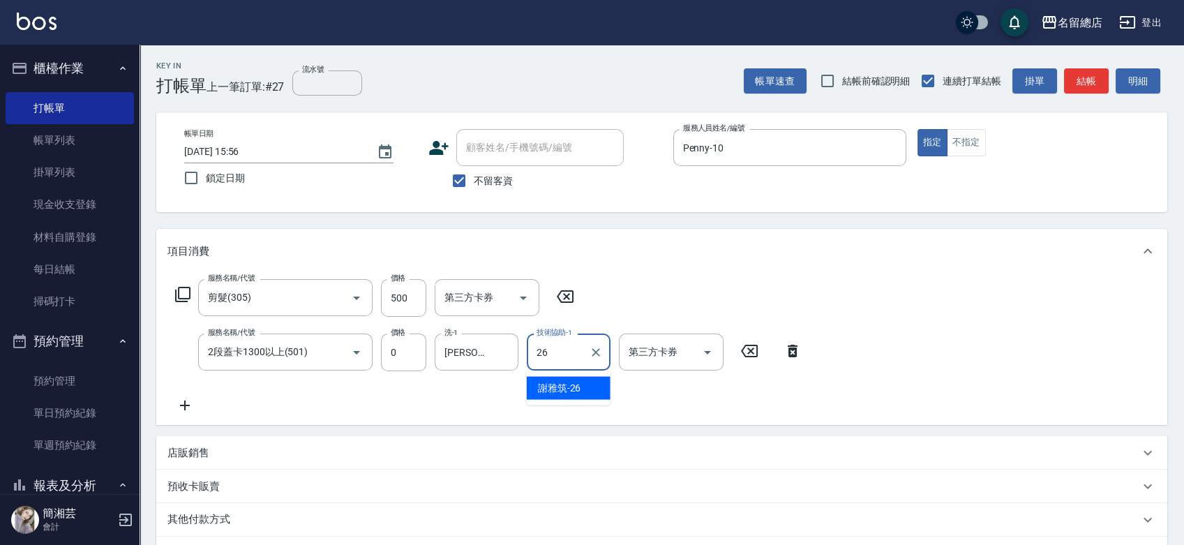
type input "[PERSON_NAME]-26"
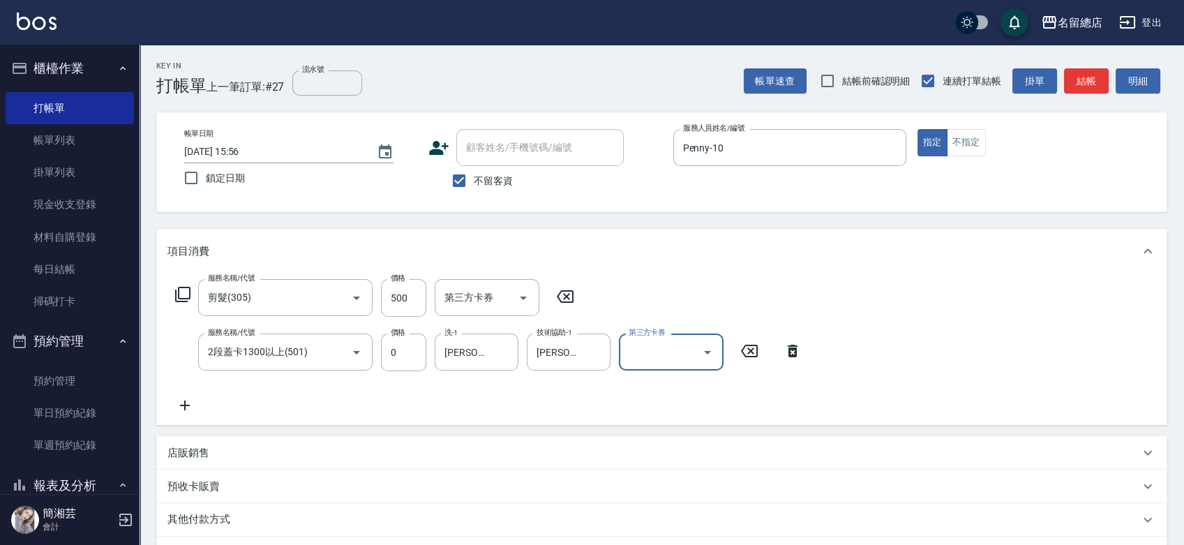
click at [497, 174] on span "不留客資" at bounding box center [493, 181] width 39 height 15
click at [474, 174] on input "不留客資" at bounding box center [458, 180] width 29 height 29
checkbox input "false"
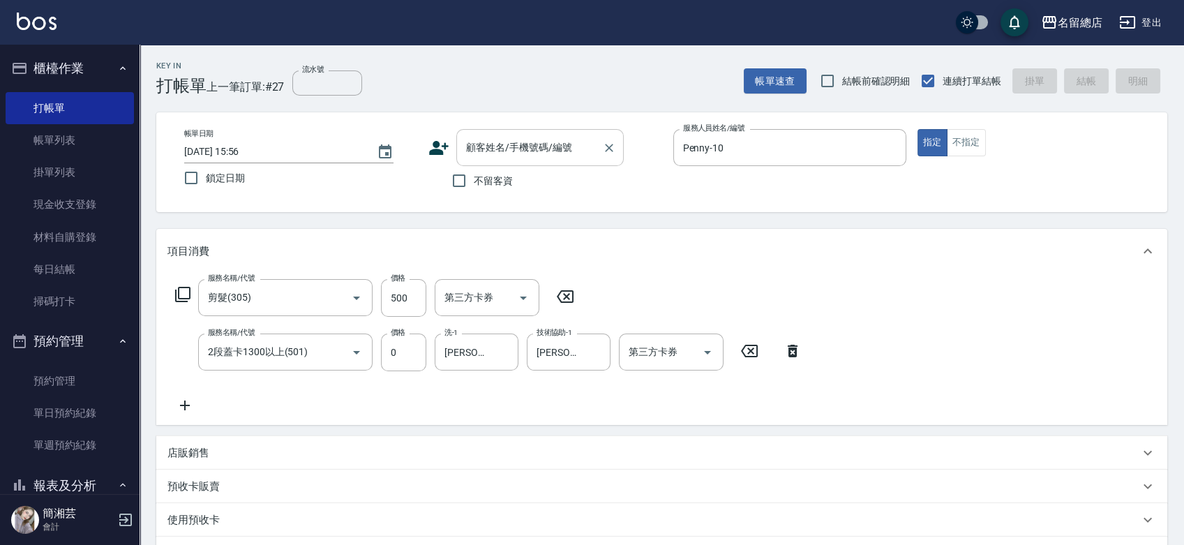
click at [498, 149] on input "顧客姓名/手機號碼/編號" at bounding box center [529, 147] width 134 height 24
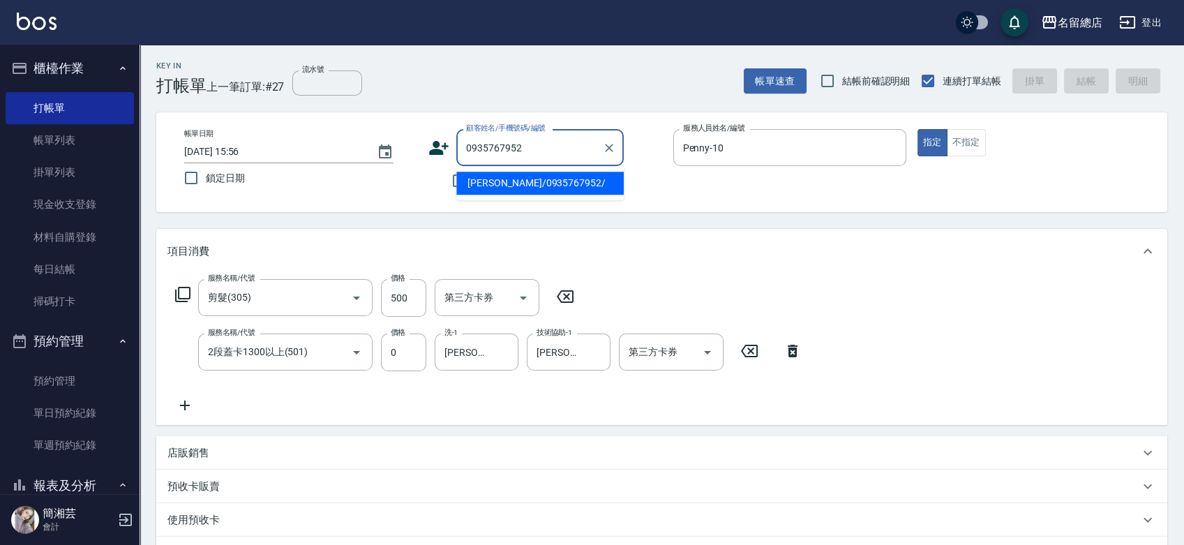
type input "[PERSON_NAME]/0935767952/"
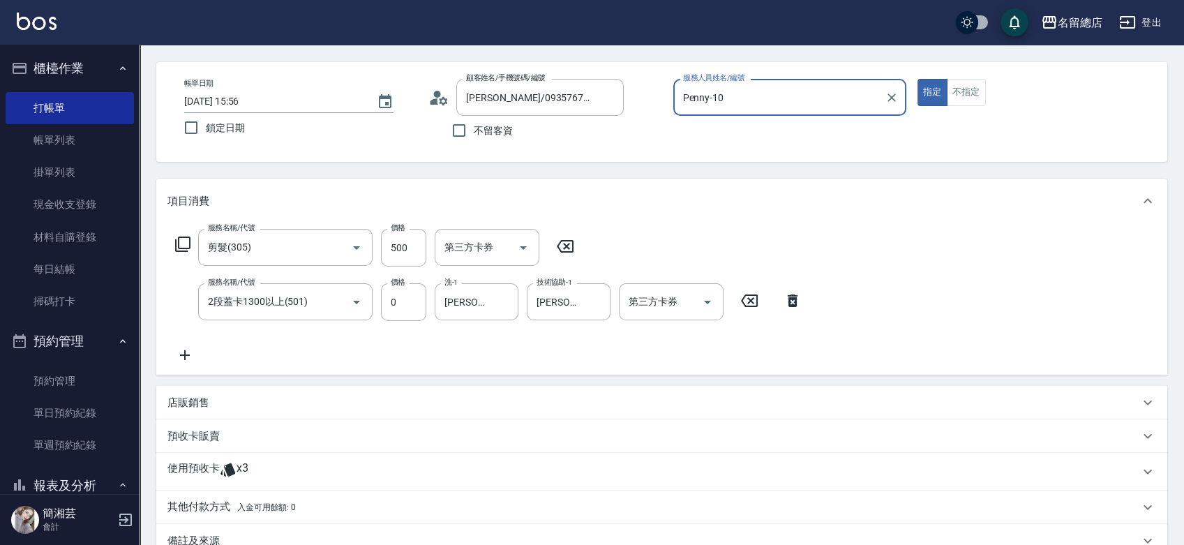
scroll to position [77, 0]
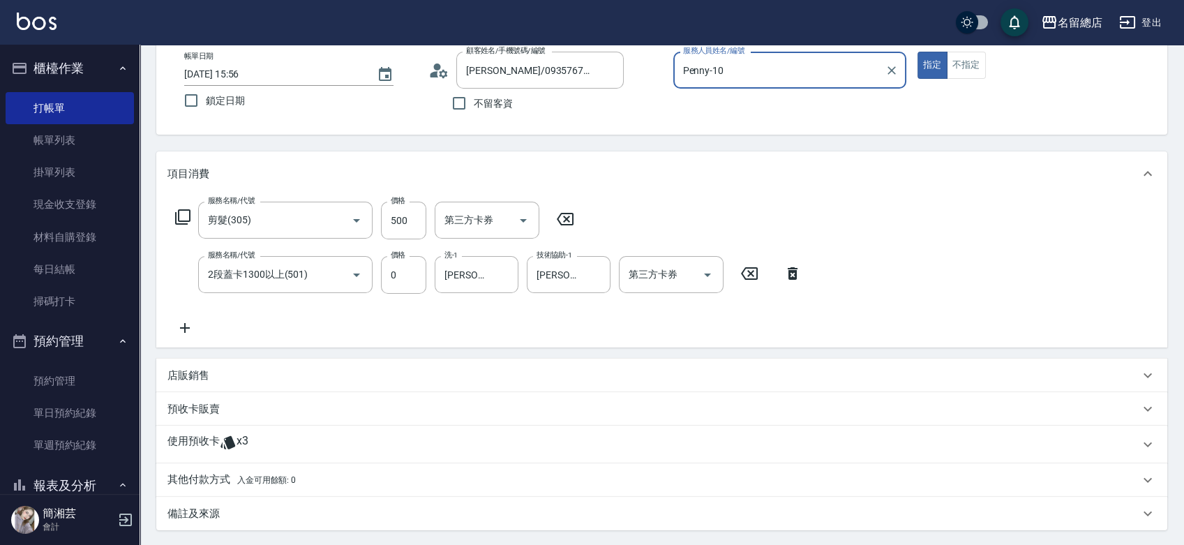
drag, startPoint x: 264, startPoint y: 439, endPoint x: 255, endPoint y: 463, distance: 25.1
click at [263, 440] on div "使用預收卡 x3" at bounding box center [653, 444] width 972 height 21
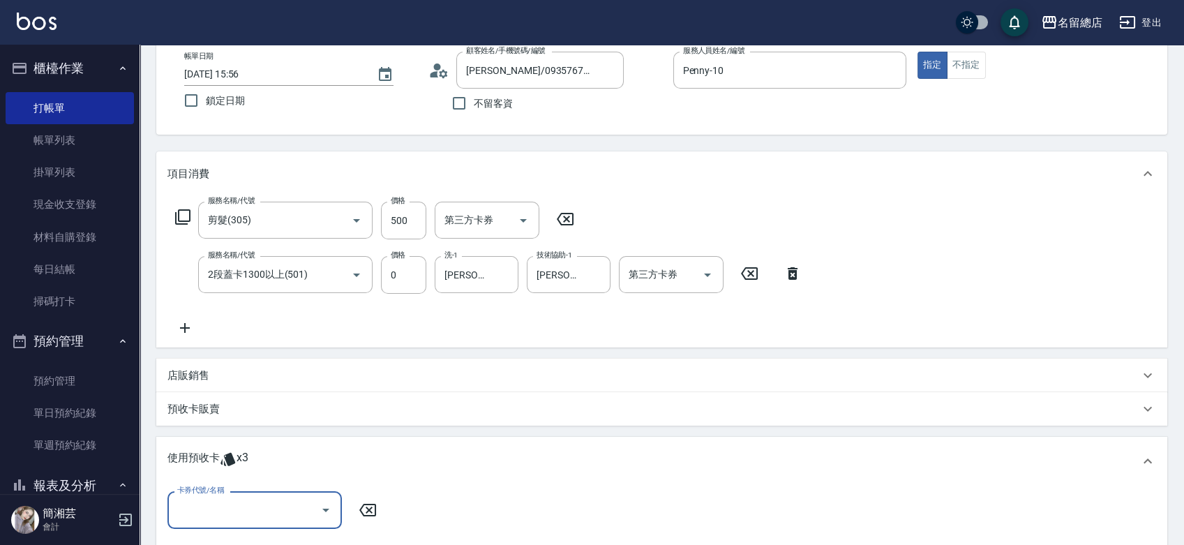
scroll to position [0, 0]
click at [253, 518] on input "卡券代號/名稱" at bounding box center [244, 509] width 141 height 24
click at [264, 477] on div "二段自備卡 剩餘3張 8993" at bounding box center [254, 474] width 174 height 23
type input "二段自備卡 8993"
click at [538, 512] on span "指定" at bounding box center [548, 510] width 20 height 15
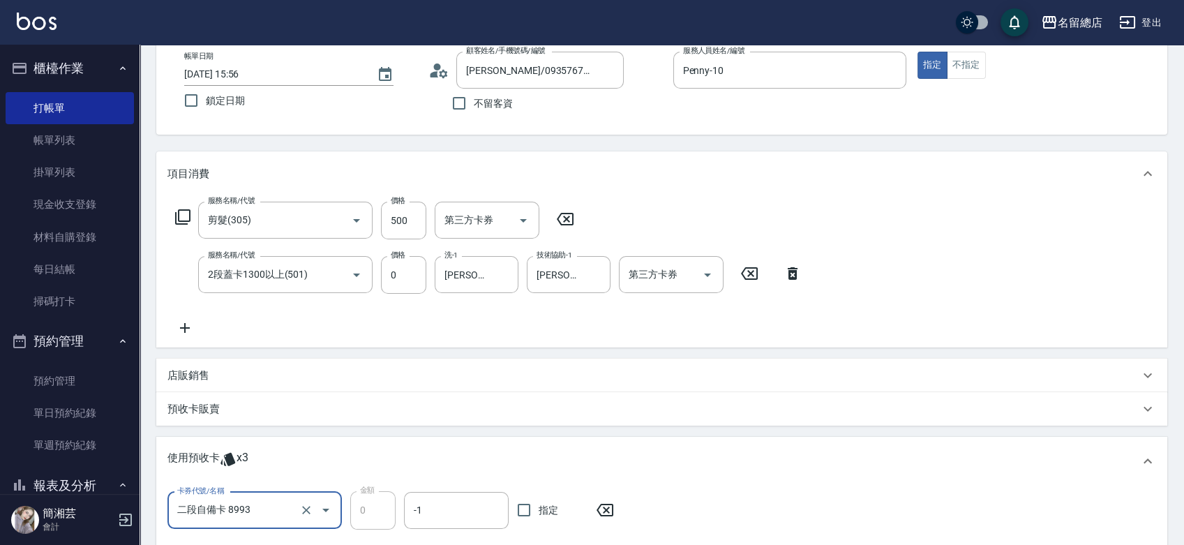
click at [538, 512] on input "指定" at bounding box center [523, 509] width 29 height 29
checkbox input "true"
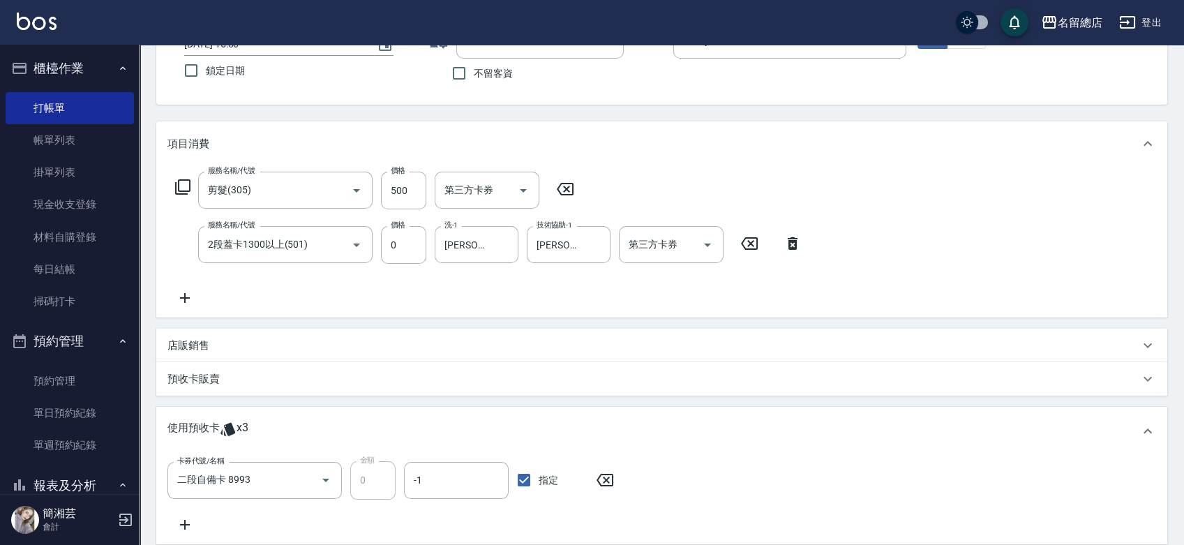
scroll to position [77, 0]
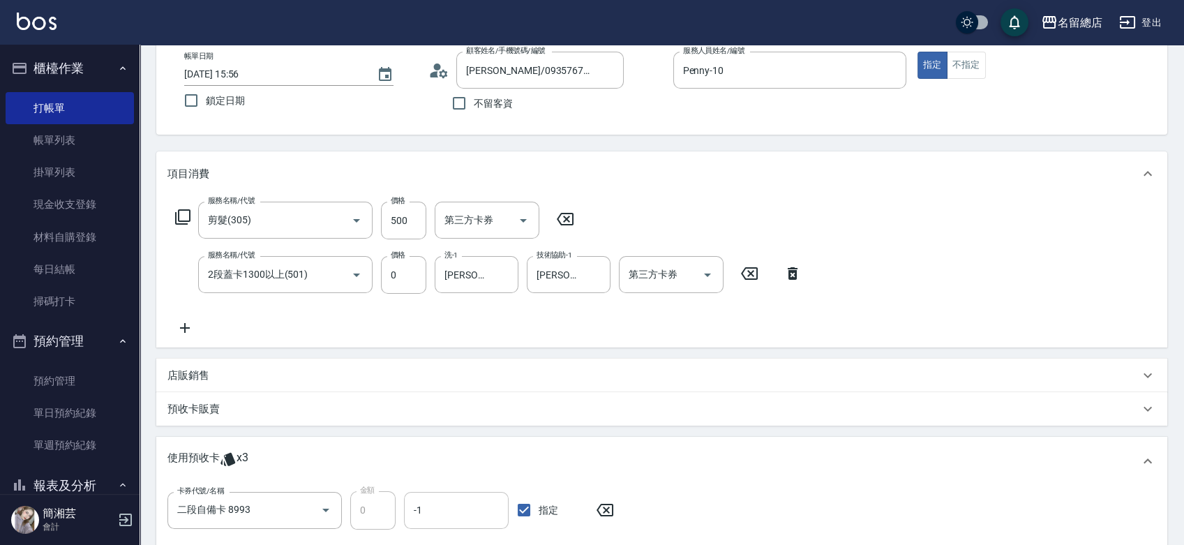
type input "[DATE] 15:58"
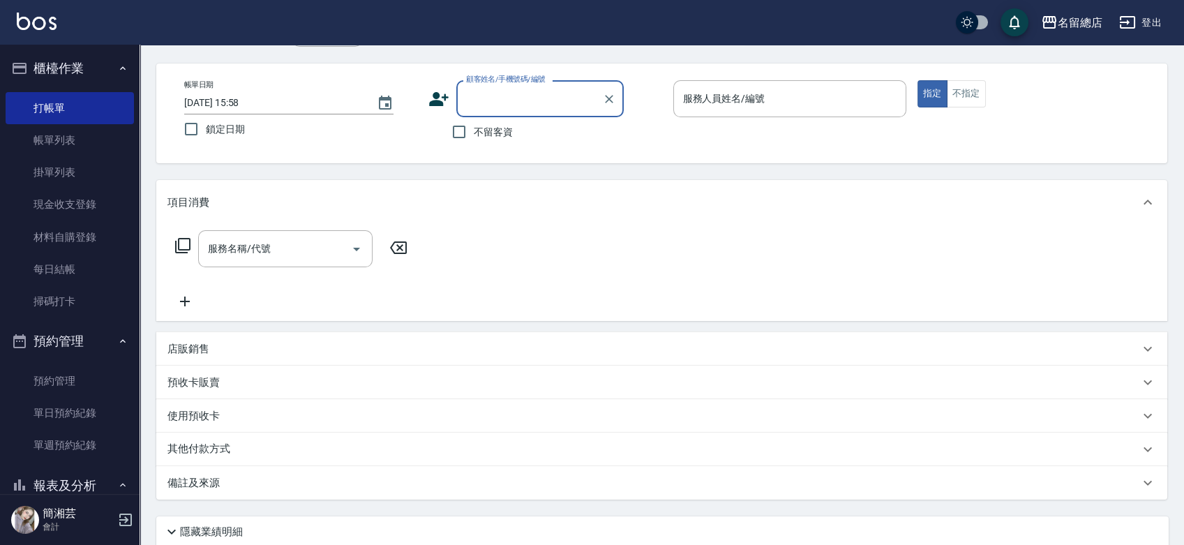
scroll to position [0, 0]
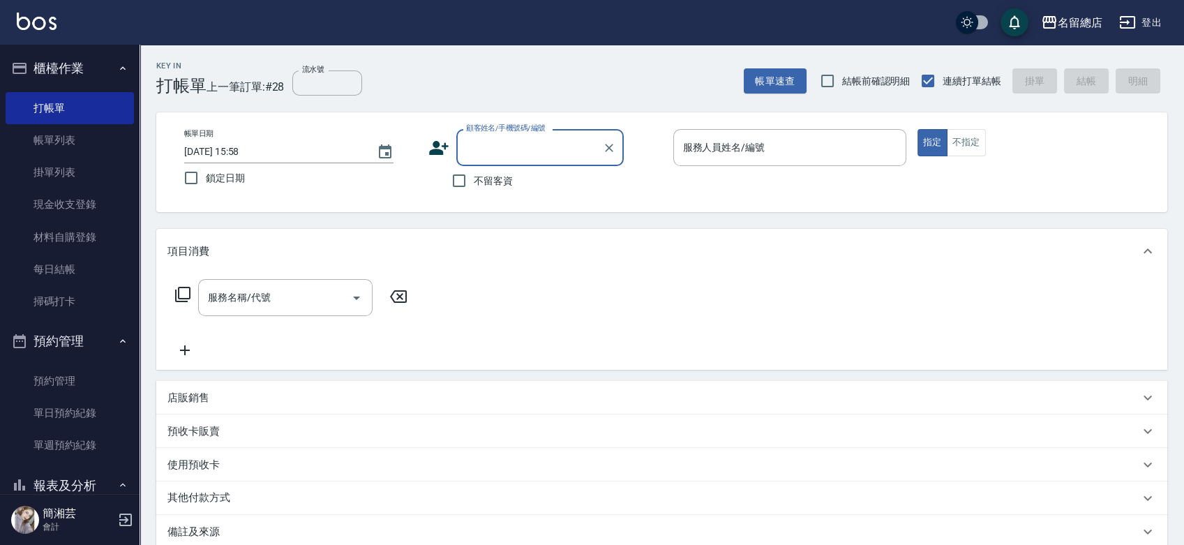
click at [497, 182] on span "不留客資" at bounding box center [493, 181] width 39 height 15
click at [474, 182] on input "不留客資" at bounding box center [458, 180] width 29 height 29
checkbox input "true"
type input "[PERSON_NAME]/0935767952/"
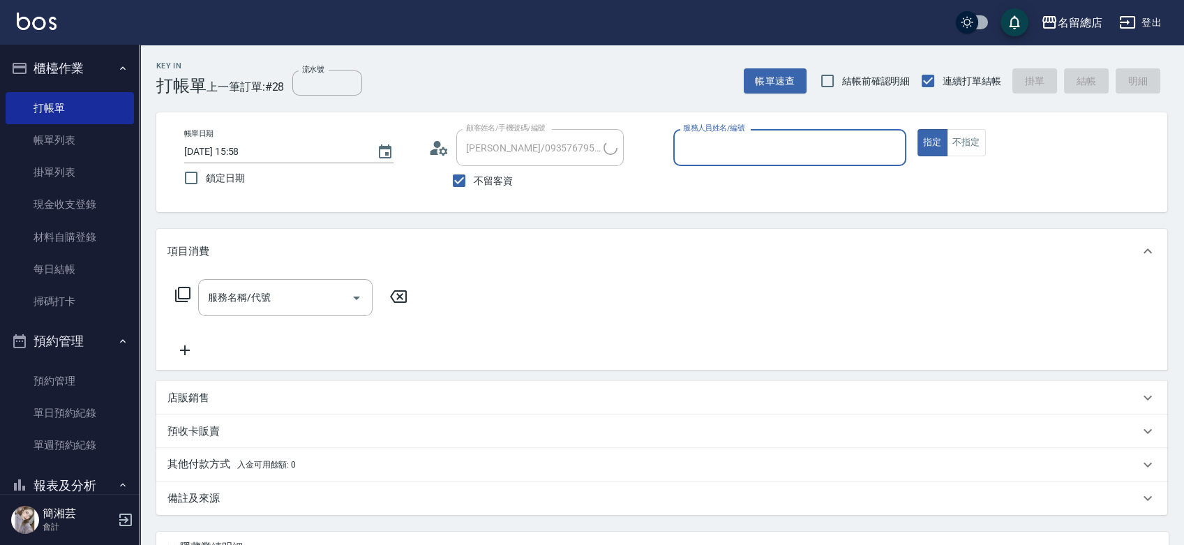
type input "8"
type input "張書/0919501298/"
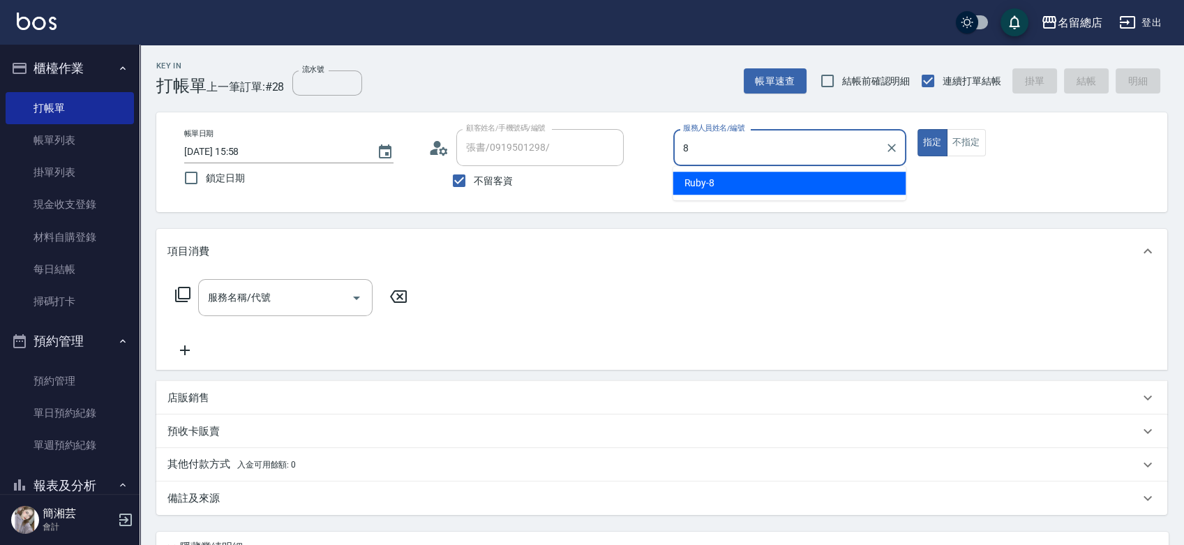
type input "Ruby-8"
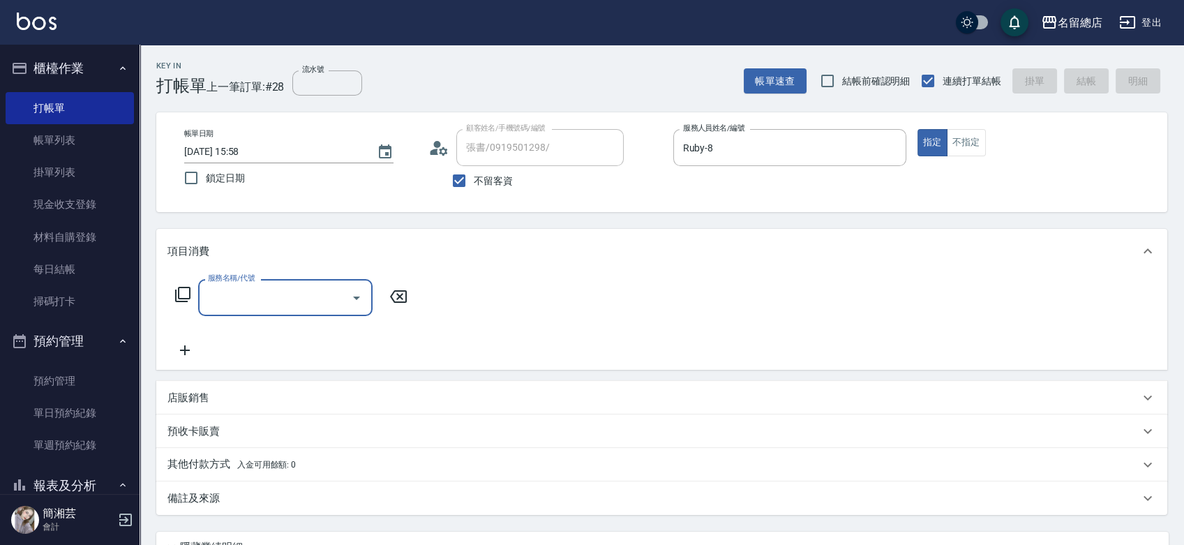
click at [499, 183] on span "不留客資" at bounding box center [493, 181] width 39 height 15
click at [474, 183] on input "不留客資" at bounding box center [458, 180] width 29 height 29
checkbox input "false"
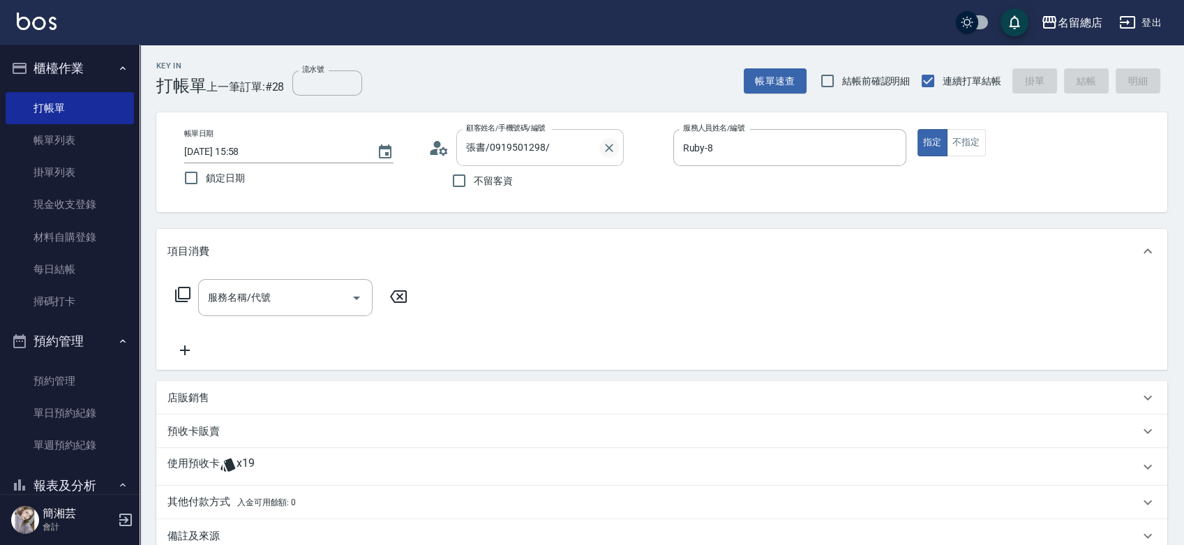
click at [614, 151] on icon "Clear" at bounding box center [609, 148] width 14 height 14
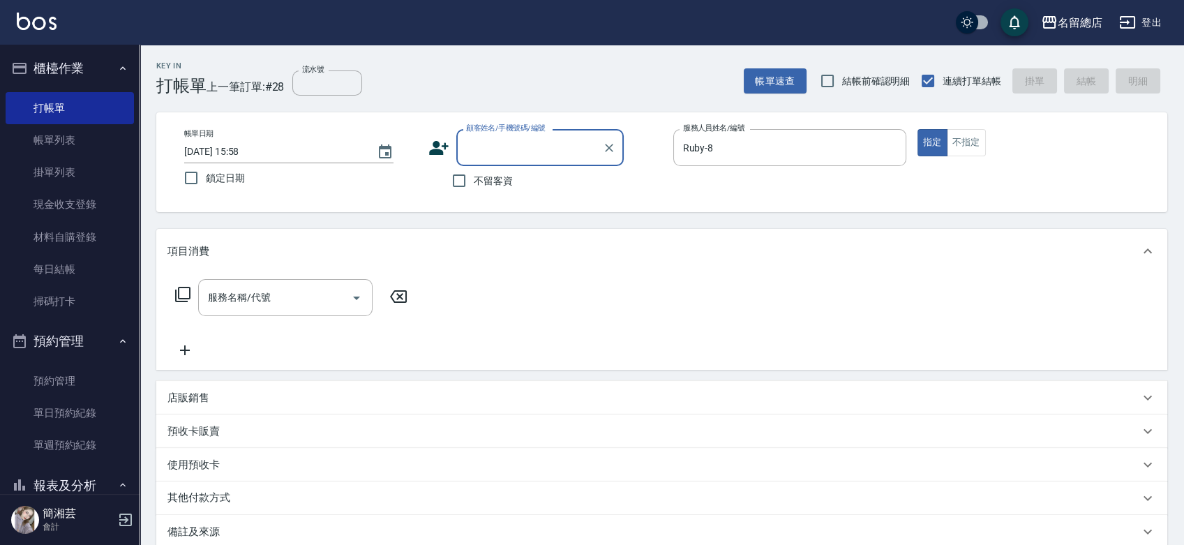
click at [490, 176] on span "不留客資" at bounding box center [493, 181] width 39 height 15
click at [474, 176] on input "不留客資" at bounding box center [458, 180] width 29 height 29
checkbox input "true"
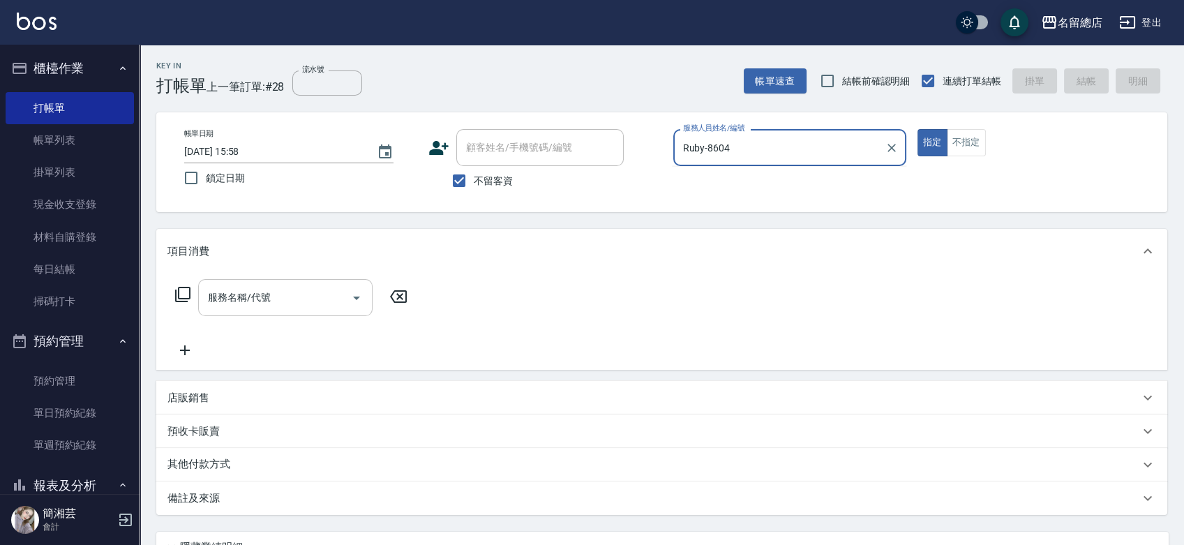
click at [309, 282] on div "服務名稱/代號" at bounding box center [285, 297] width 174 height 37
type input "Ruby-8"
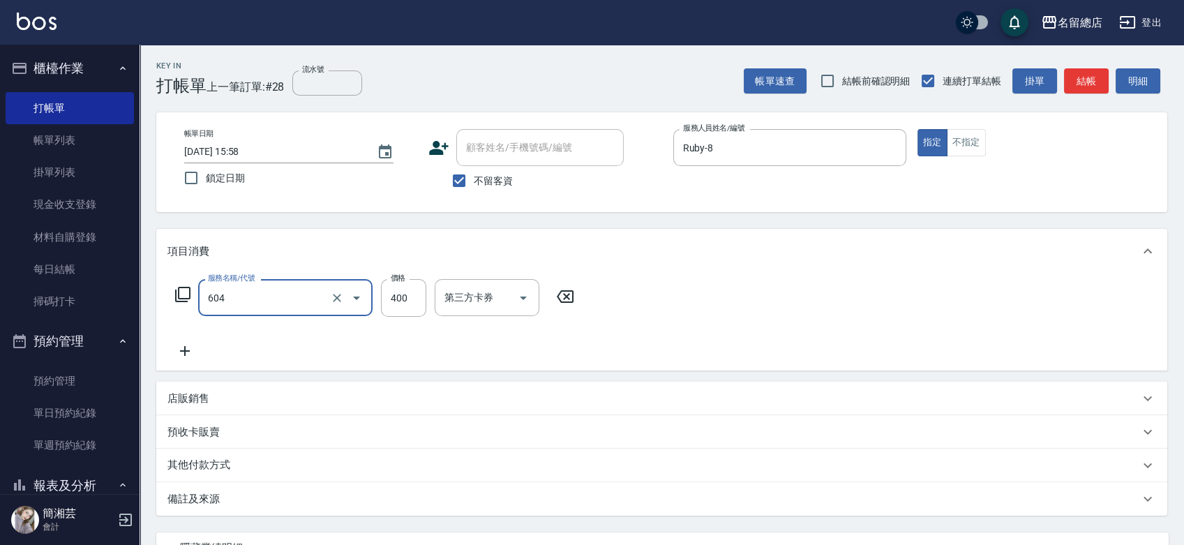
type input "健康洗髮(604)"
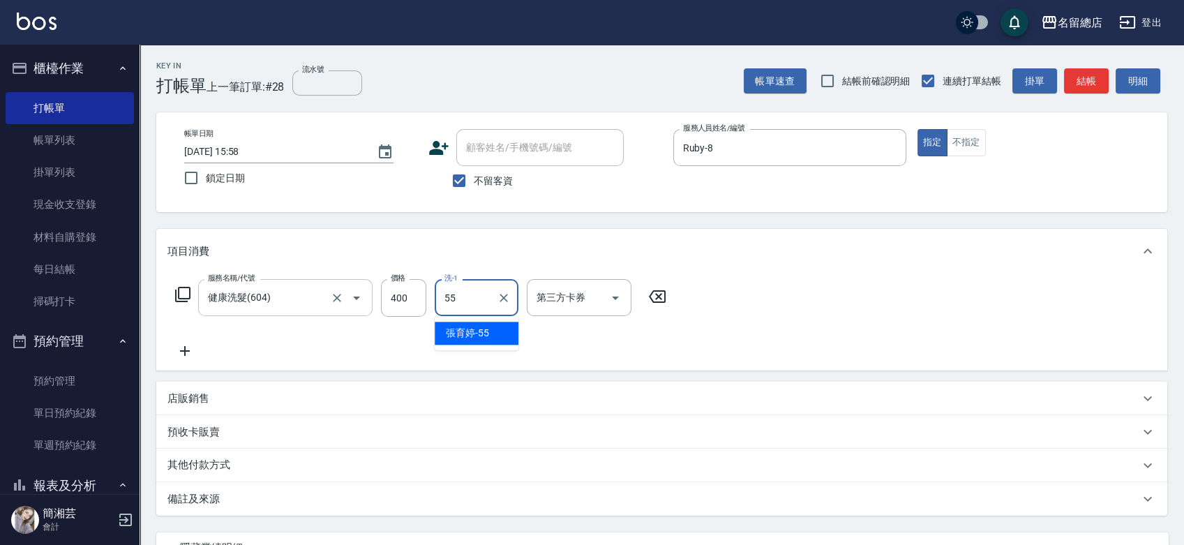
type input "[PERSON_NAME]-55"
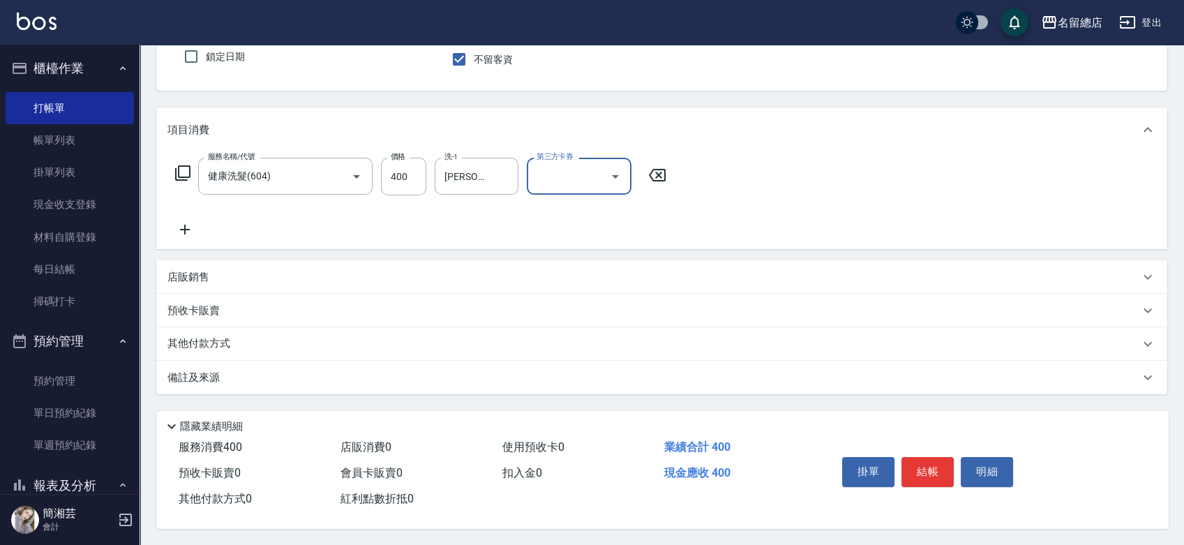
scroll to position [126, 0]
click at [207, 269] on p "店販銷售" at bounding box center [188, 276] width 42 height 15
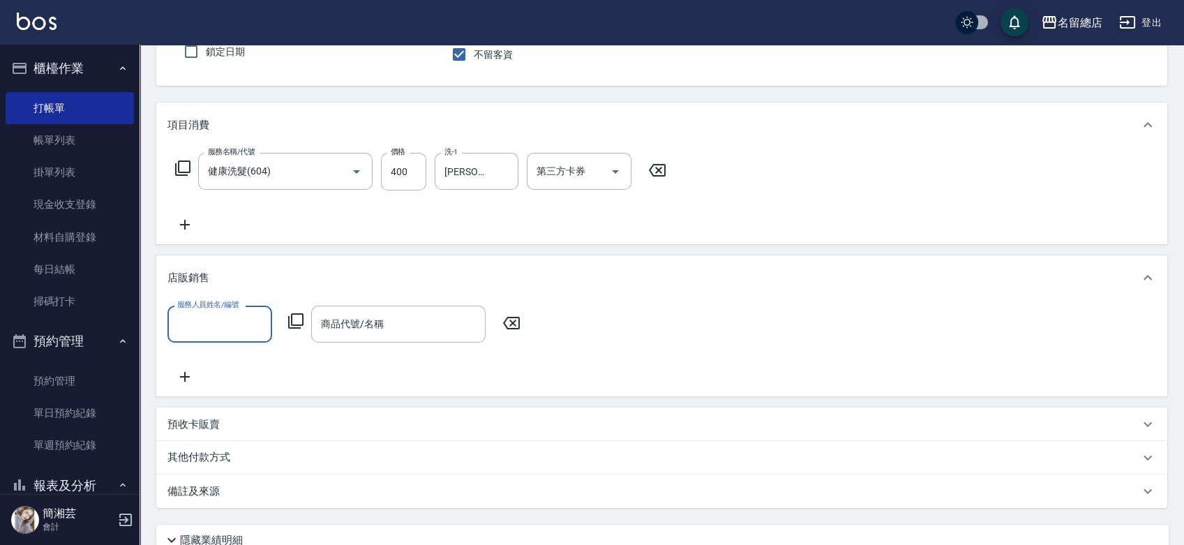
scroll to position [0, 0]
type input "Ruby-8"
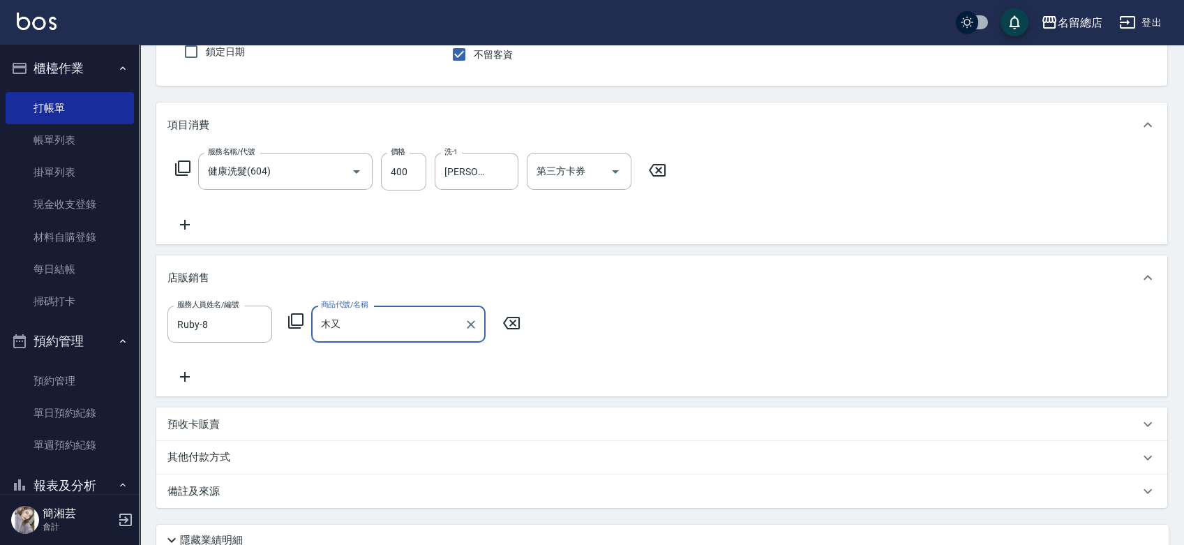
type input "木"
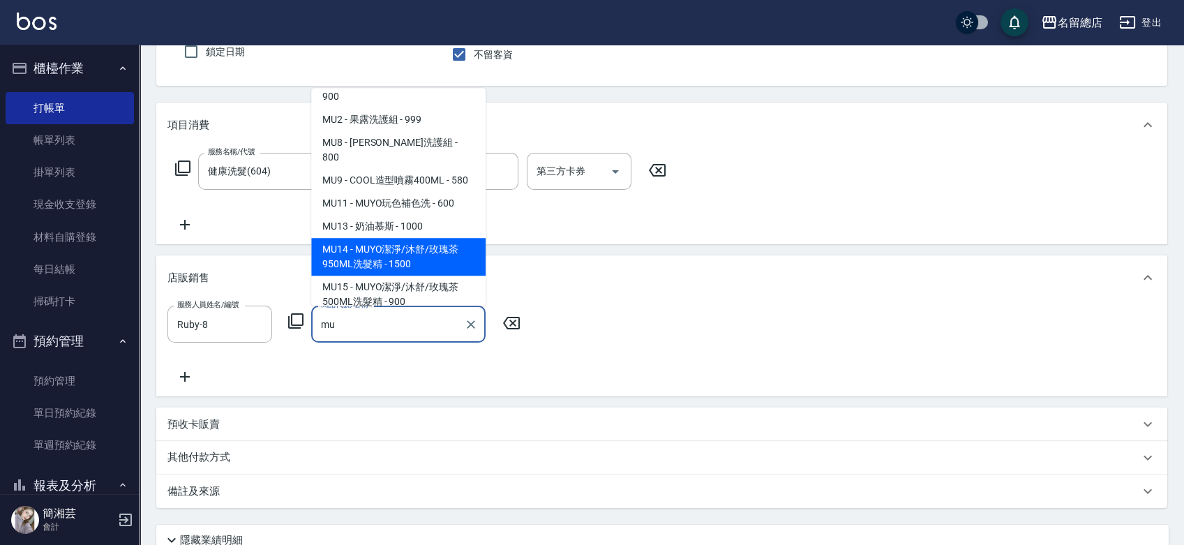
scroll to position [163, 0]
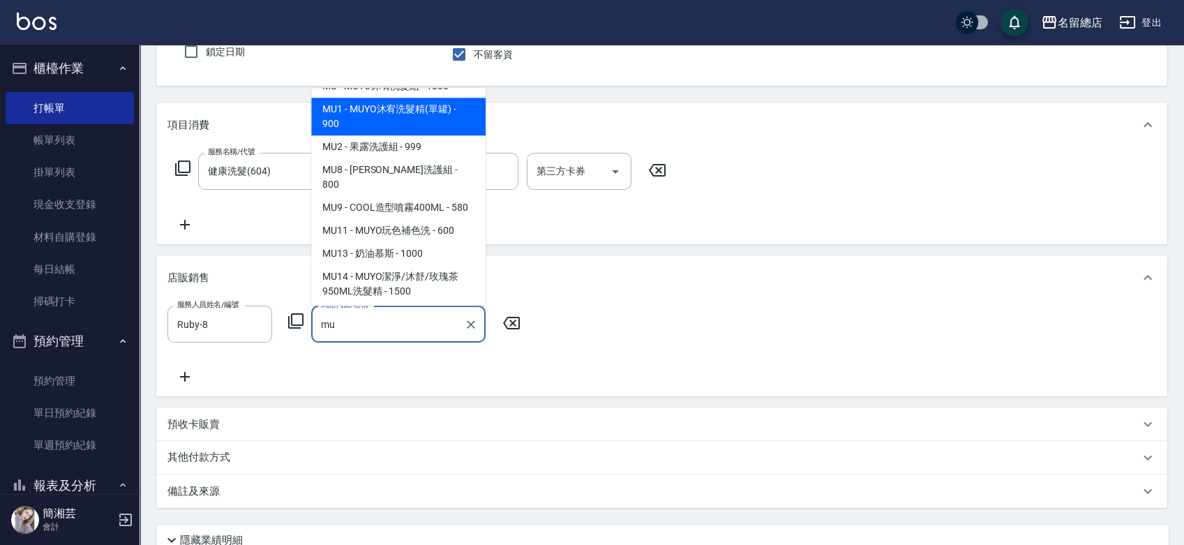
click at [430, 128] on span "MU1 - MUYO沐宥洗髮精(單罐) - 900" at bounding box center [398, 117] width 174 height 38
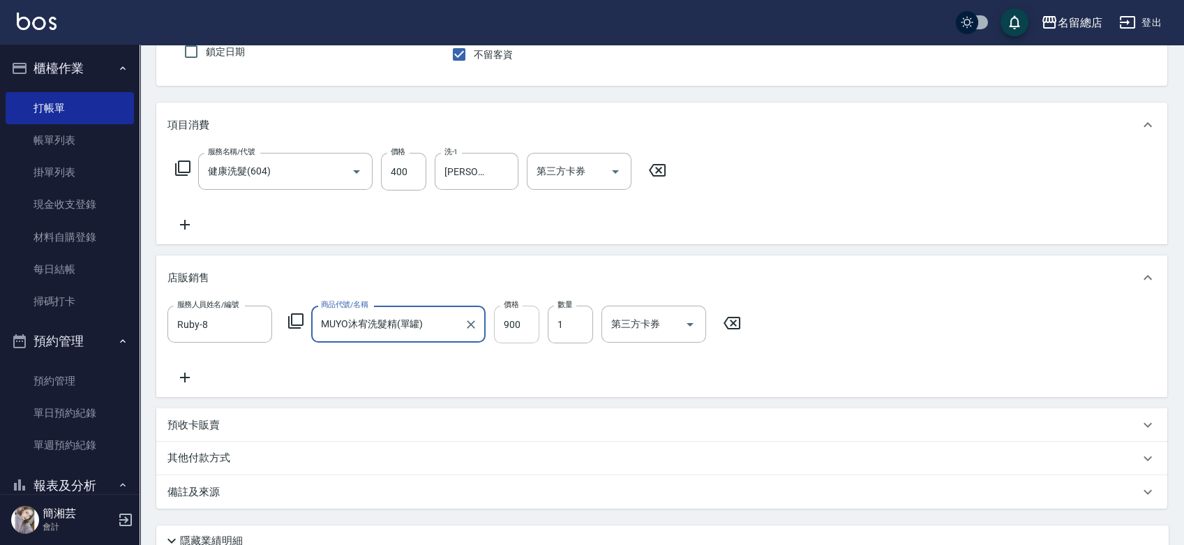
type input "MUYO沐宥洗髮精(單罐)"
click at [508, 315] on input "900" at bounding box center [516, 324] width 45 height 38
type input "800"
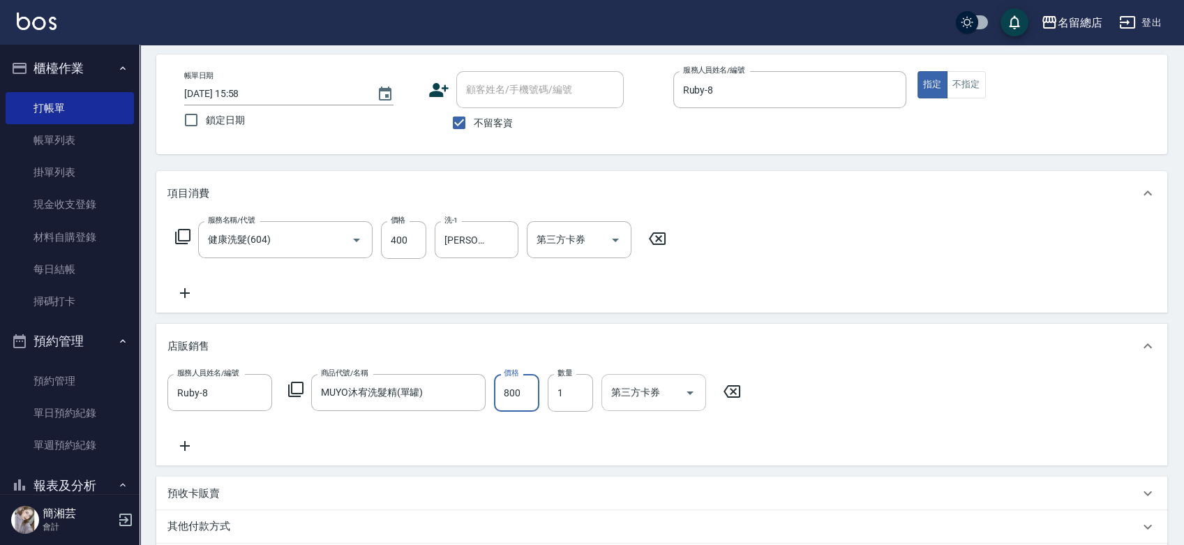
scroll to position [13, 0]
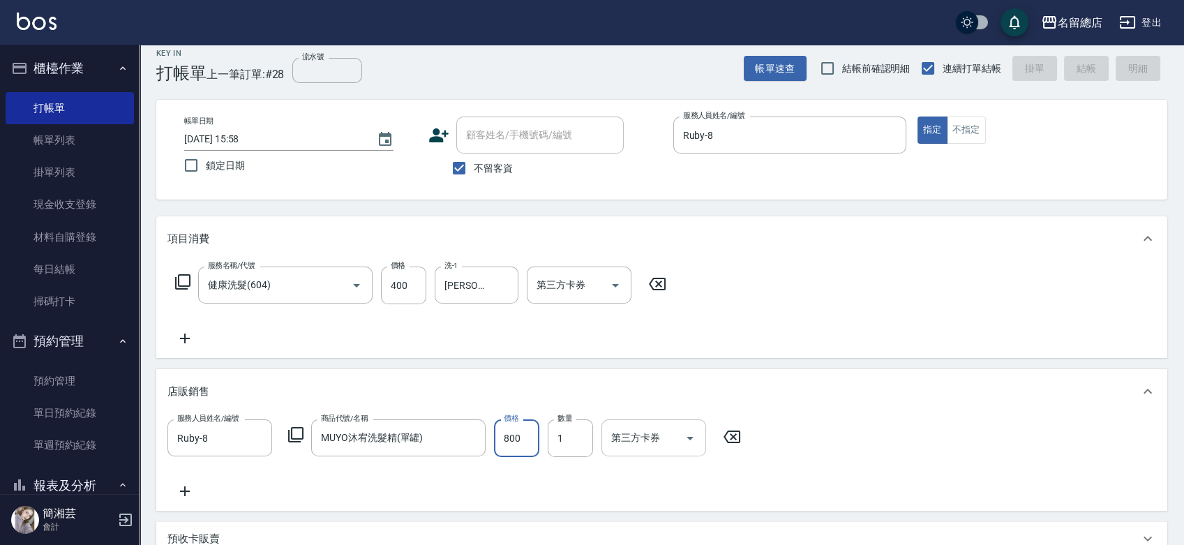
type input "[DATE] 16:00"
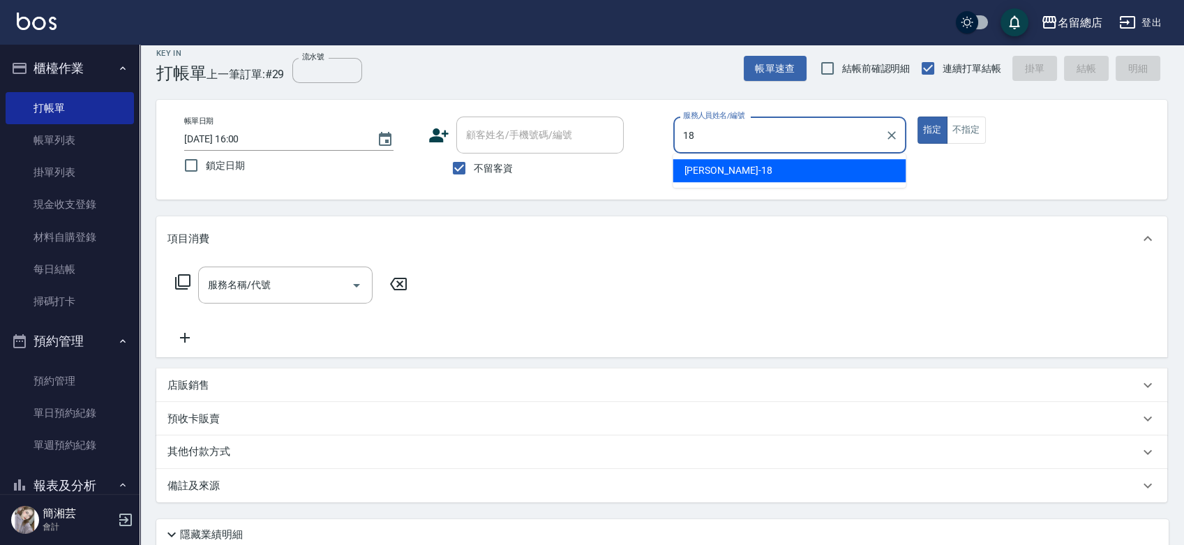
type input "[PERSON_NAME]-18"
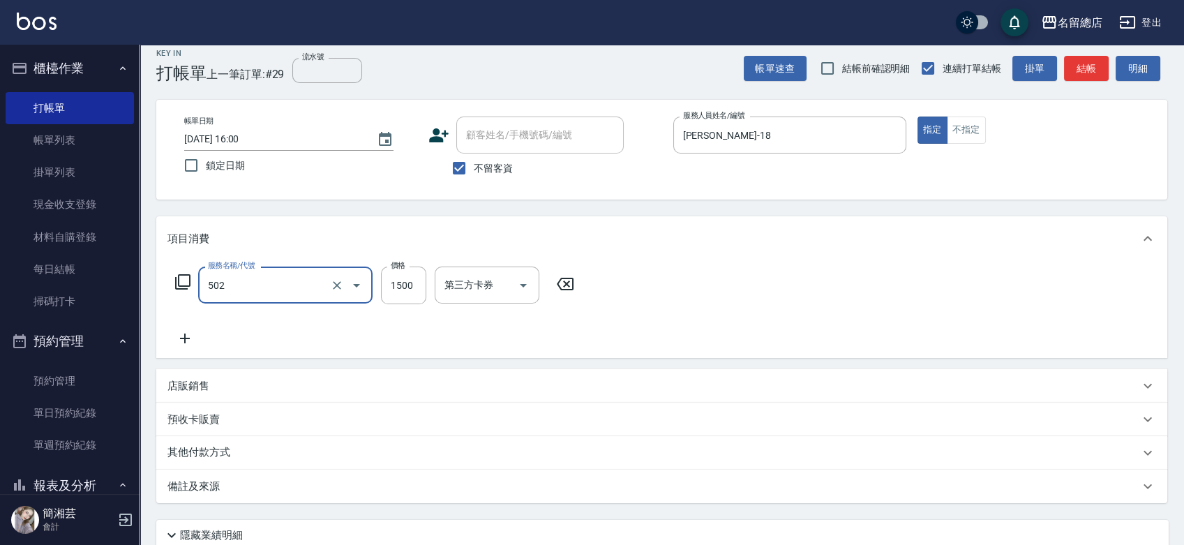
type input "染髮1500以上(502)"
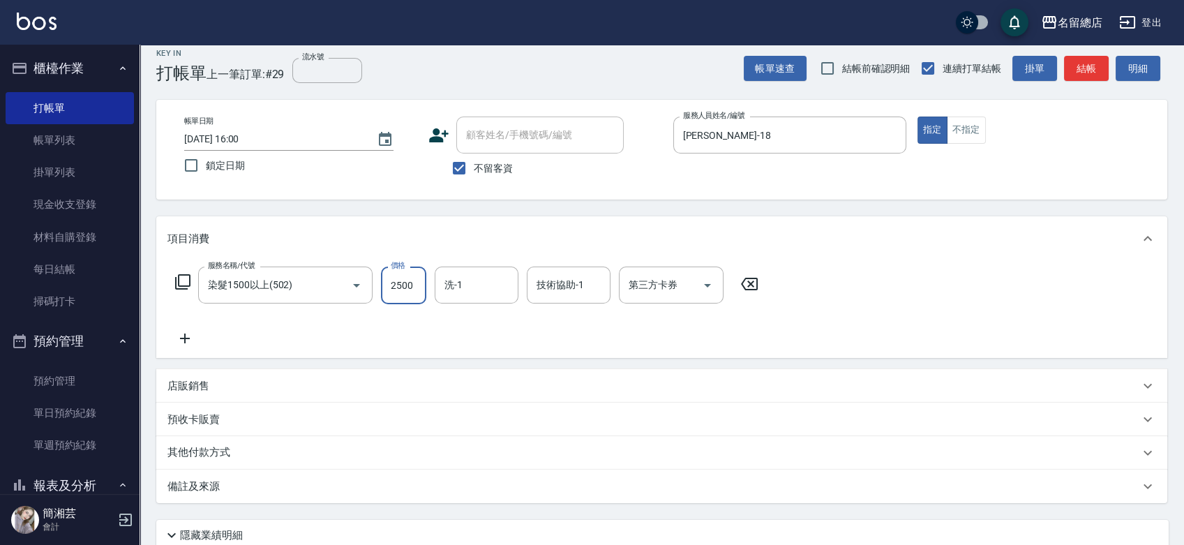
type input "2500"
type input "[PERSON_NAME]-66"
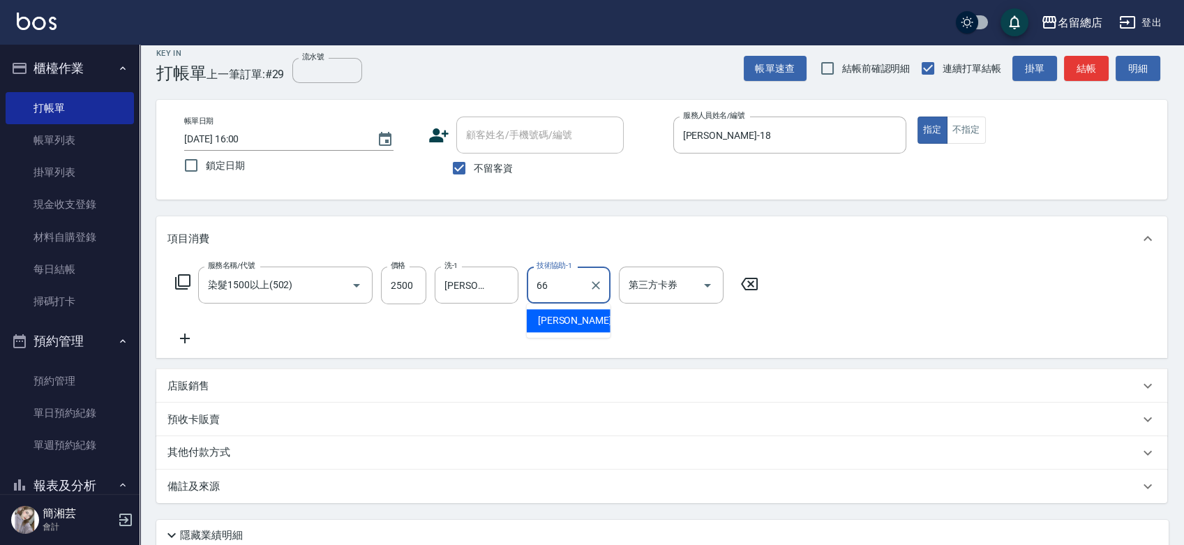
type input "[PERSON_NAME]-66"
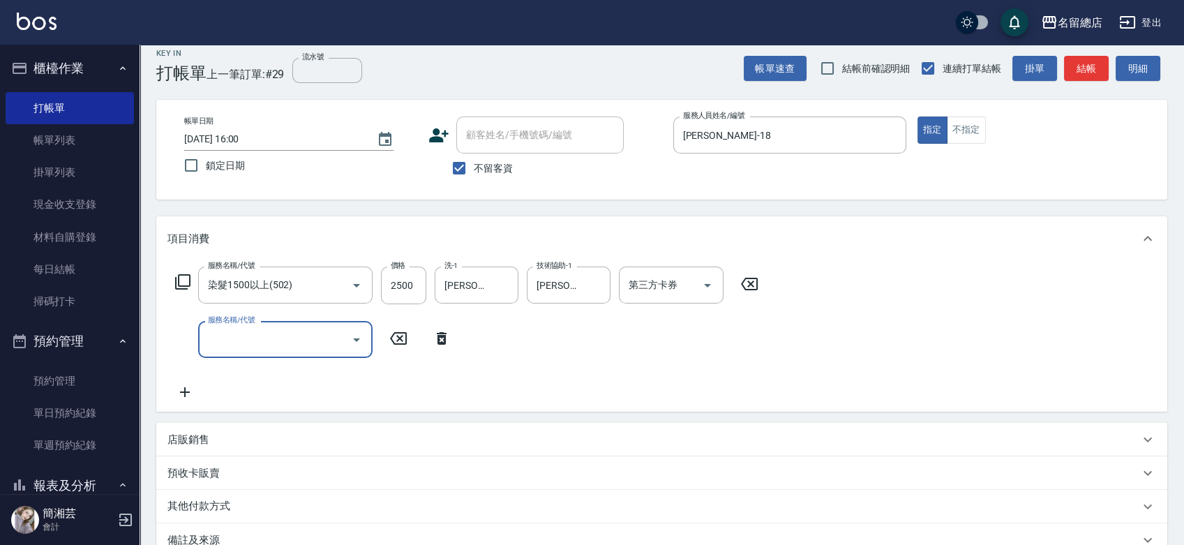
type input "5"
type input "2段自單次1300以上(441)"
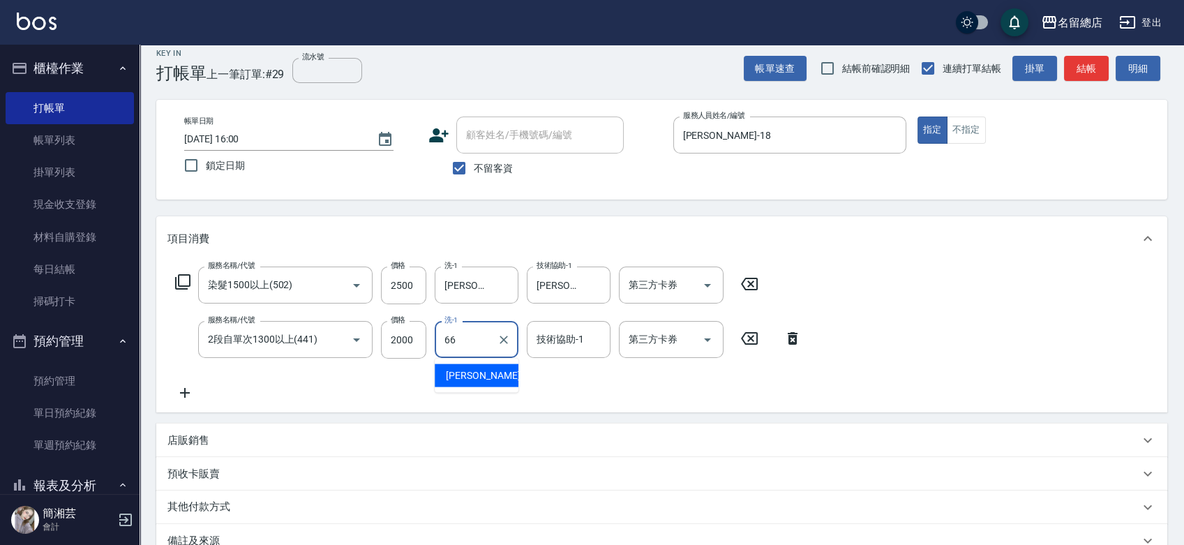
type input "[PERSON_NAME]-66"
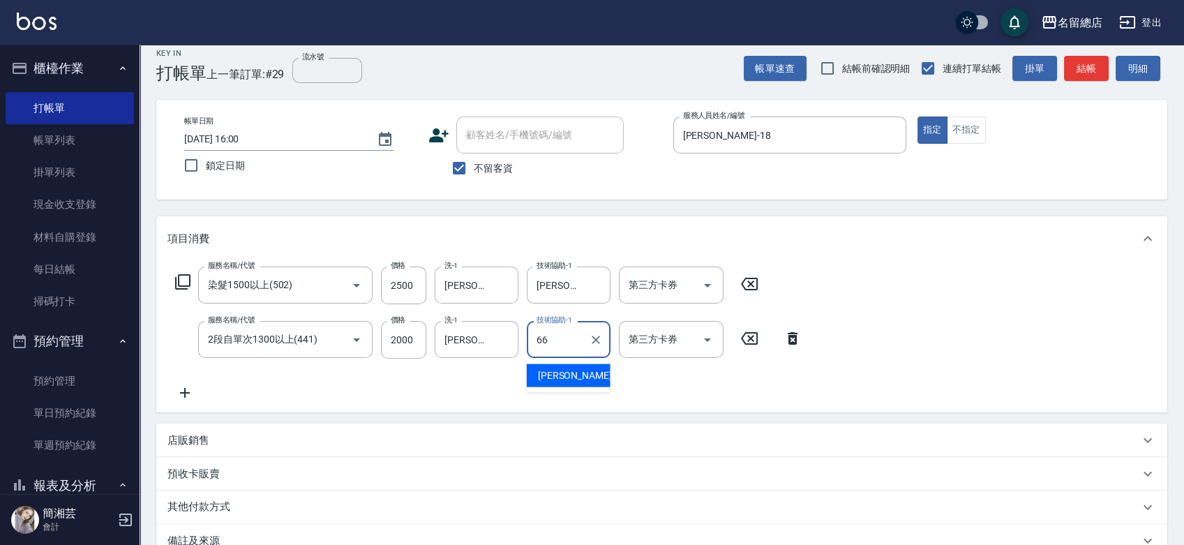
type input "[PERSON_NAME]-66"
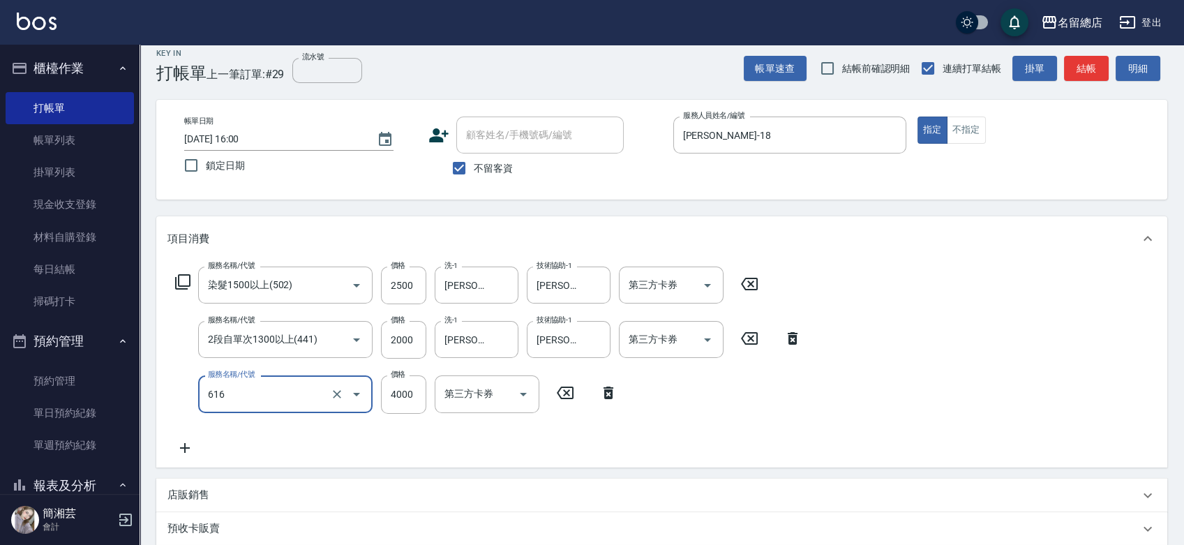
type input "自備接髮(616)"
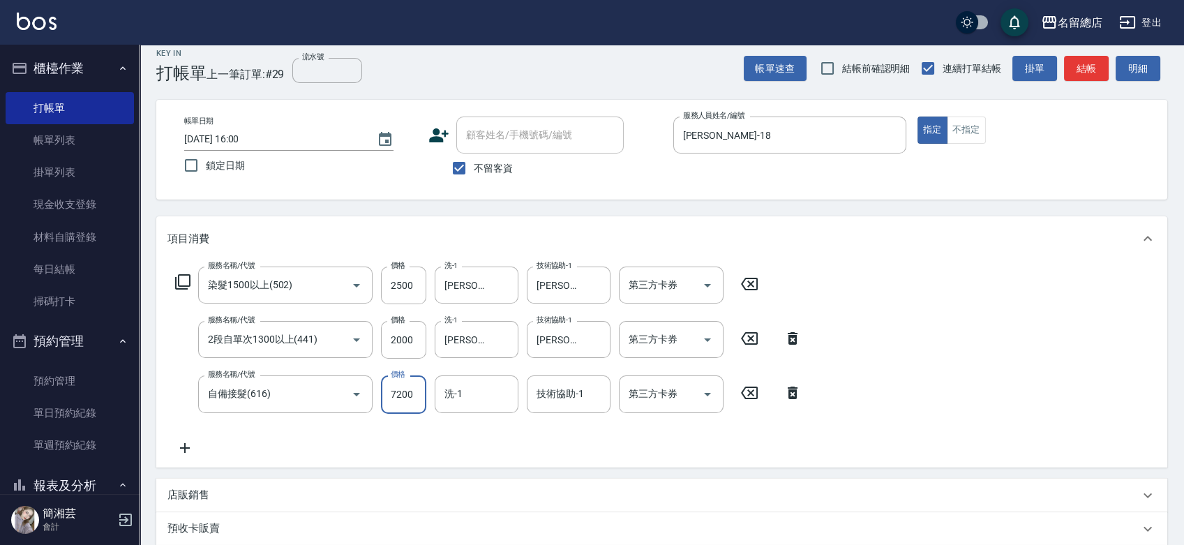
type input "7200"
type input "[PERSON_NAME]-31"
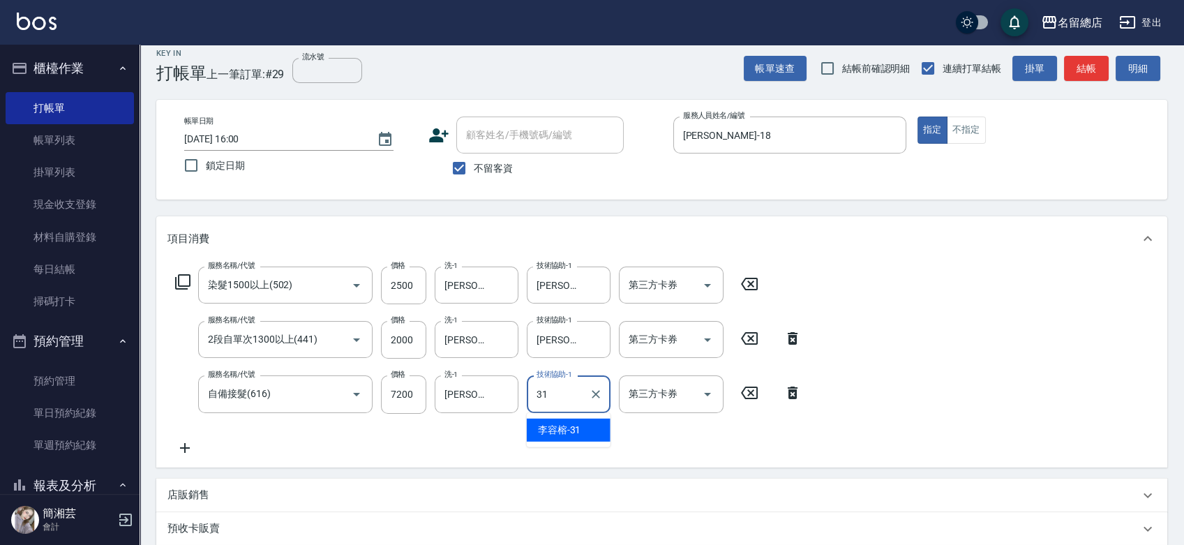
type input "[PERSON_NAME]-31"
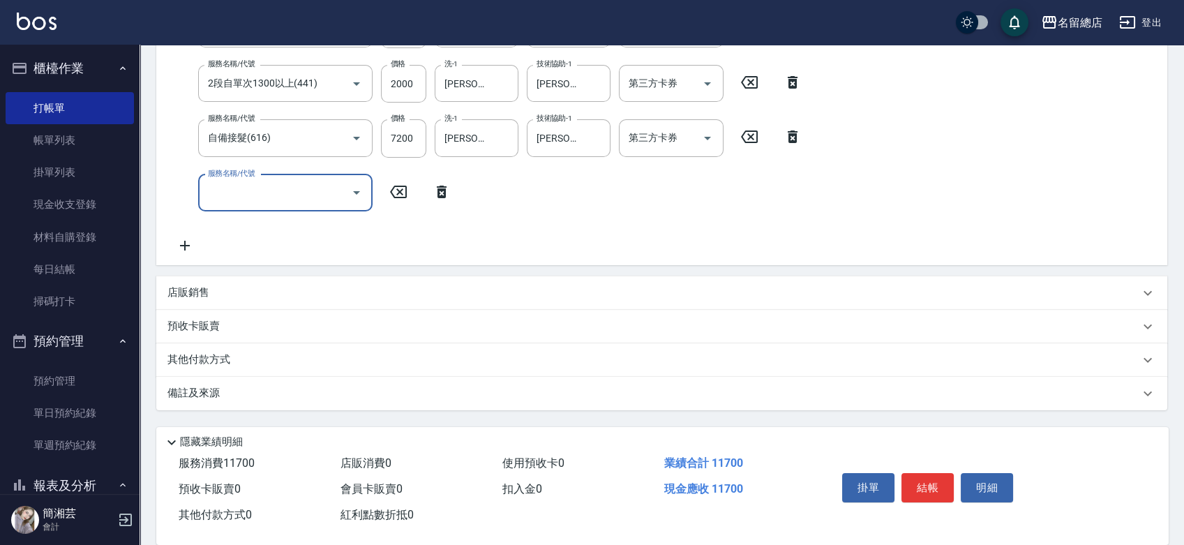
scroll to position [289, 0]
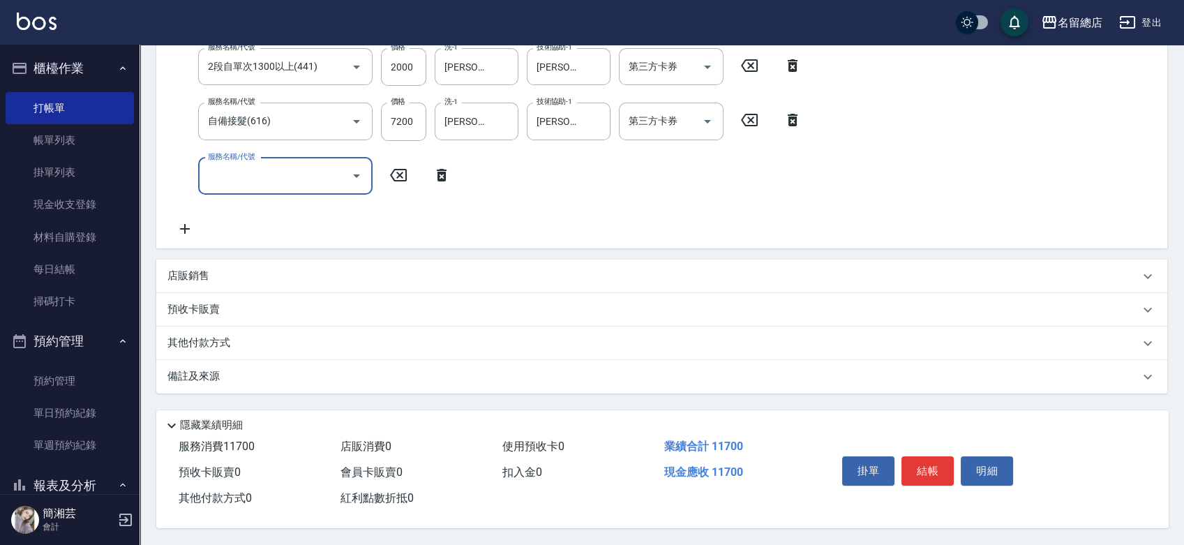
click at [221, 338] on p "其他付款方式" at bounding box center [202, 342] width 70 height 15
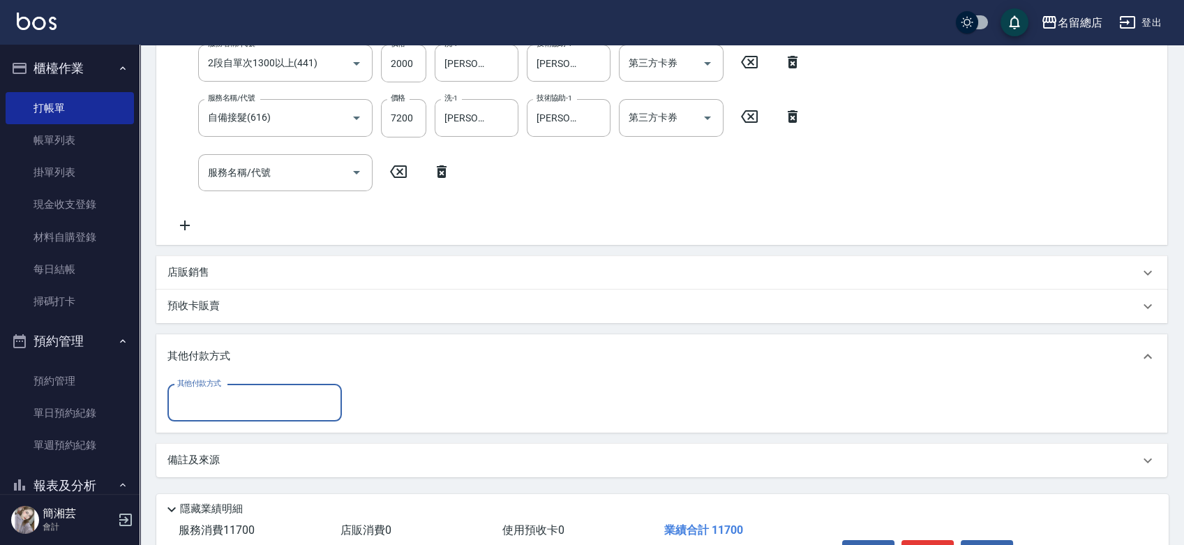
scroll to position [0, 0]
click at [229, 400] on input "其他付款方式" at bounding box center [255, 403] width 162 height 24
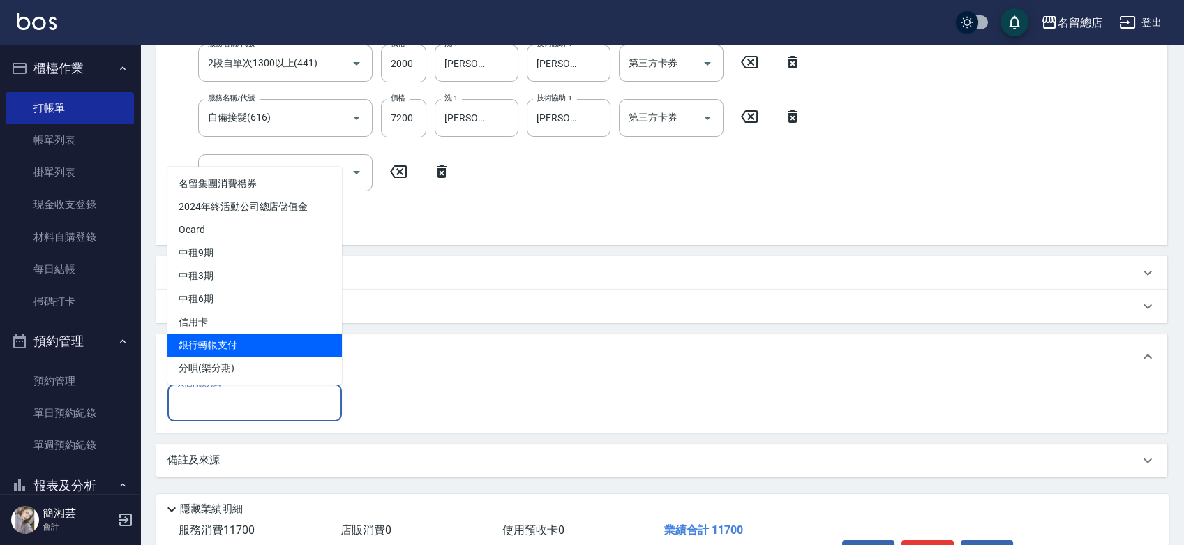
click at [236, 343] on span "銀行轉帳支付" at bounding box center [254, 344] width 174 height 23
type input "銀行轉帳支付"
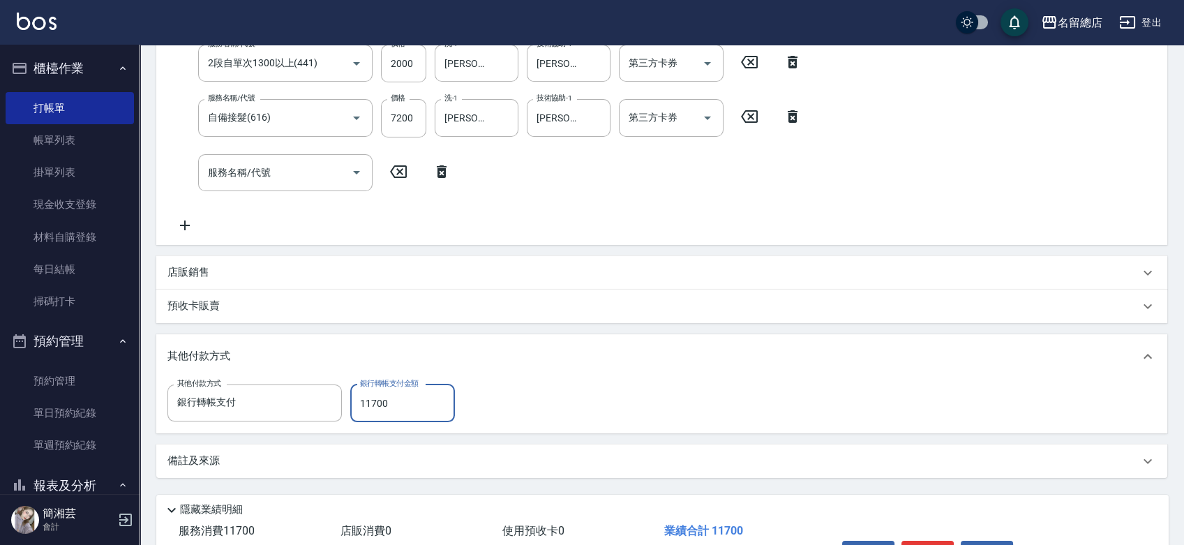
type input "11700"
type input "[DATE] 16:01"
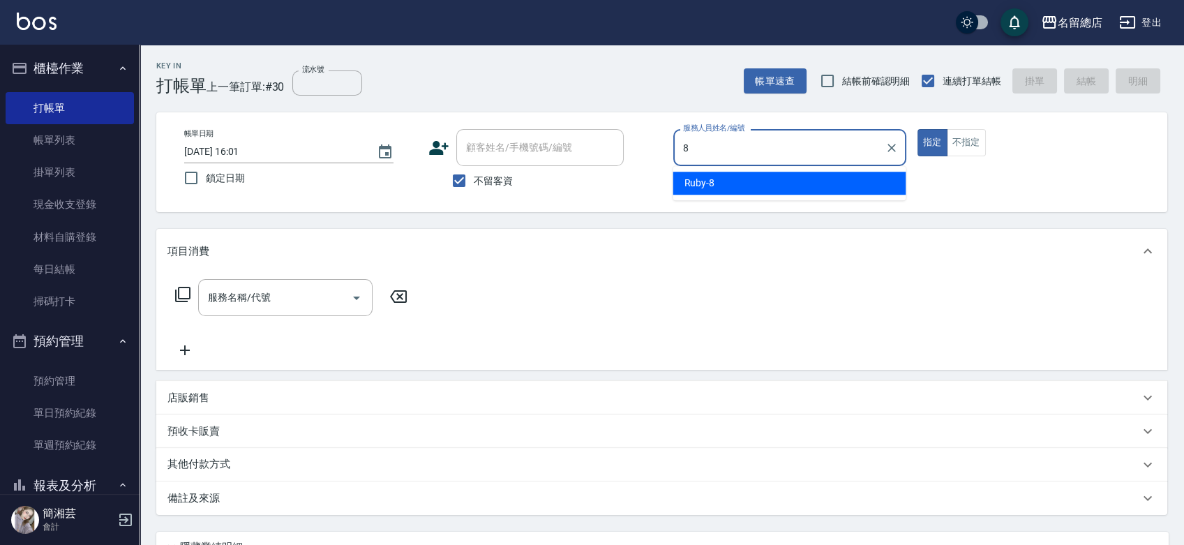
type input "Ruby-8"
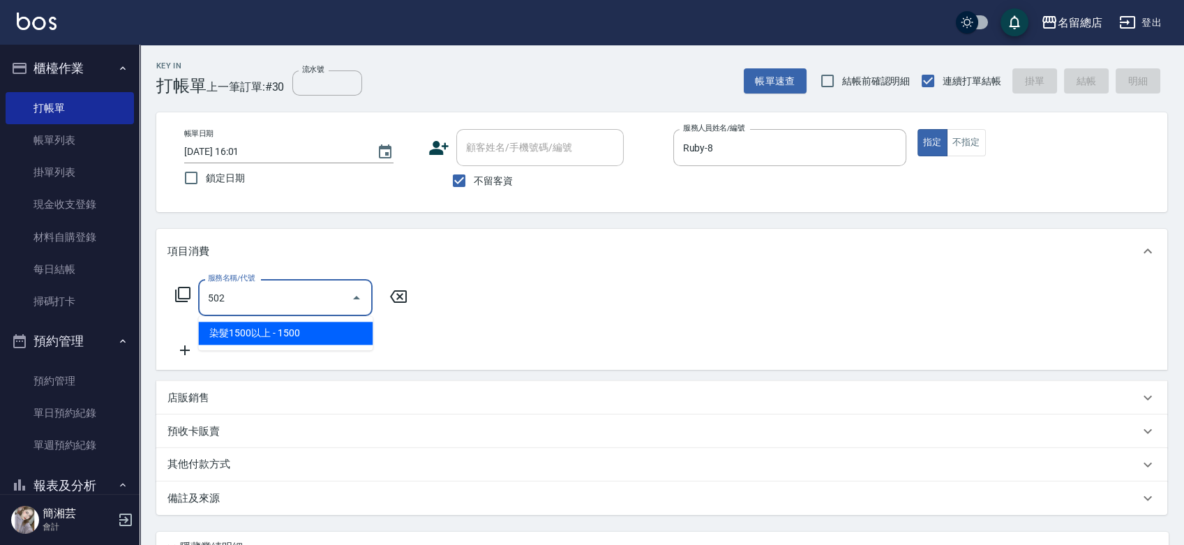
type input "染髮1500以上(502)"
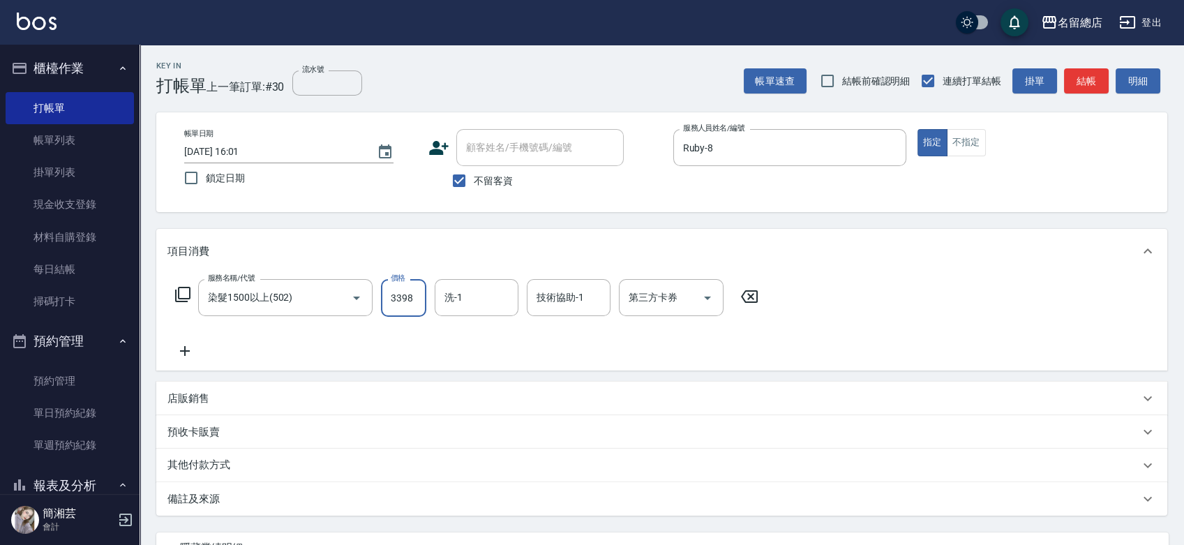
type input "3398"
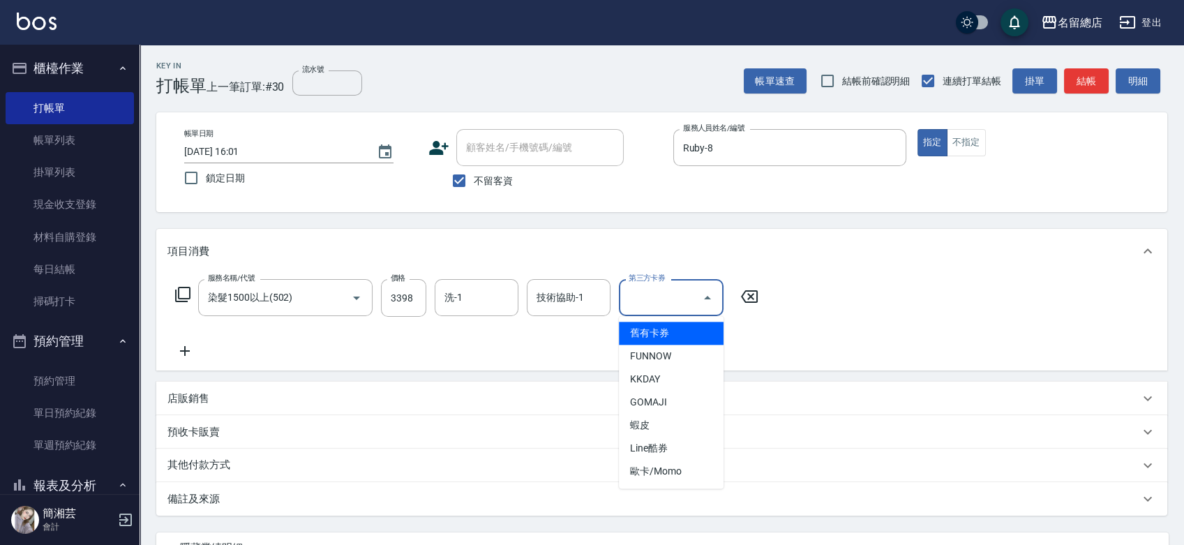
type input "舊有卡券"
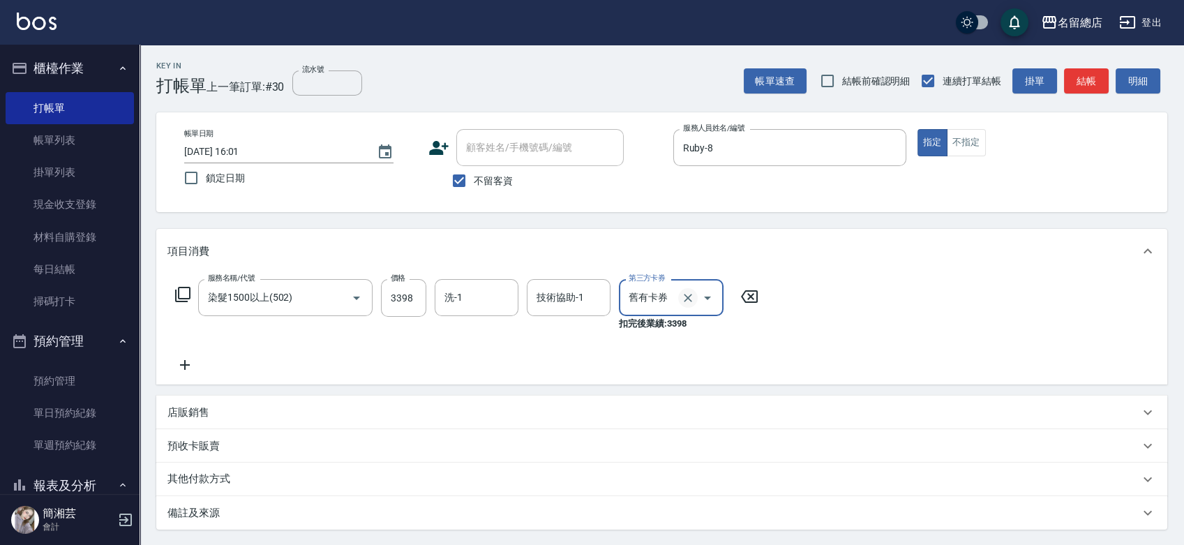
click at [696, 293] on button "Clear" at bounding box center [688, 298] width 20 height 20
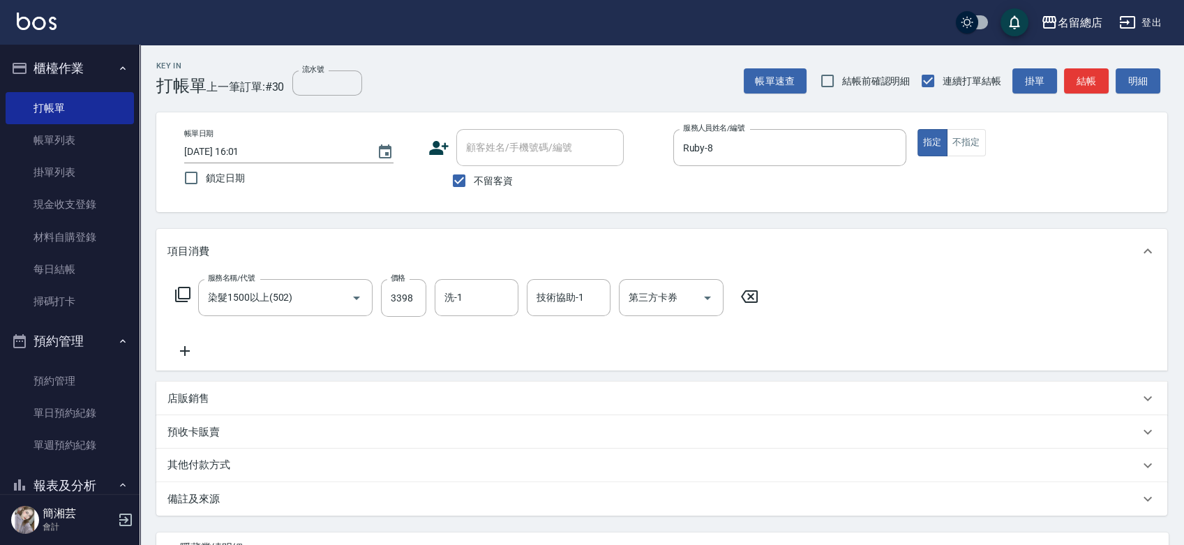
click at [181, 346] on icon at bounding box center [184, 350] width 35 height 17
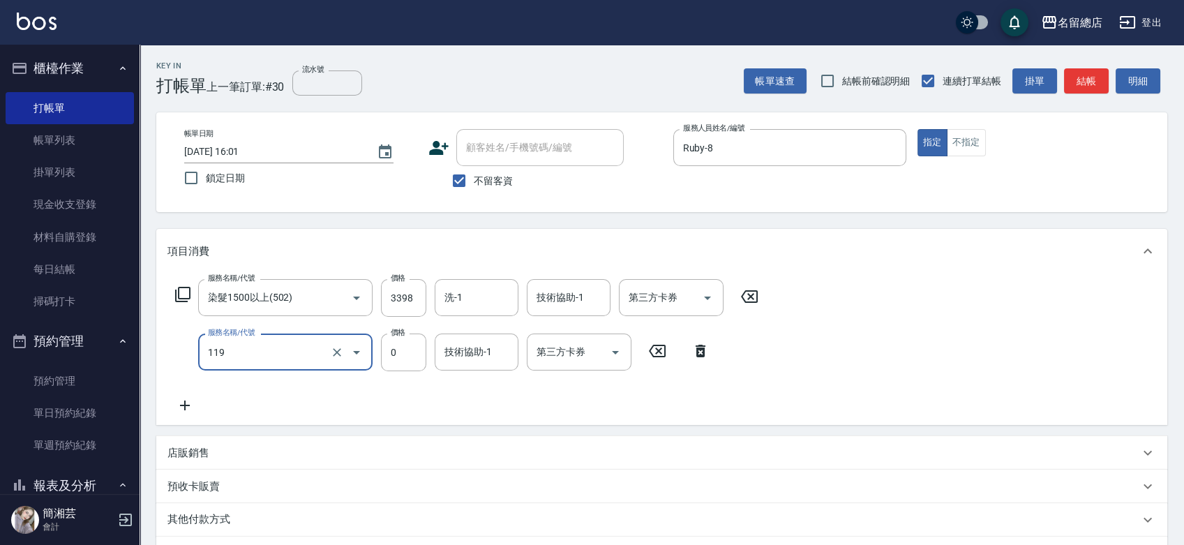
type input "頭皮蓋卡5點(119)"
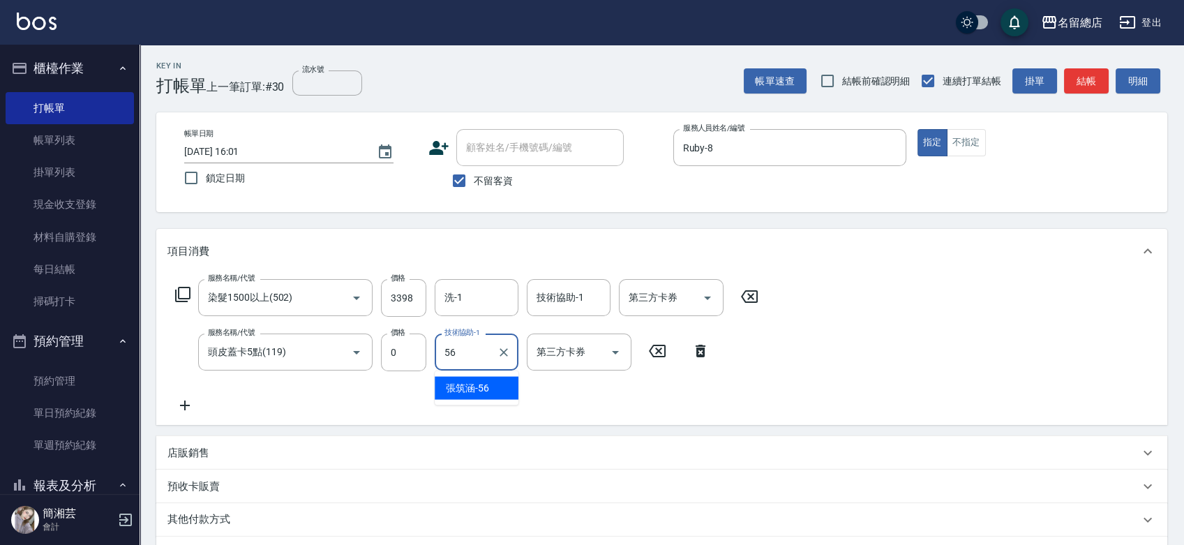
type input "[PERSON_NAME]-56"
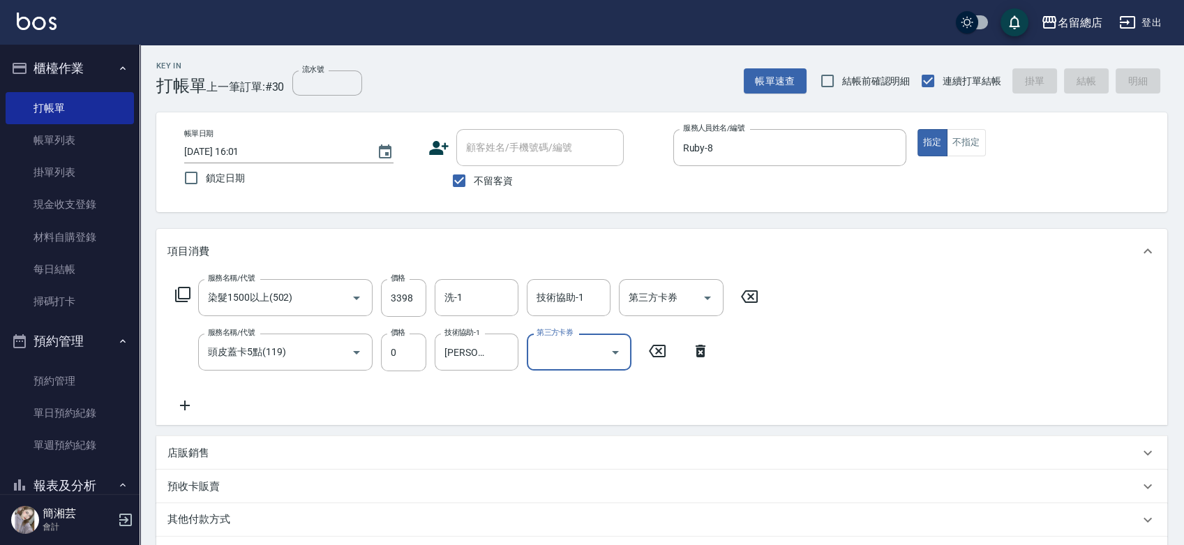
type input "[DATE] 16:02"
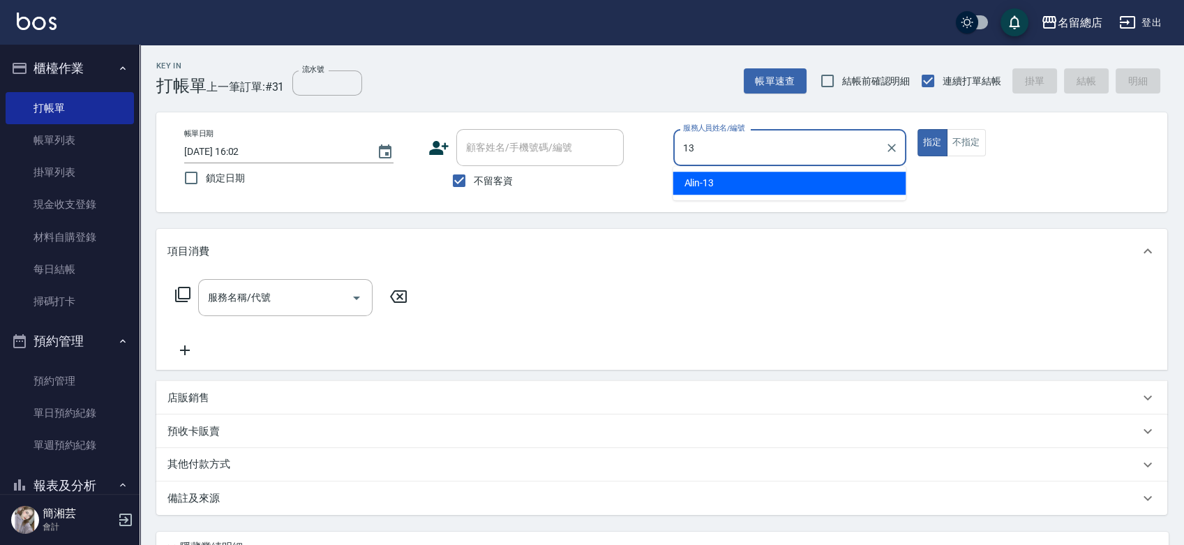
type input "Alin-13"
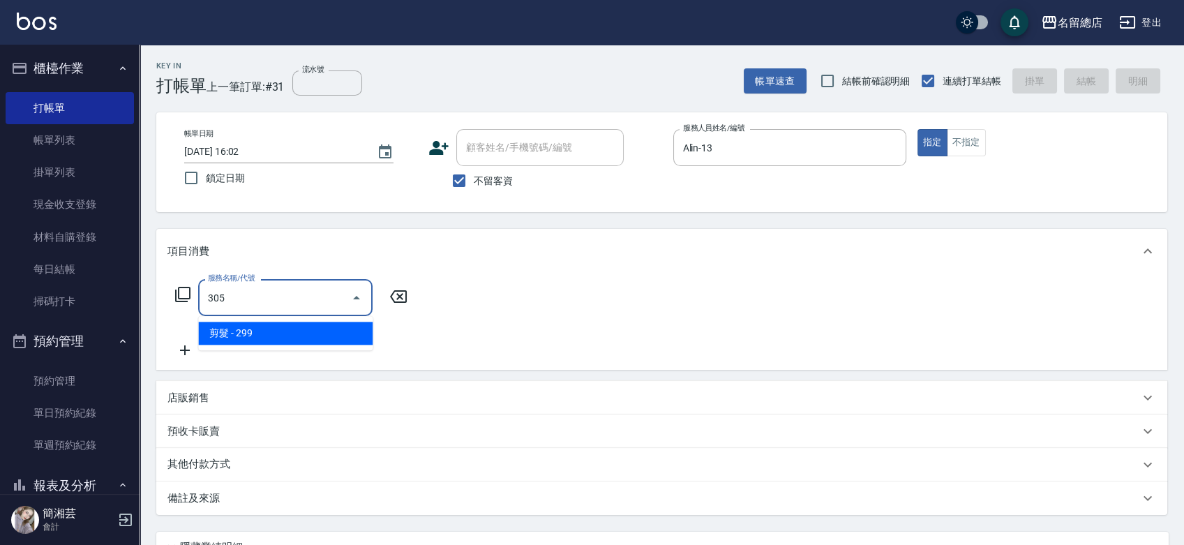
type input "剪髮(305)"
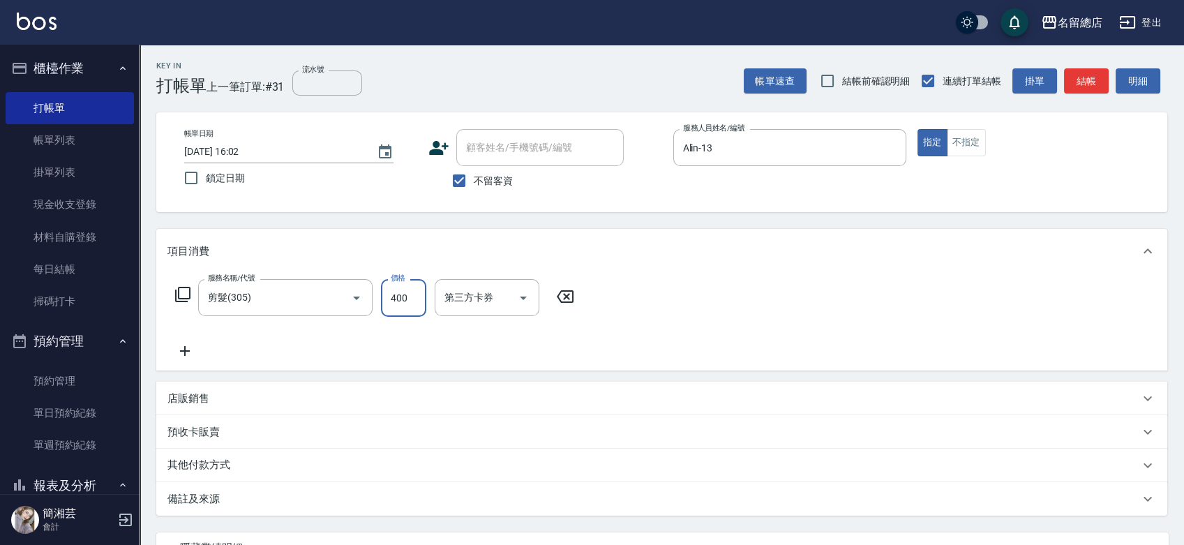
type input "400"
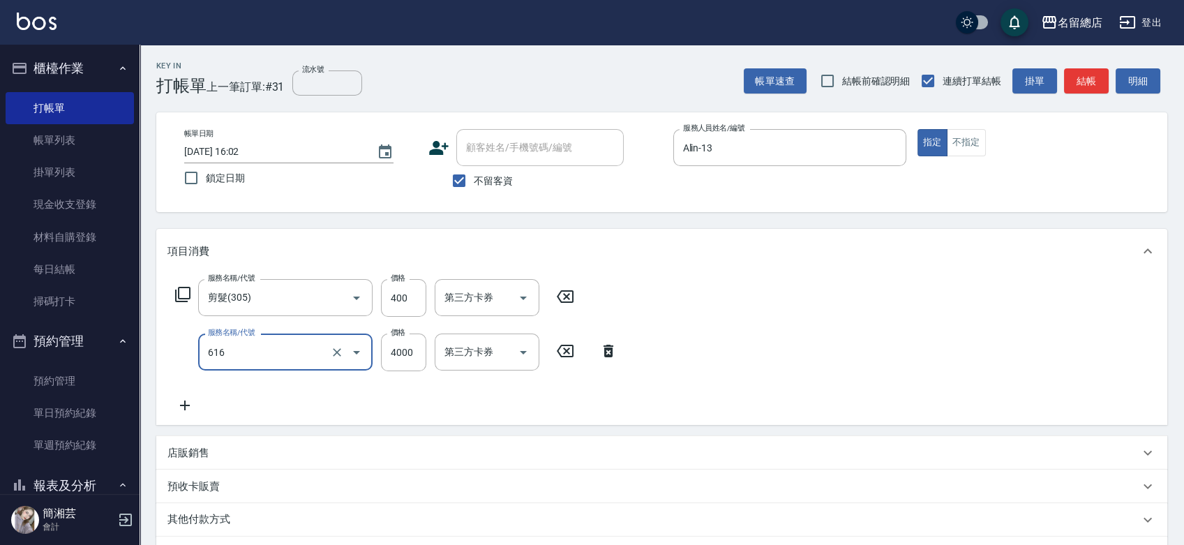
type input "自備接髮(616)"
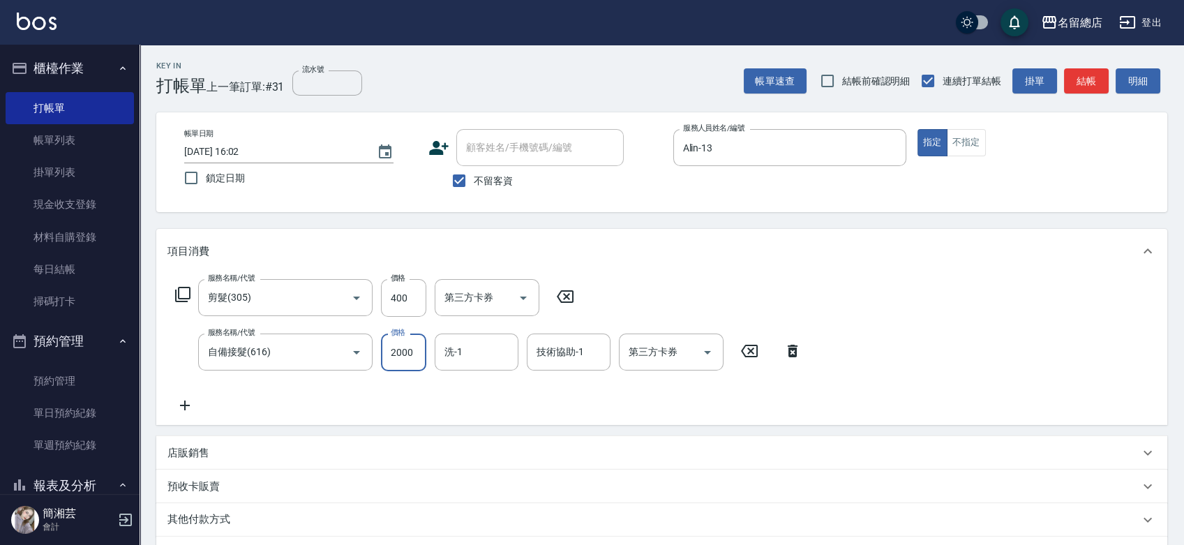
type input "2000"
type input "[PERSON_NAME]-35"
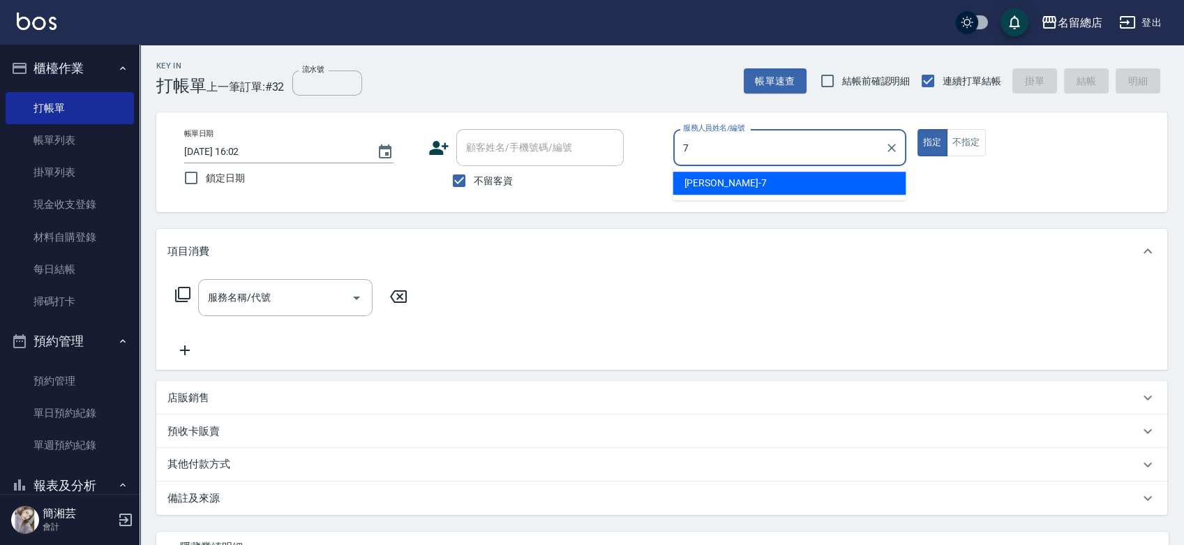
type input "Mick-7"
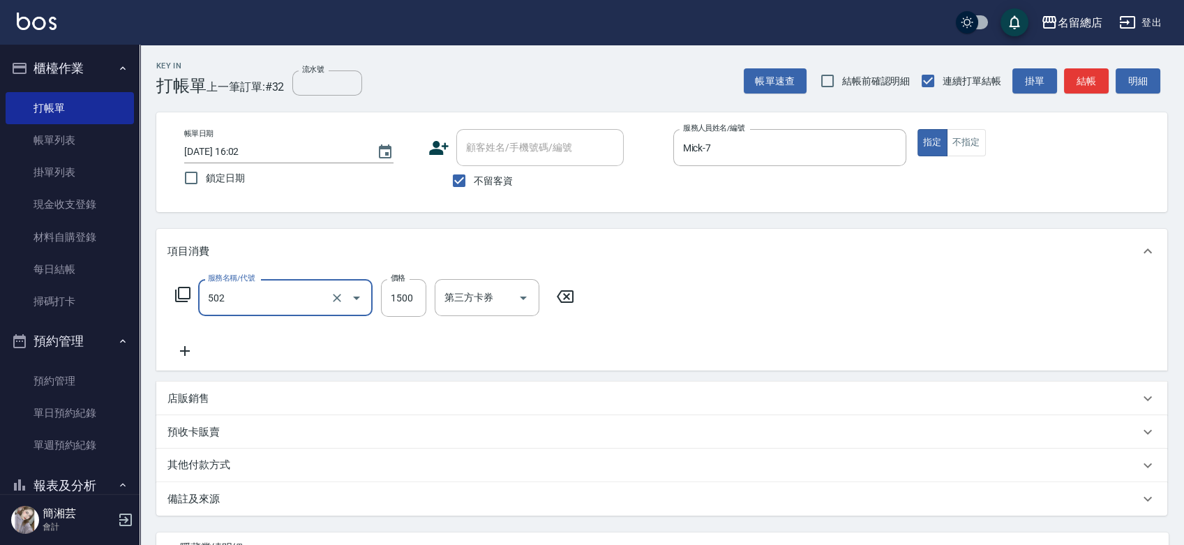
type input "染髮1500以上(502)"
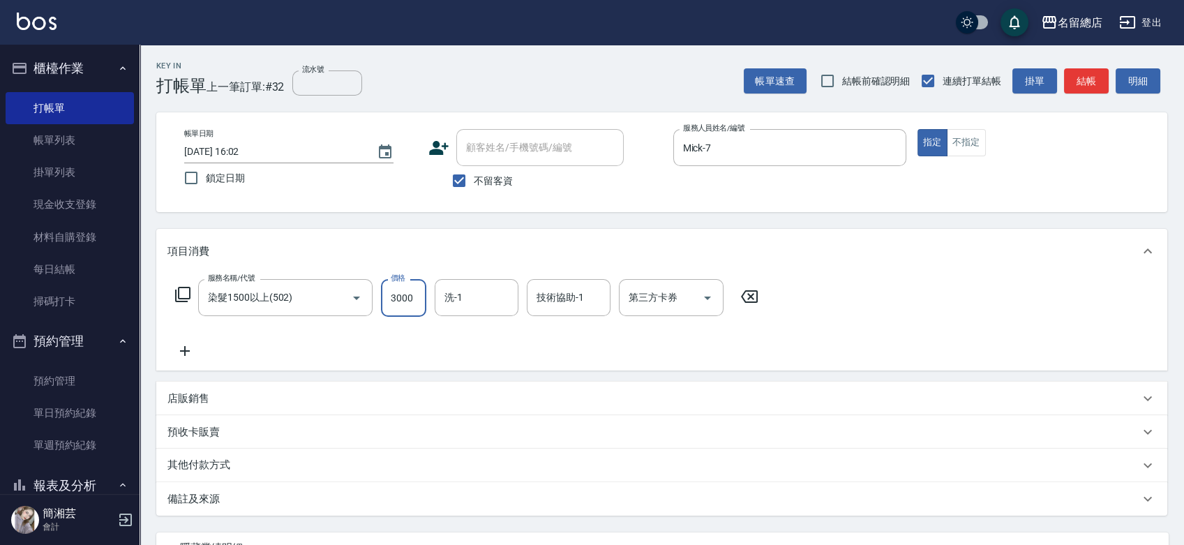
type input "3000"
type input "[PERSON_NAME]-34"
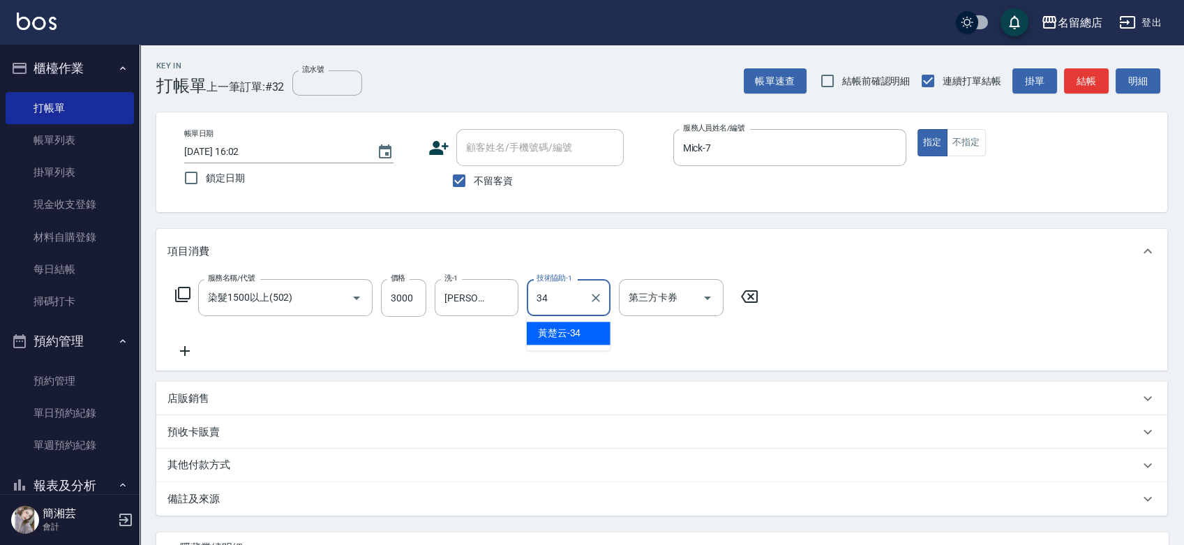
type input "[PERSON_NAME]-34"
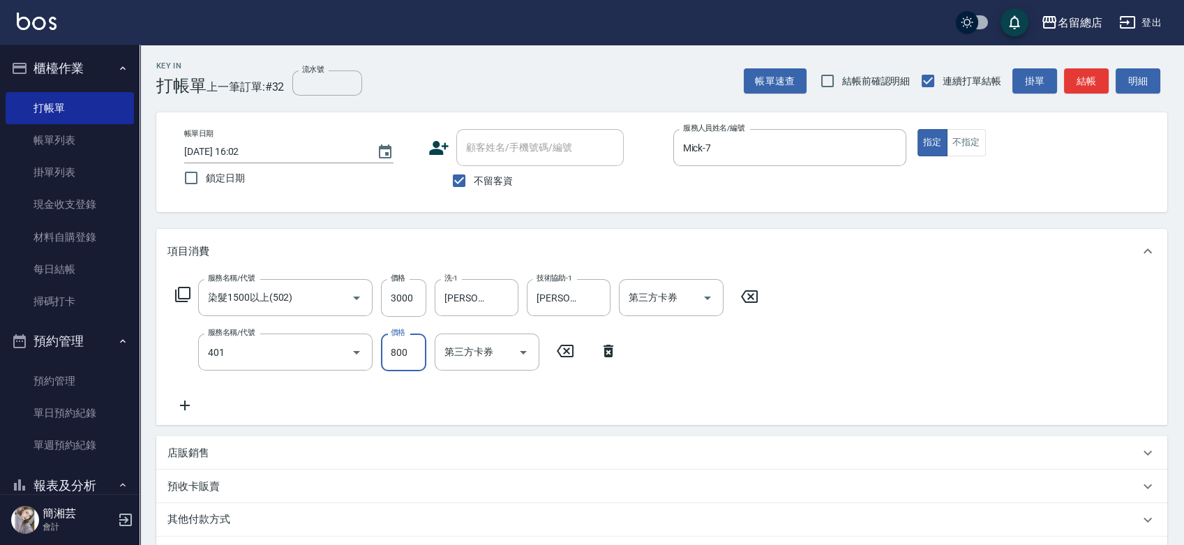
type input "自備護髮(401)"
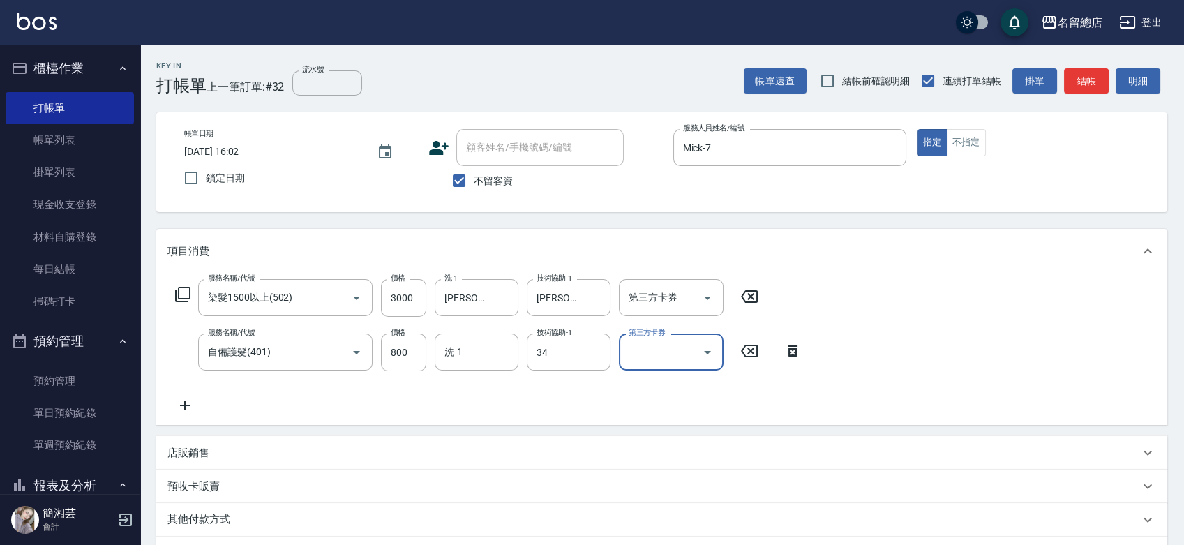
type input "[PERSON_NAME]-34"
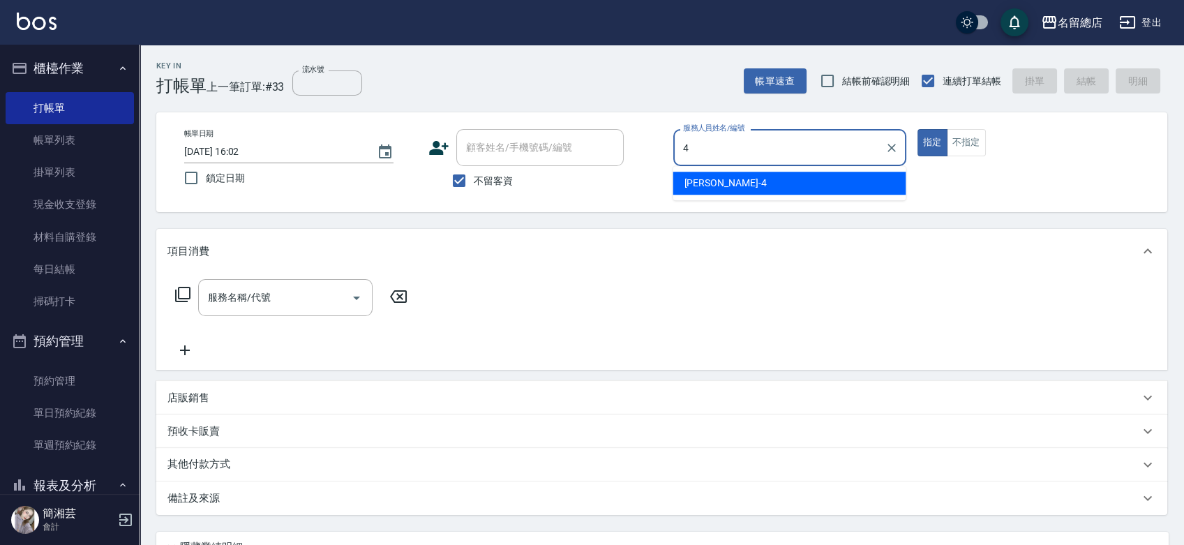
type input "[PERSON_NAME]-4"
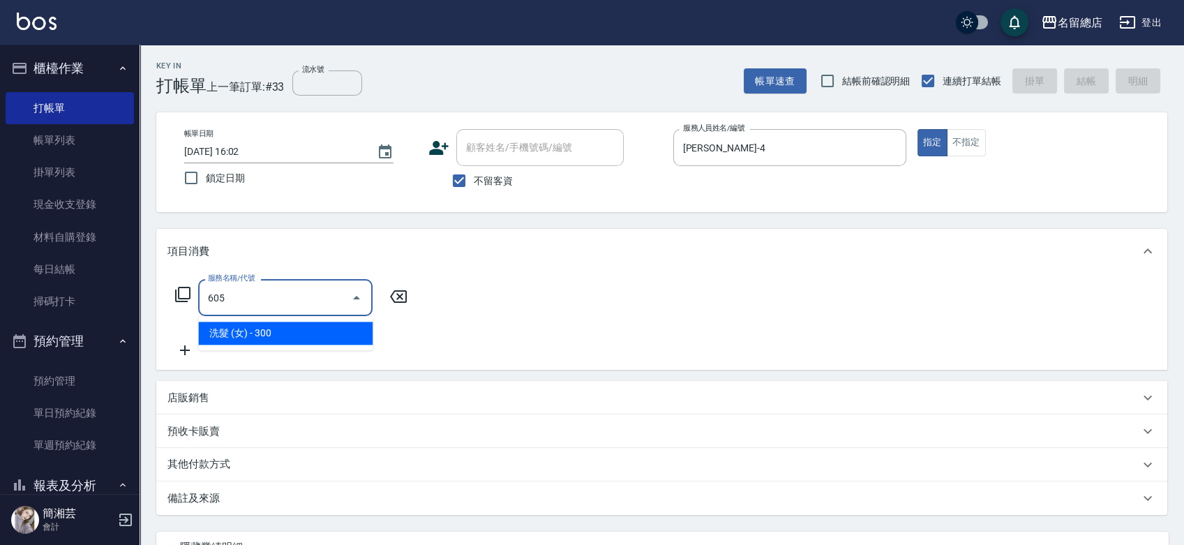
type input "洗髮 (女)(605)"
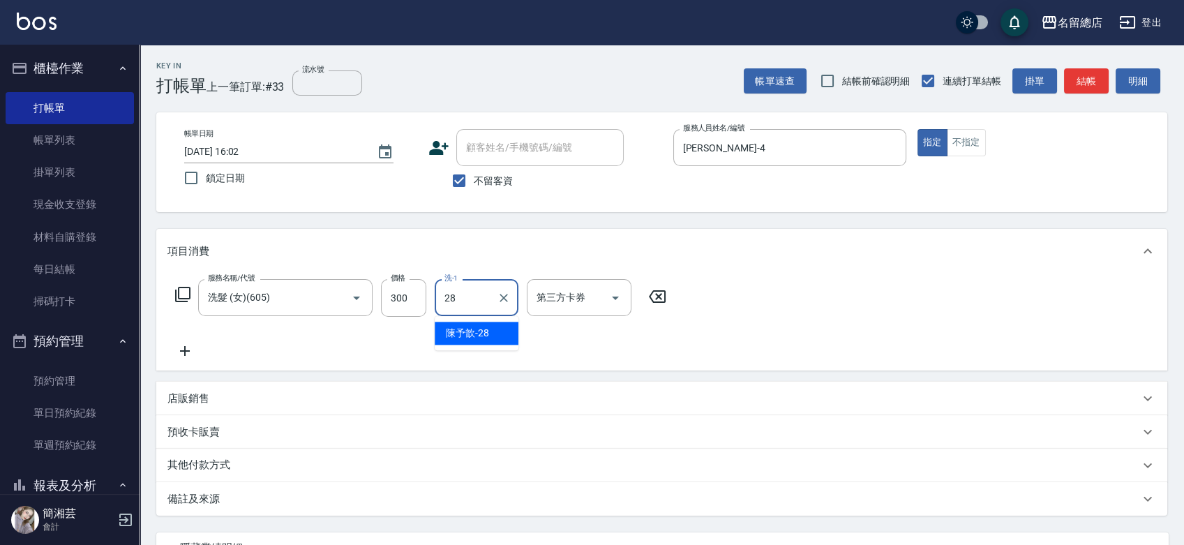
type input "陳予歆-28"
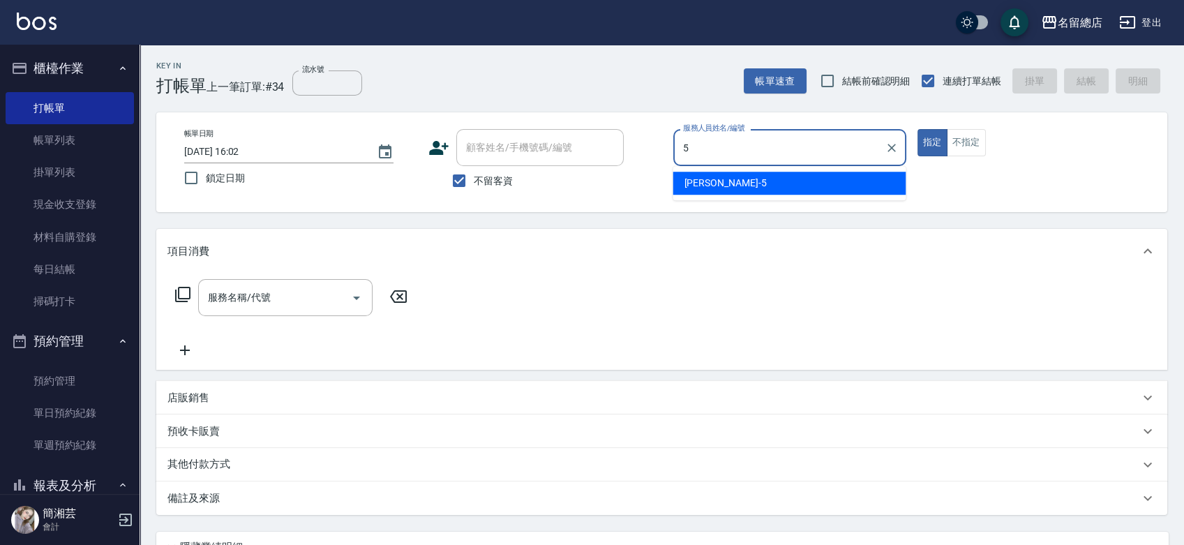
type input "[PERSON_NAME]-5"
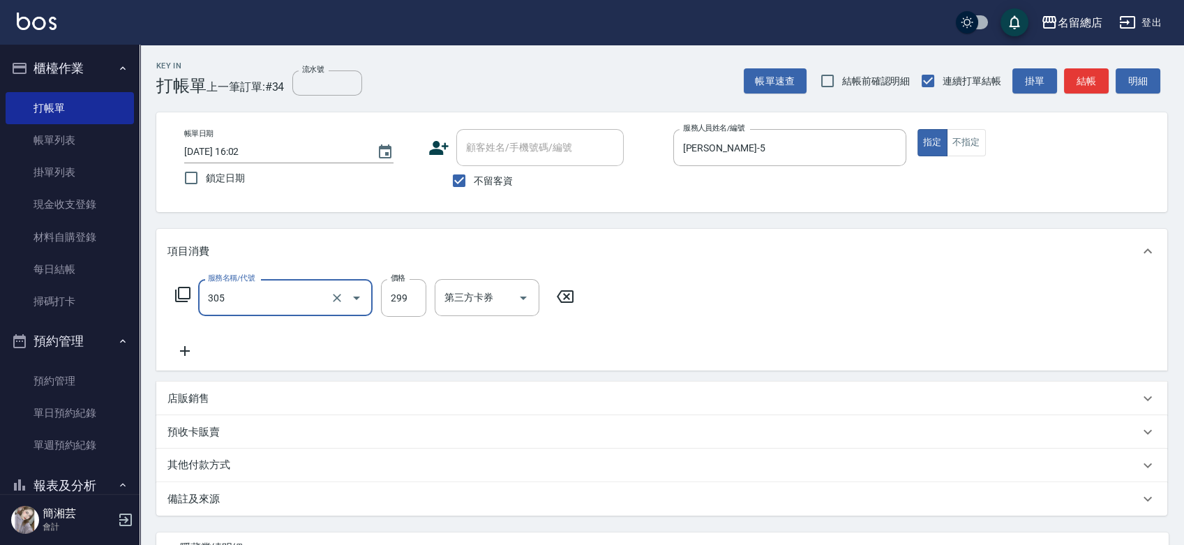
type input "剪髮(305)"
type input "400"
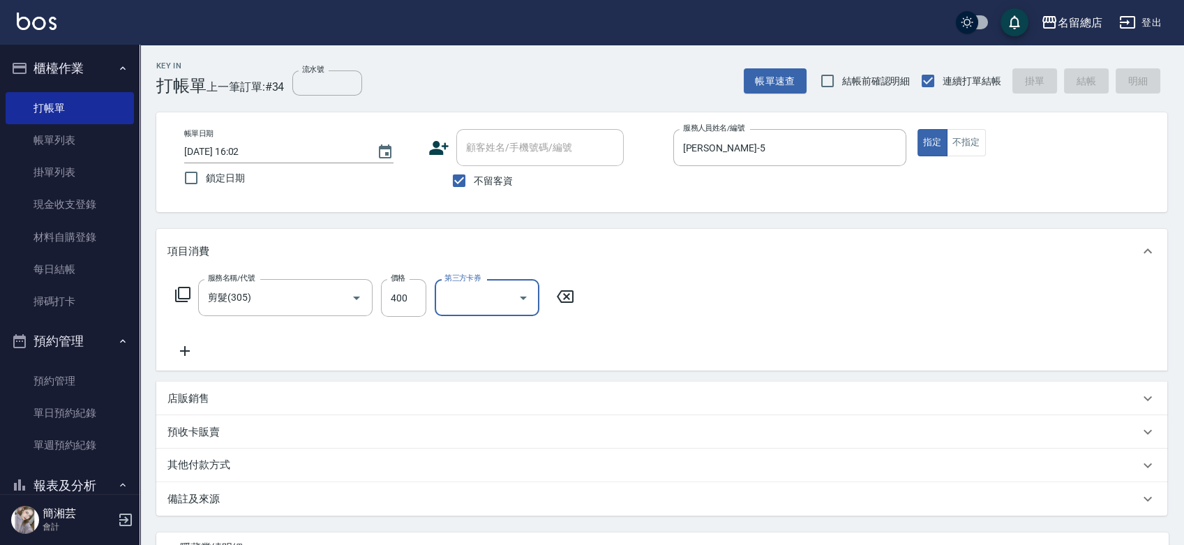
type input "[DATE] 16:03"
